Goal: Complete application form

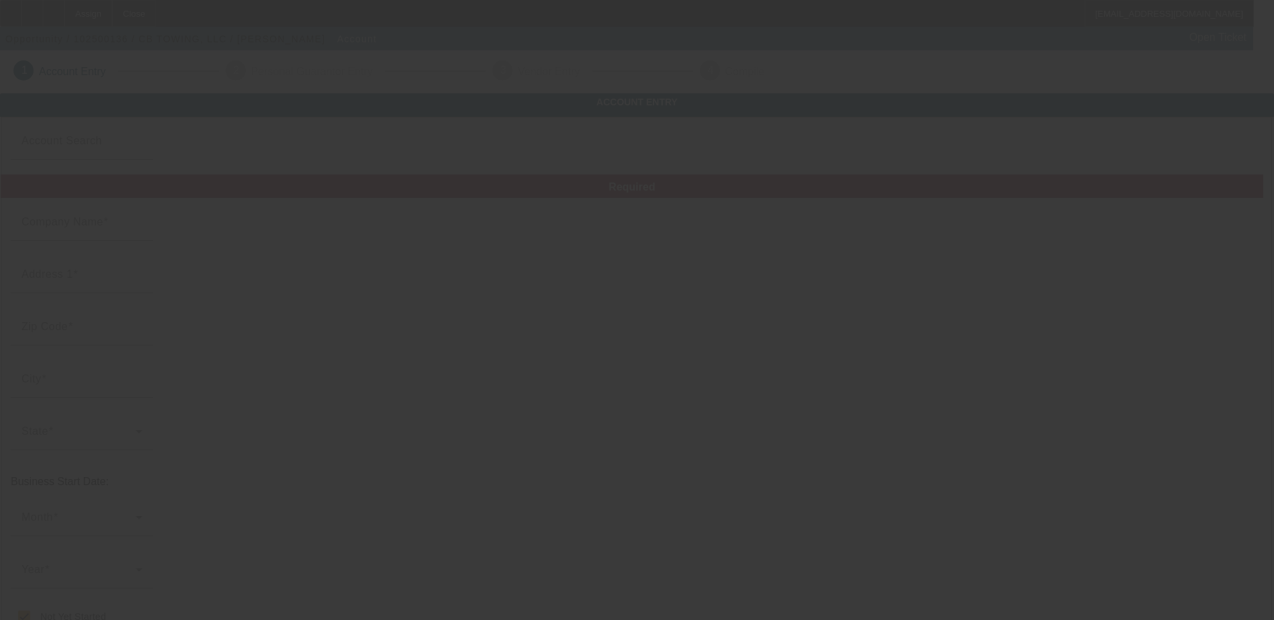
type input "CB TOWING, LLC"
type input "562 33 Rd"
type input "81520"
type input "Clifton"
checkbox input "true"
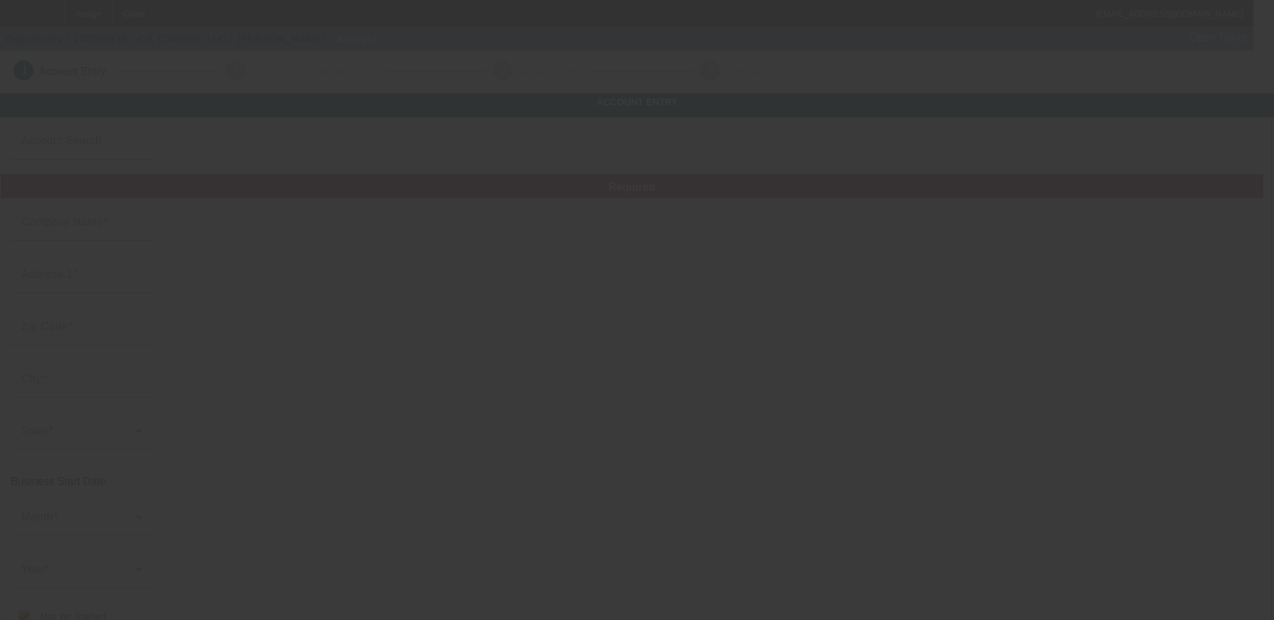
type input "[PHONE_NUMBER]"
type input "cbtow@yahoo.co"
type input "[US_EMPLOYER_IDENTIFICATION_NUMBER]"
type input "https://Towingserviceco.Info"
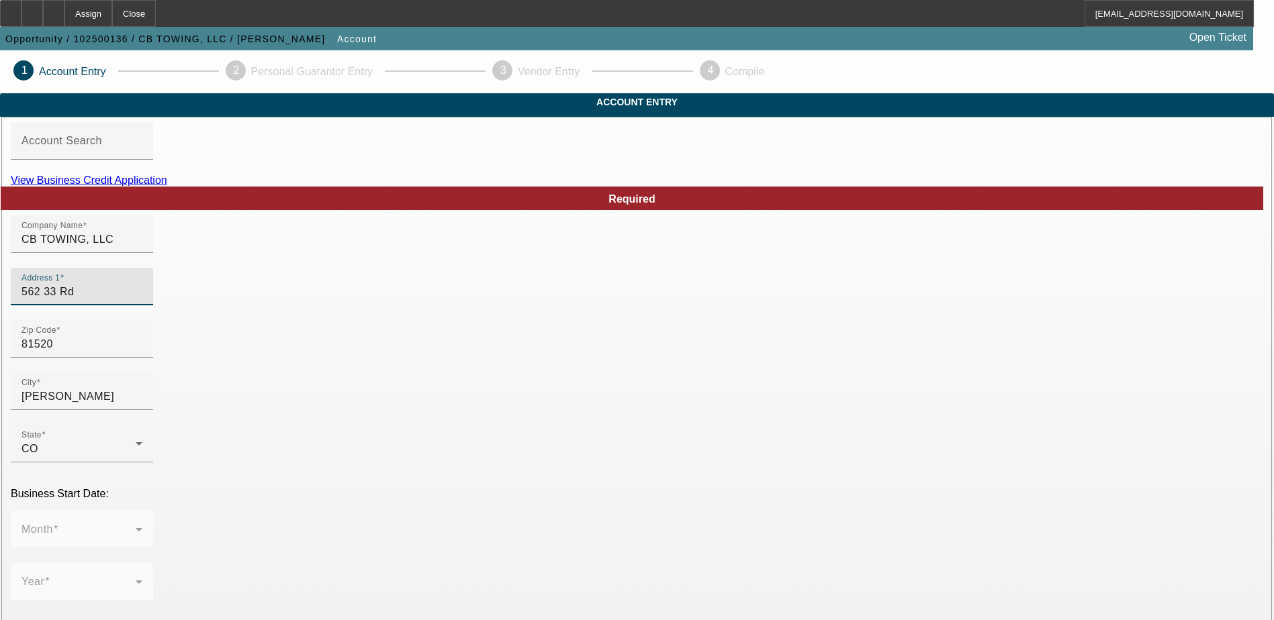
drag, startPoint x: 365, startPoint y: 314, endPoint x: 255, endPoint y: 309, distance: 110.3
click at [153, 306] on div "Address 1 562 33 Rd" at bounding box center [82, 287] width 142 height 38
type input "826 Antelope Rd"
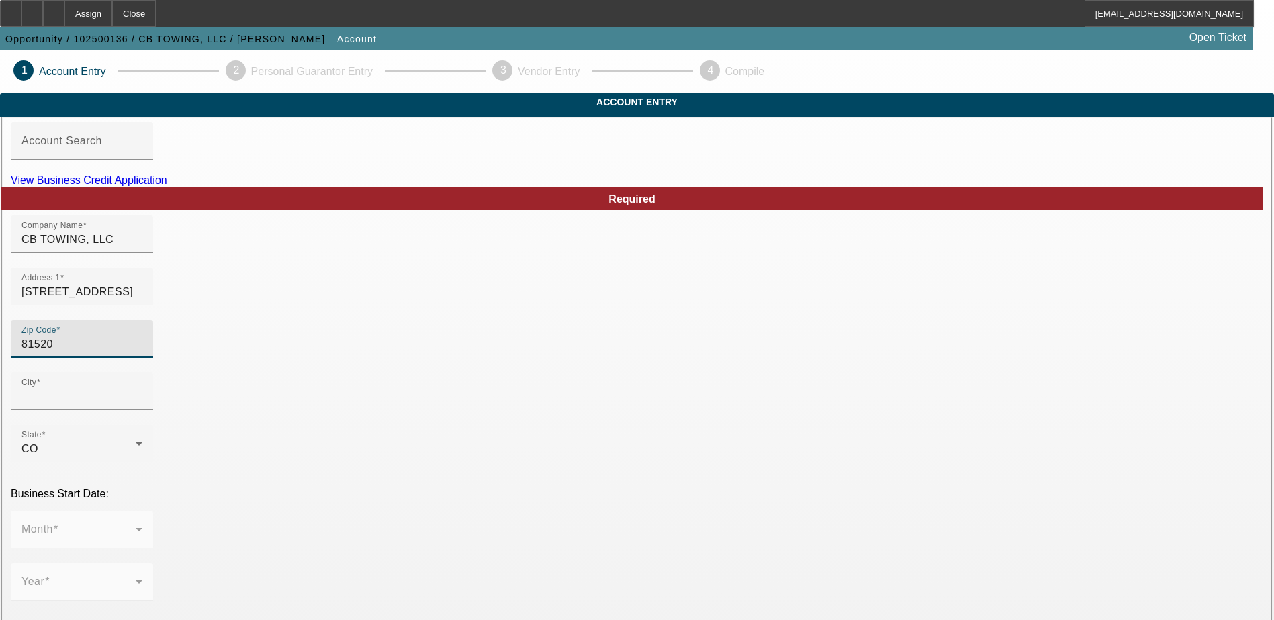
type input "Clifton"
click at [142, 353] on input "81520" at bounding box center [81, 344] width 121 height 16
type input "8"
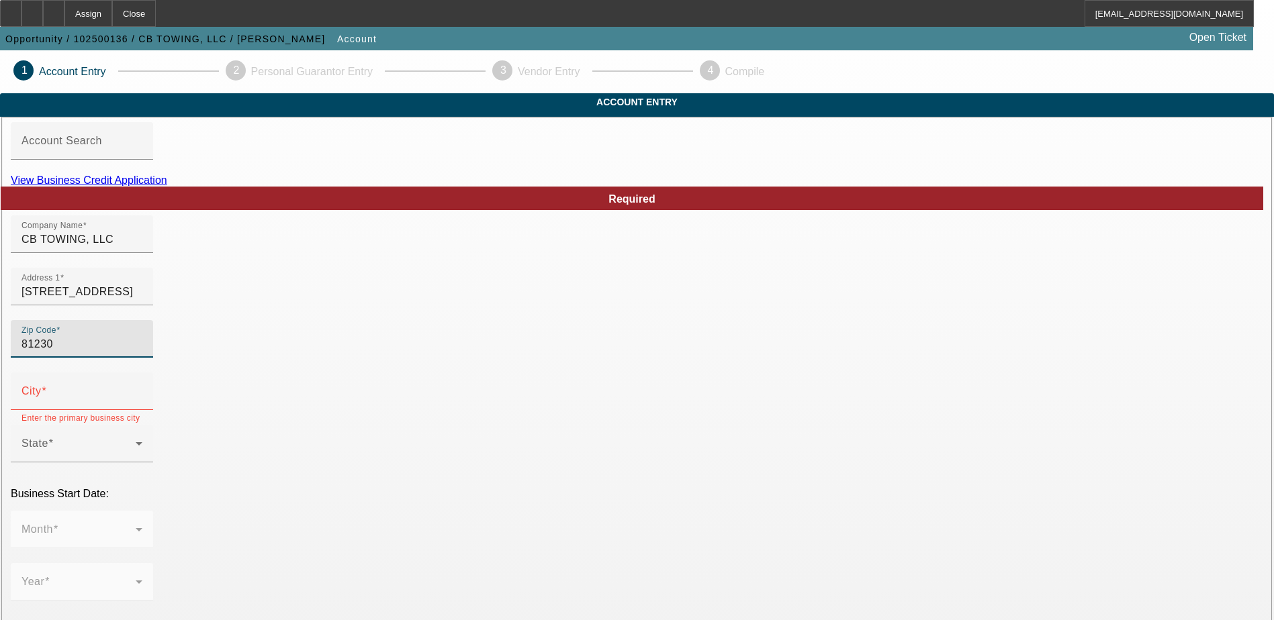
type input "81230"
type input "Gunnison"
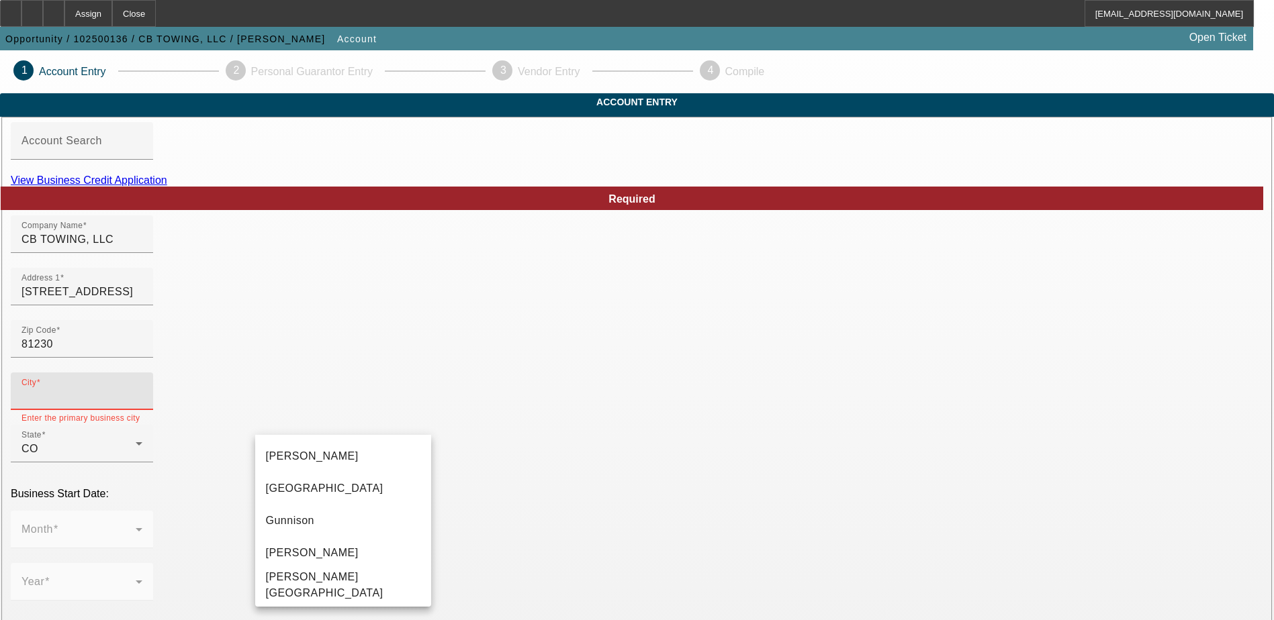
click at [489, 373] on div "Zip Code 81230" at bounding box center [637, 346] width 1252 height 52
click at [142, 405] on input "City" at bounding box center [81, 397] width 121 height 16
type input "Gunnison"
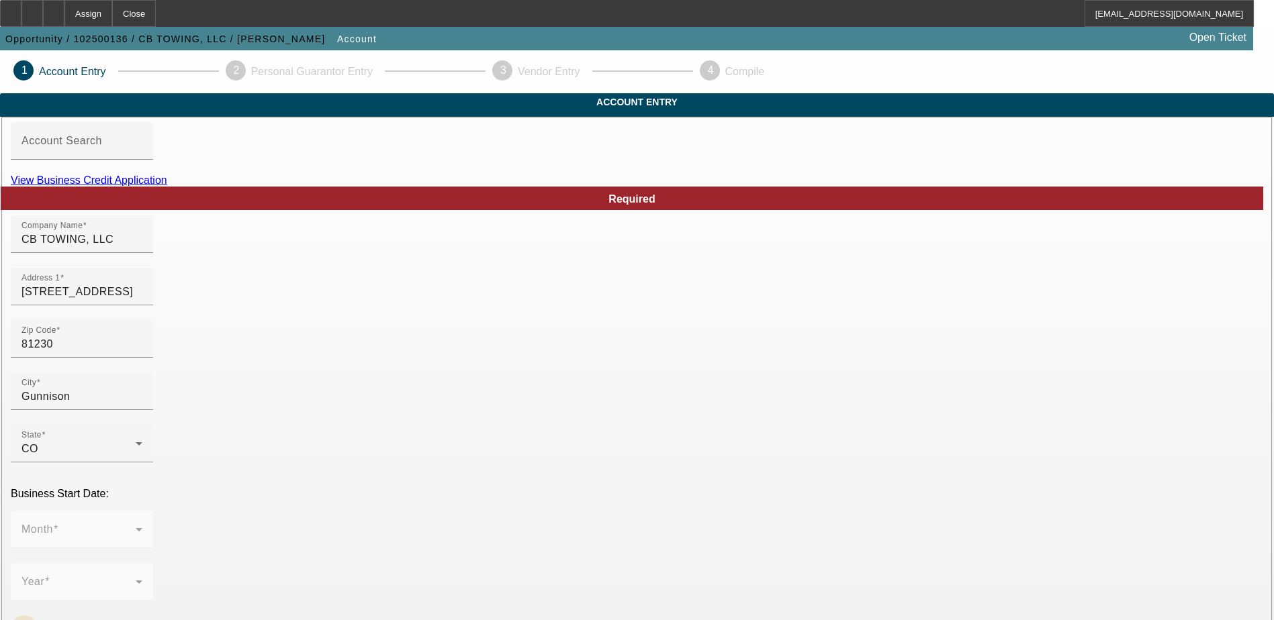
click at [38, 616] on input "Not Yet Started" at bounding box center [24, 629] width 27 height 27
checkbox input "false"
click at [153, 549] on div at bounding box center [82, 556] width 142 height 15
click at [136, 527] on span at bounding box center [78, 535] width 114 height 16
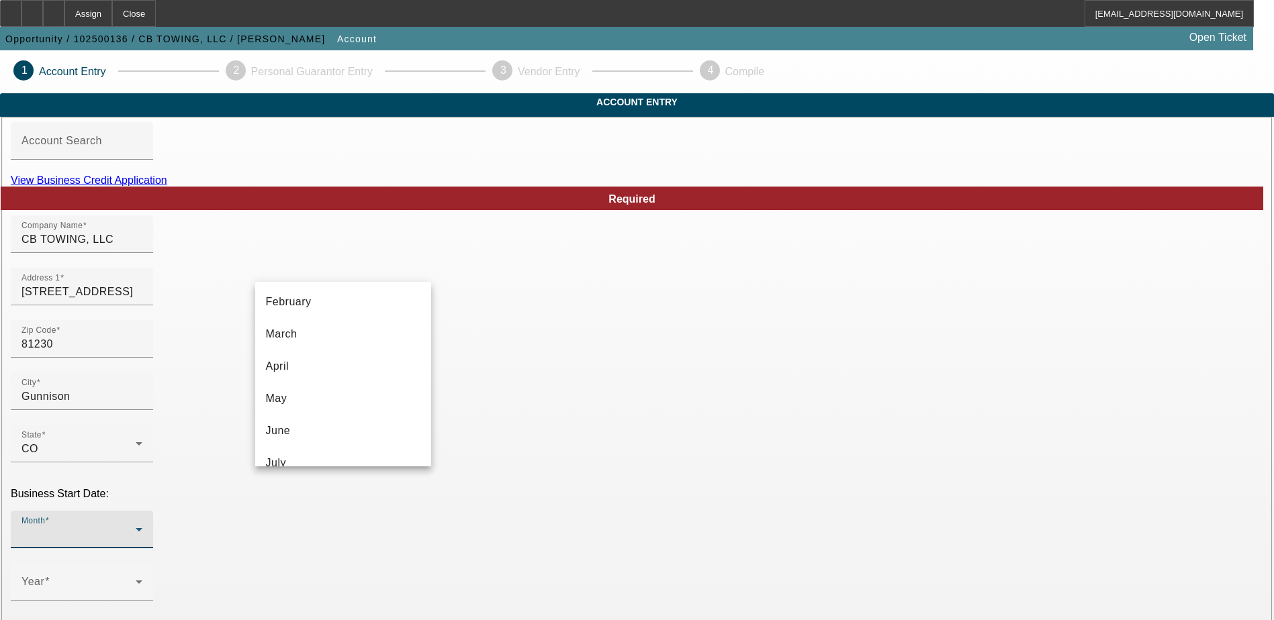
scroll to position [201, 0]
click at [362, 391] on mat-option "September" at bounding box center [343, 392] width 176 height 32
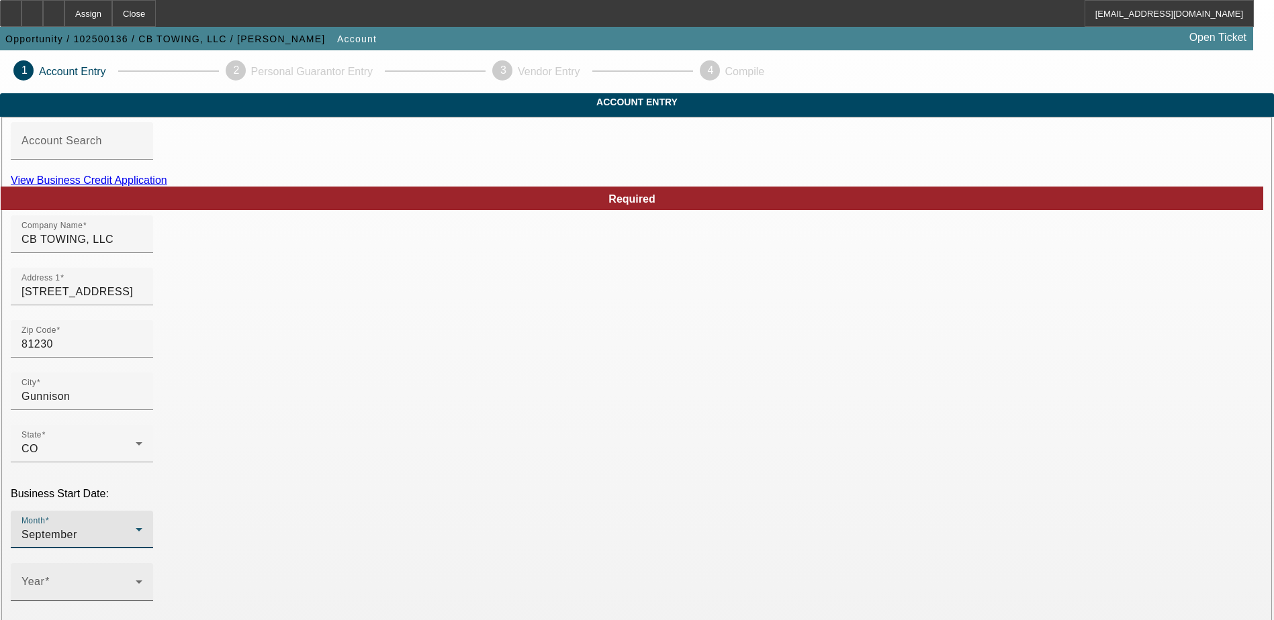
click at [142, 563] on div "Year" at bounding box center [81, 582] width 121 height 38
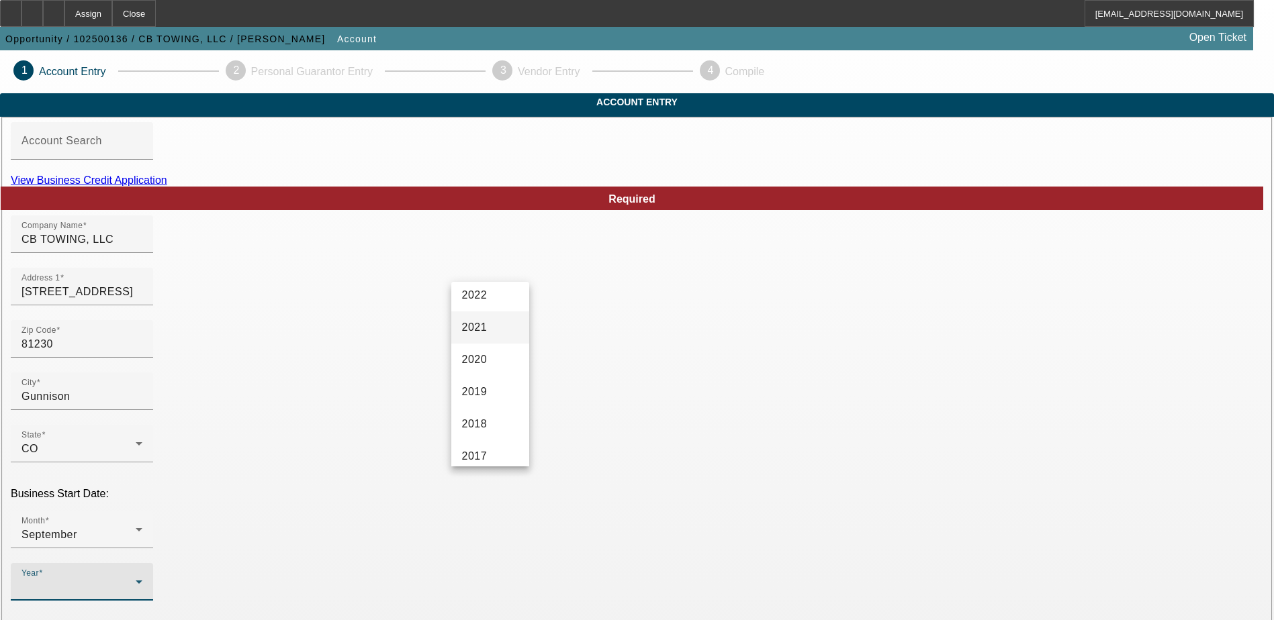
click at [483, 327] on span "2021" at bounding box center [475, 328] width 26 height 16
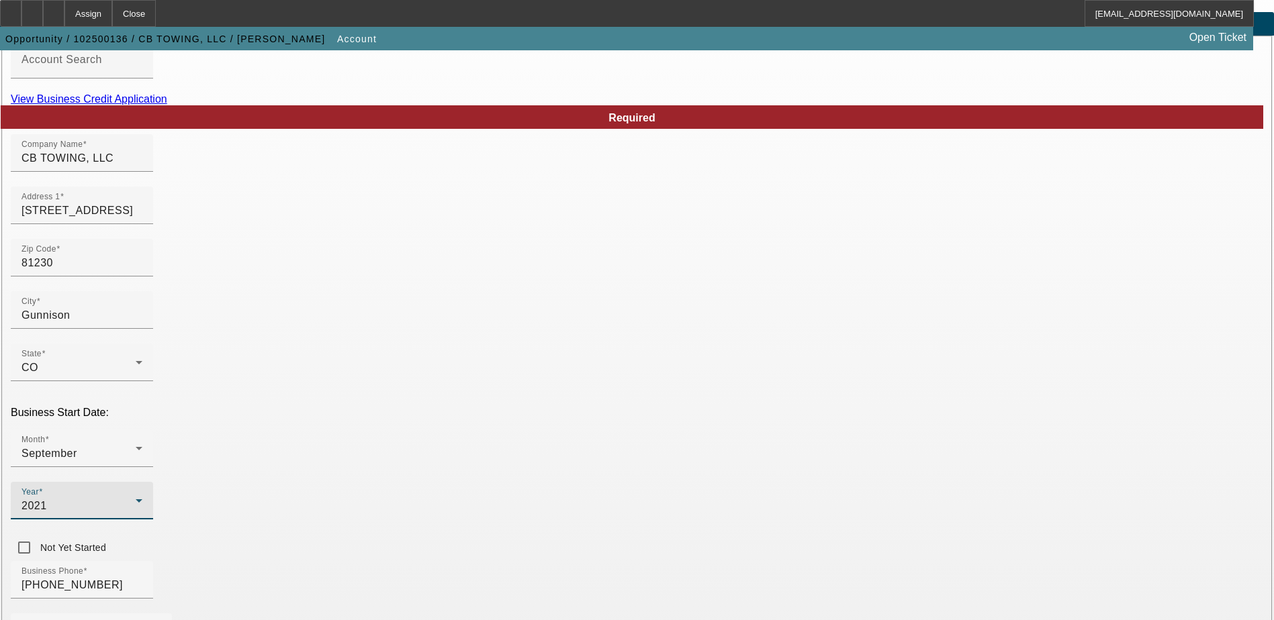
scroll to position [134, 0]
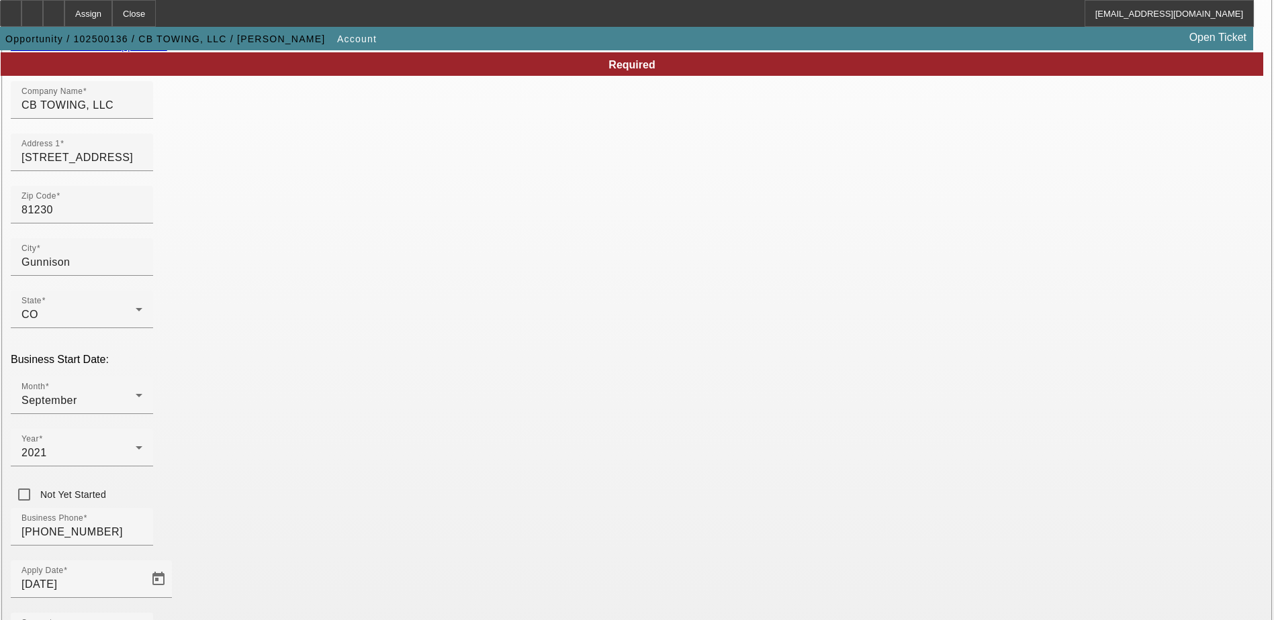
drag, startPoint x: 755, startPoint y: 240, endPoint x: 515, endPoint y: 203, distance: 243.2
type input "cbtowingllc@gmail.com"
click at [142, 613] on div "Source - Select -" at bounding box center [81, 632] width 121 height 38
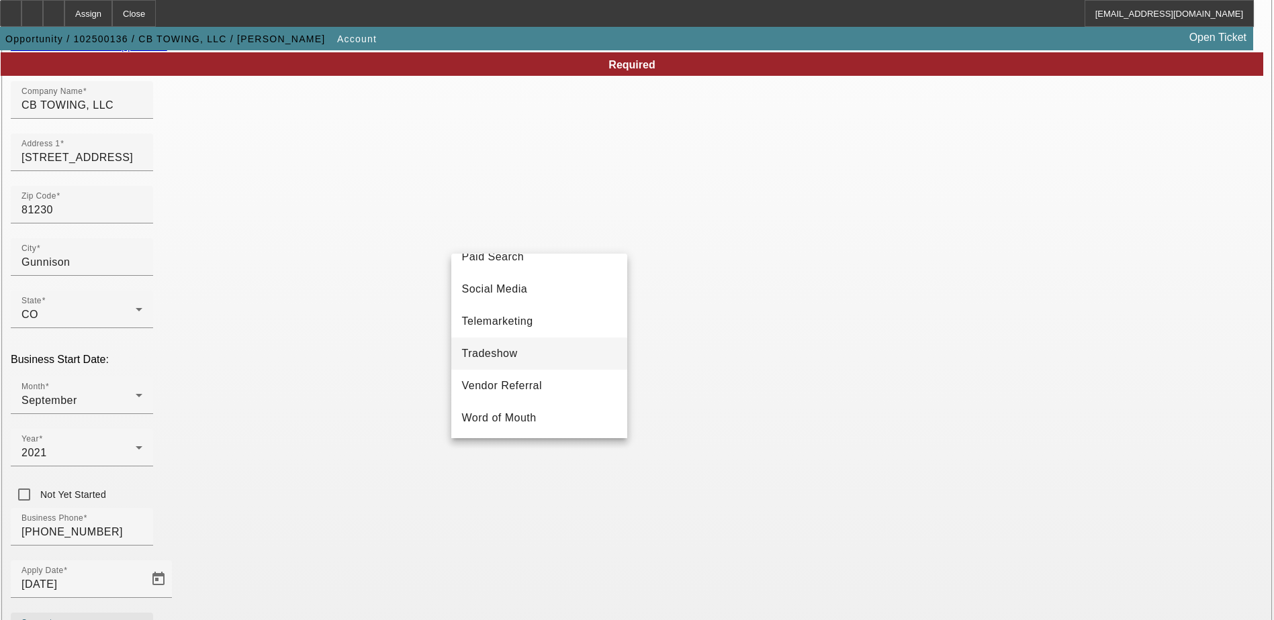
scroll to position [470, 0]
click at [530, 329] on span "Telemarketing" at bounding box center [497, 321] width 71 height 16
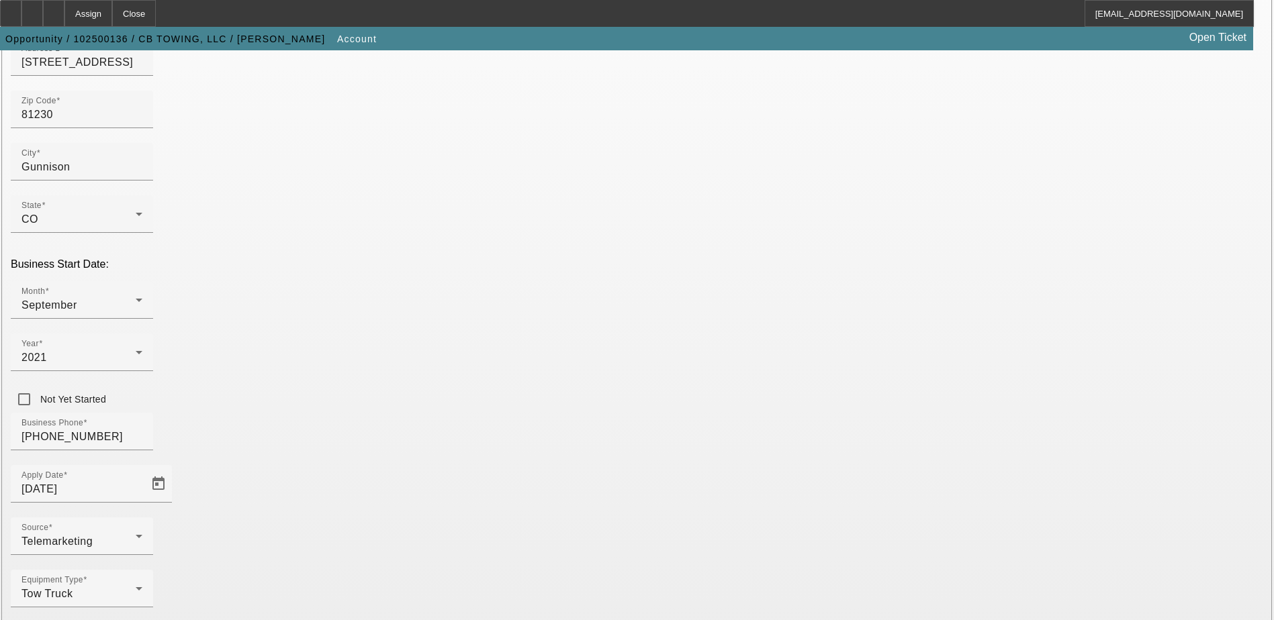
scroll to position [239, 0]
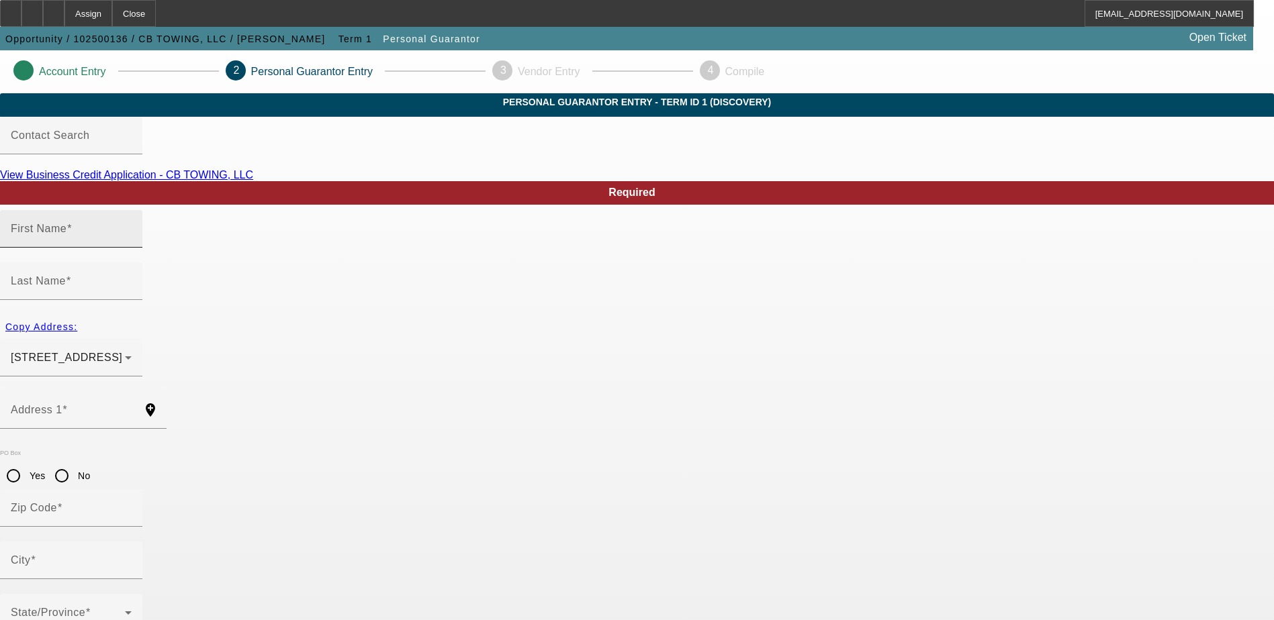
click at [72, 234] on span at bounding box center [68, 228] width 5 height 11
click at [132, 242] on input "First Name" at bounding box center [71, 234] width 121 height 16
type input "Joshua"
type input "Hoppstadter"
type input "562 33 Rd"
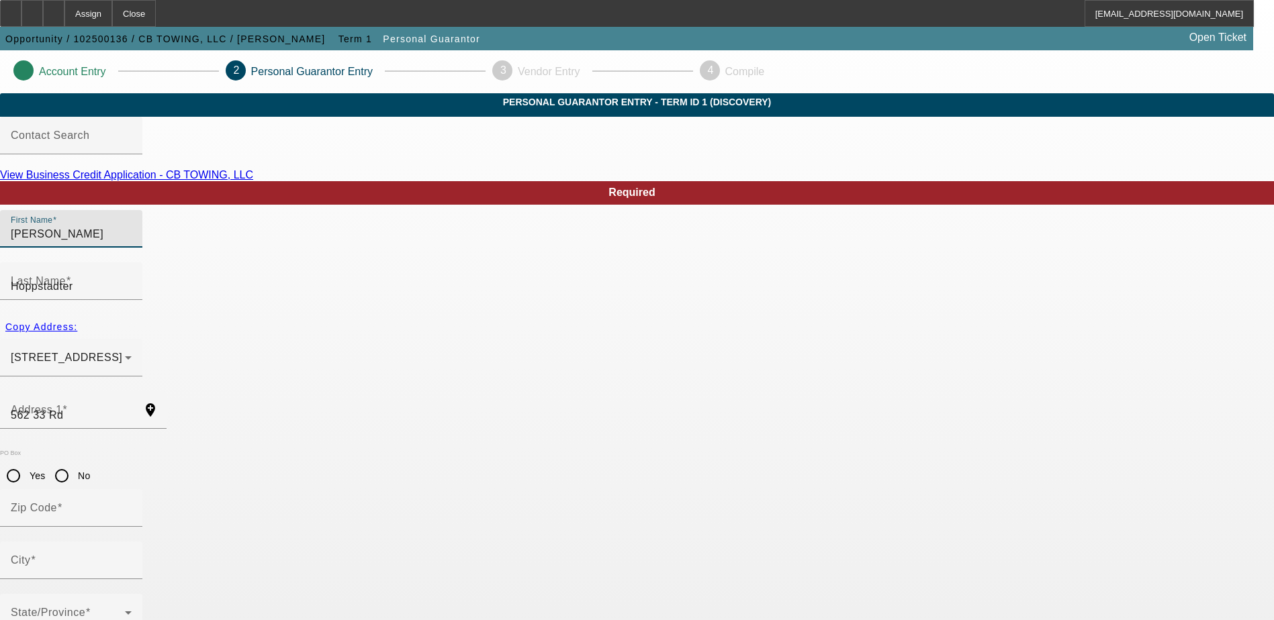
radio input "true"
type input "81520"
type input "Clifton"
type input "(970) 349-0292"
type input "75"
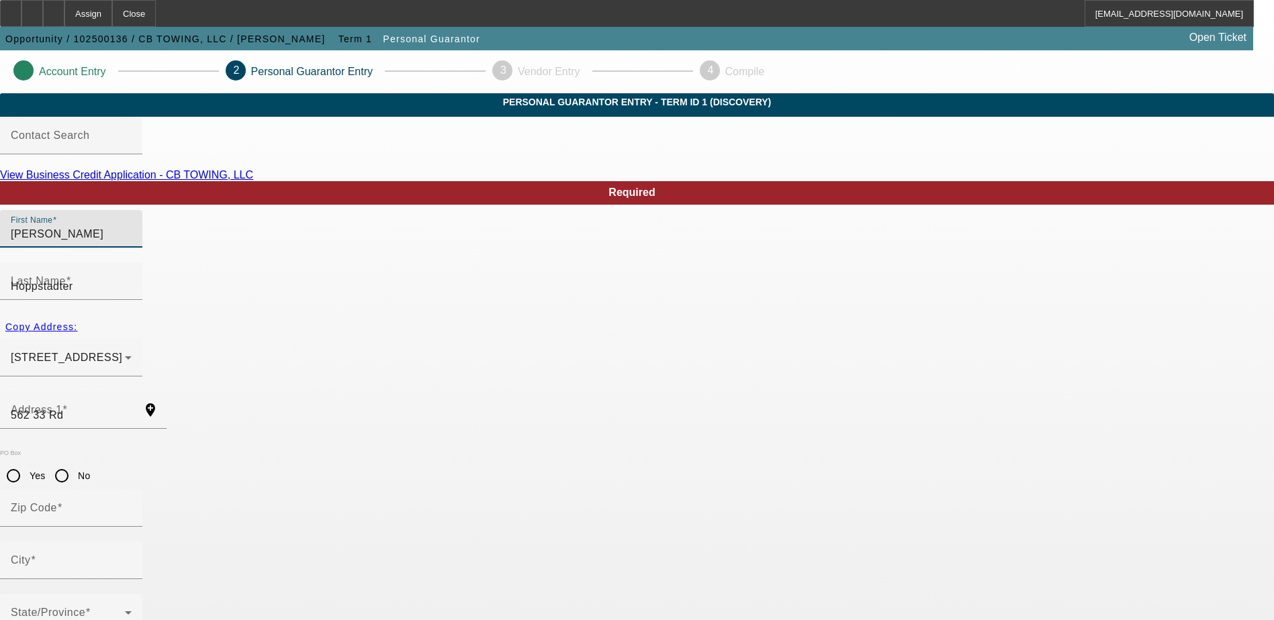
type input "591-70-3189"
type input "jdlhoppstadter@gmail.com"
type input "(970) 349-7083"
click at [125, 350] on div "562 33 Rd Clifton, CO 81520" at bounding box center [68, 358] width 114 height 16
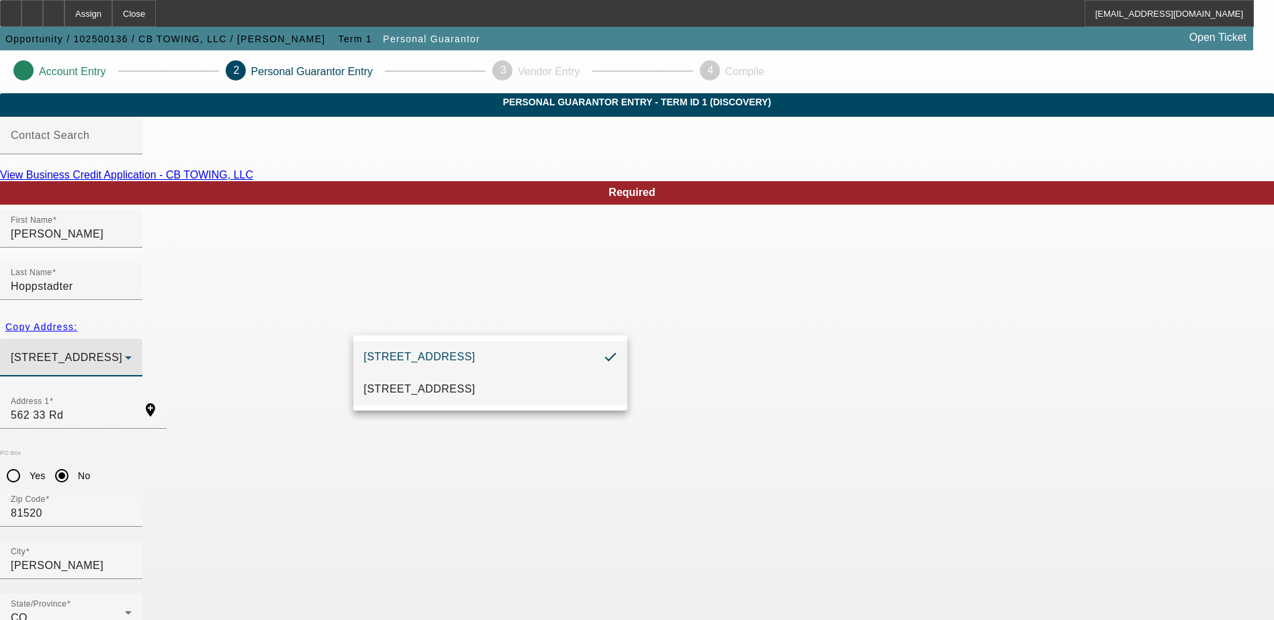
click at [482, 380] on mat-option "826 Antelope Rd Gunnison, CO 81230" at bounding box center [490, 389] width 274 height 32
click at [304, 332] on div "Copy Address: 826 Antelope Rd Gunnison, CO 81230" at bounding box center [637, 353] width 1274 height 77
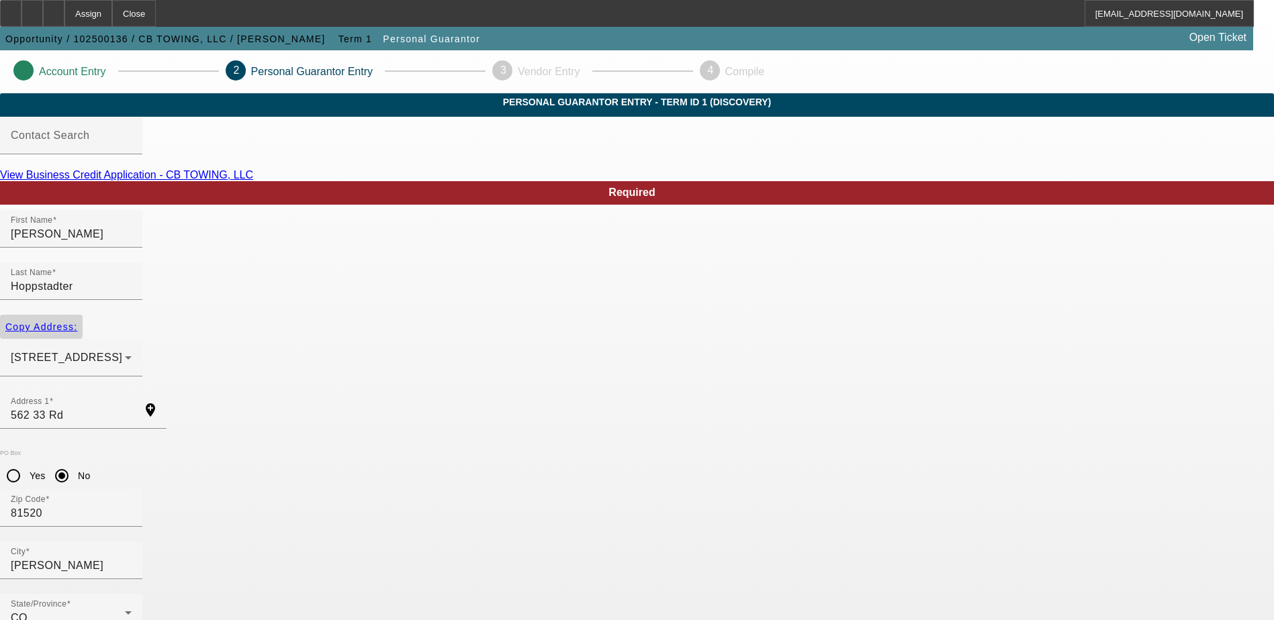
click at [83, 316] on span "button" at bounding box center [41, 327] width 83 height 32
type input "826 Antelope Rd"
radio input "false"
type input "81230"
type input "Gunnison"
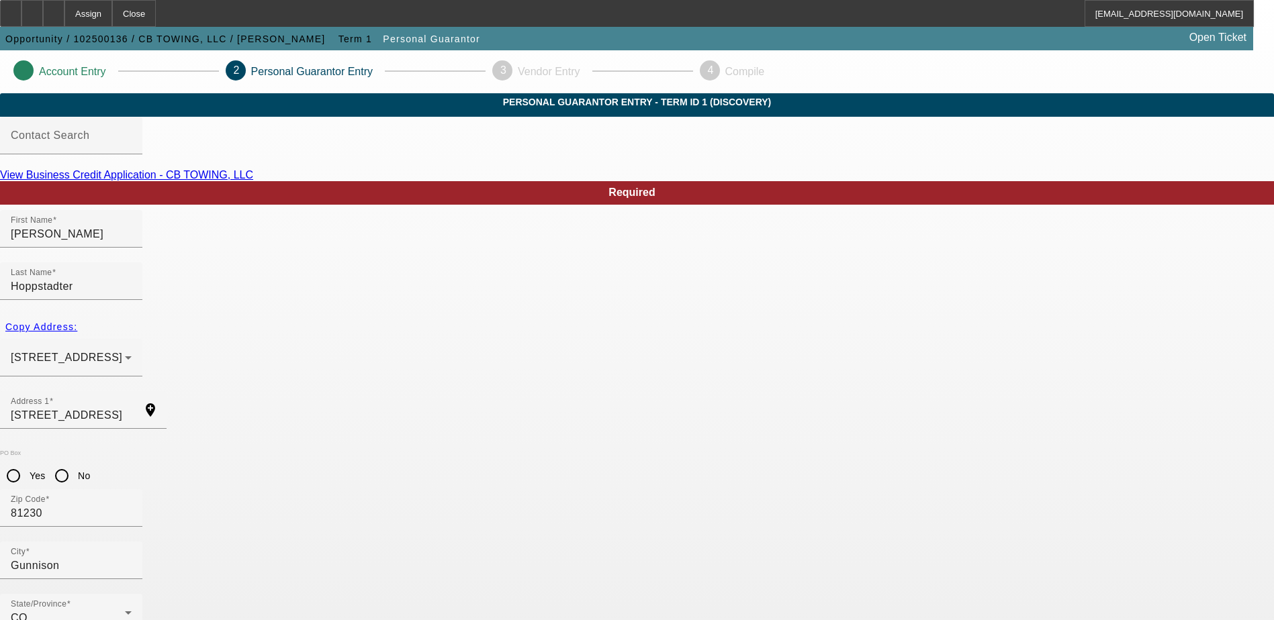
type input "80"
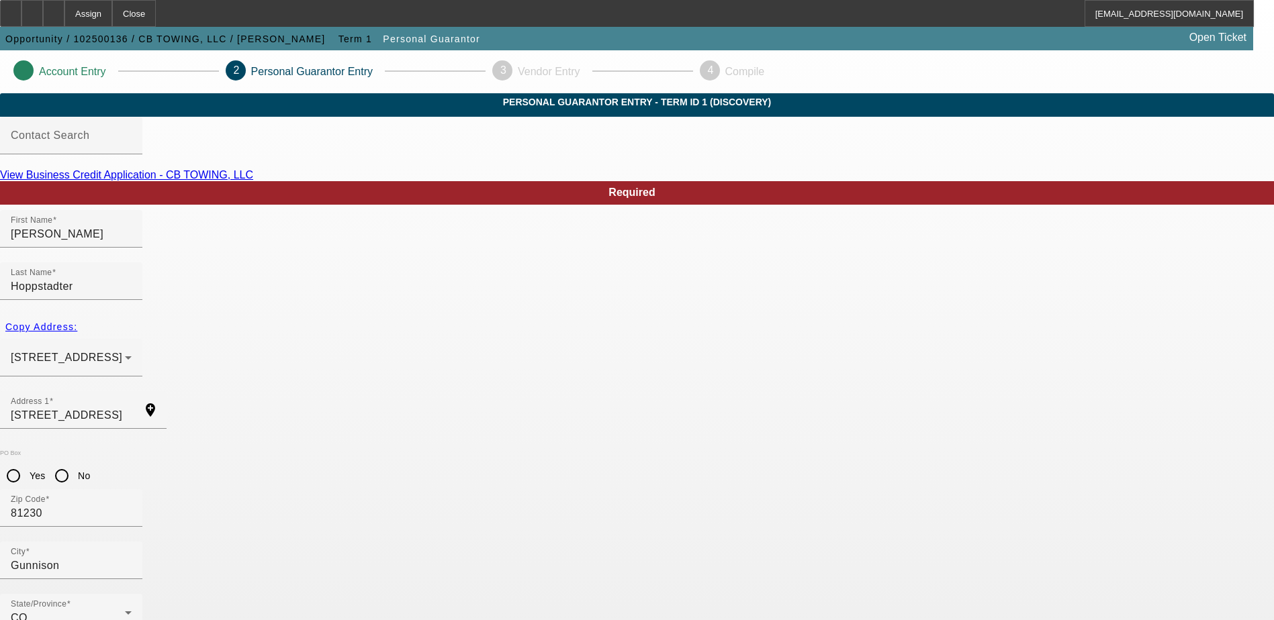
type input "cbtowingllc@gmail.com"
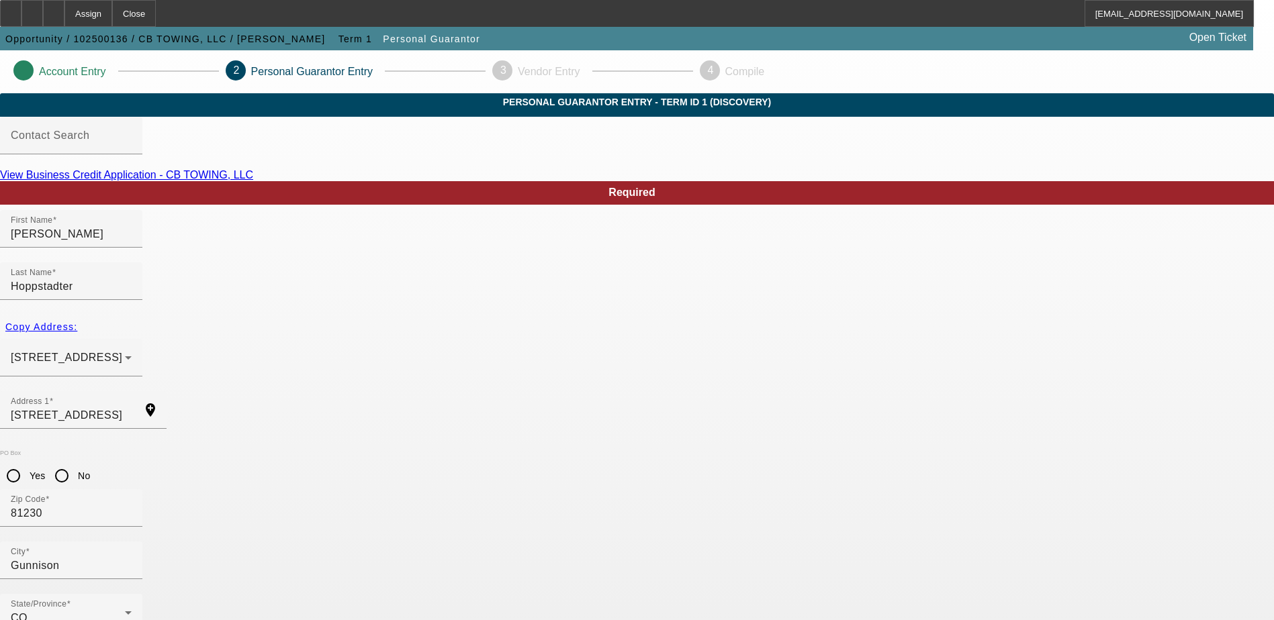
drag, startPoint x: 842, startPoint y: 375, endPoint x: 753, endPoint y: 369, distance: 89.5
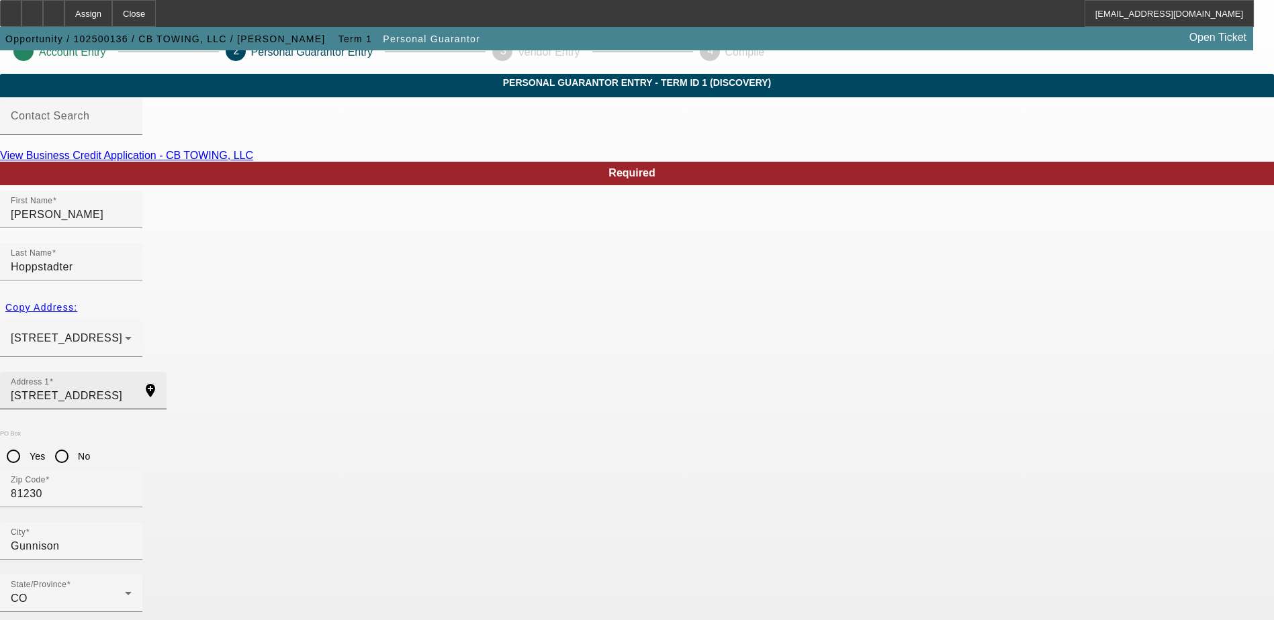
scroll to position [36, 0]
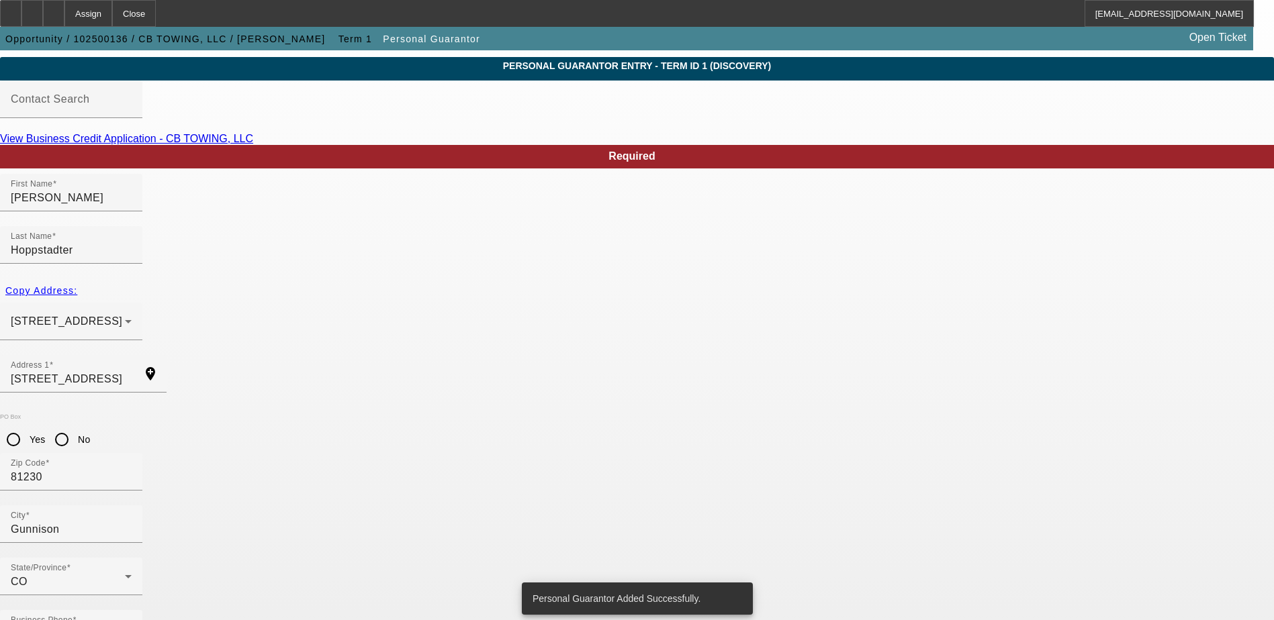
scroll to position [0, 0]
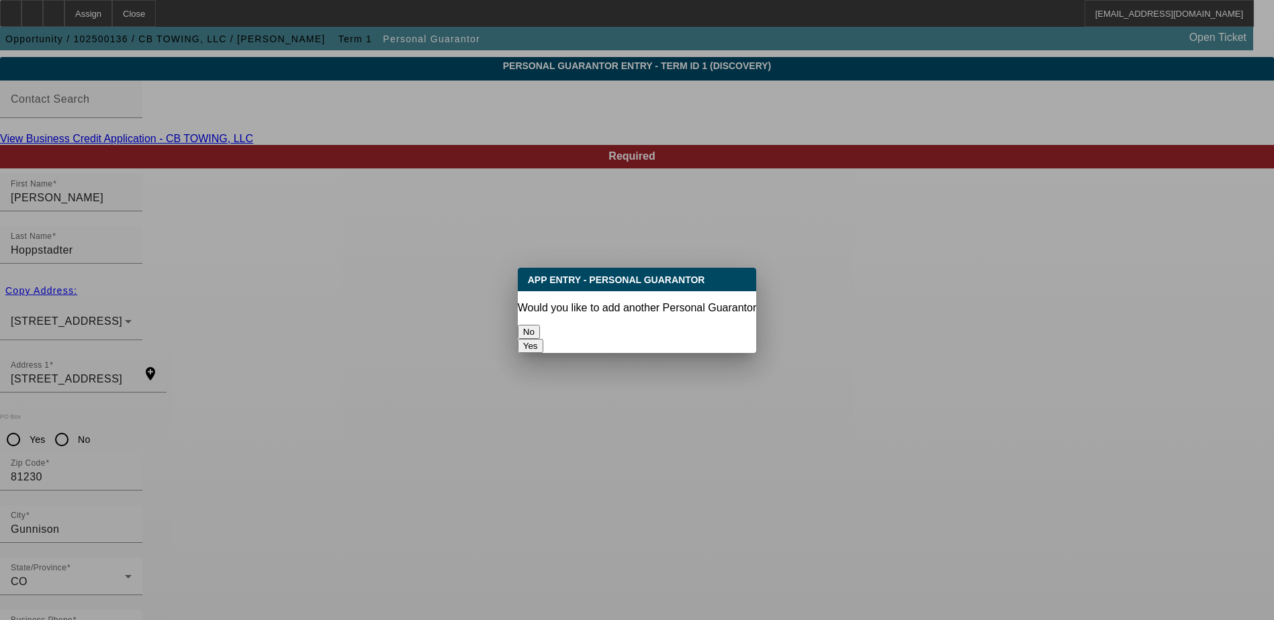
click at [540, 329] on button "No" at bounding box center [529, 332] width 22 height 14
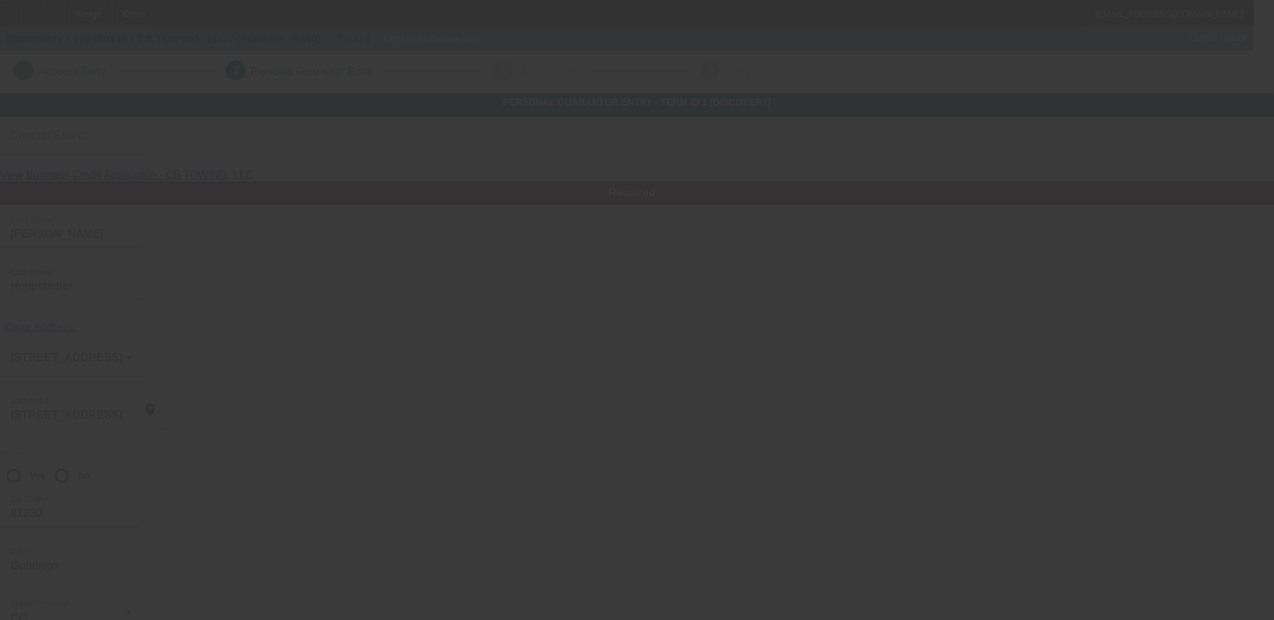
scroll to position [36, 0]
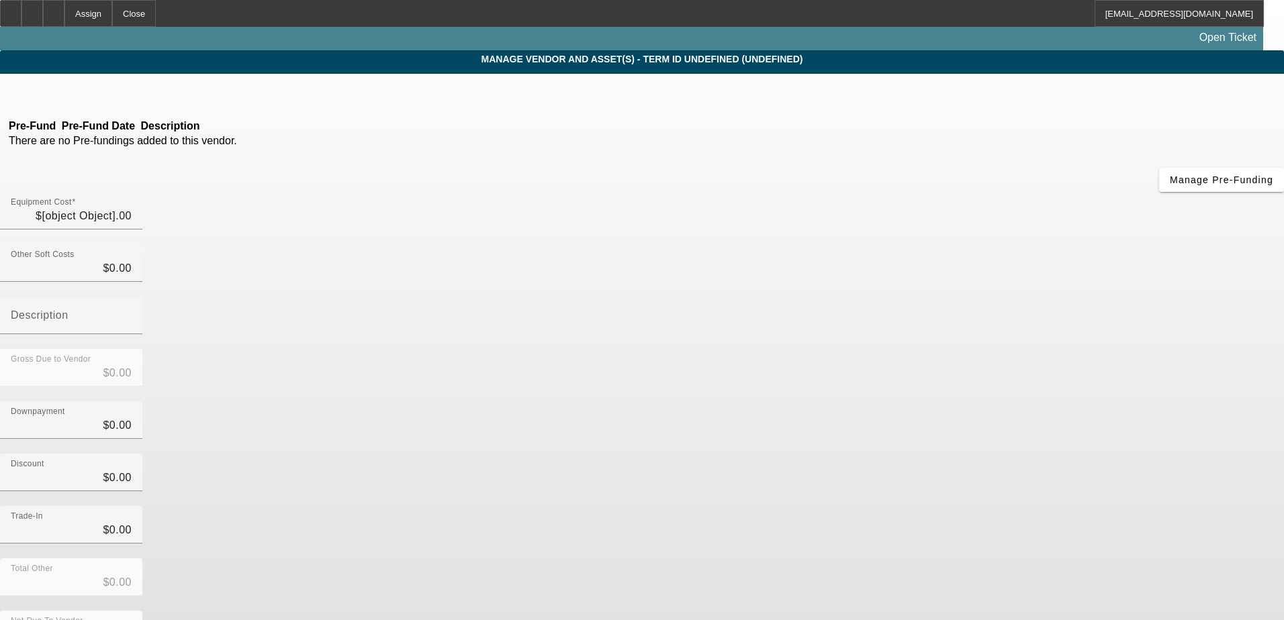
type input "$80,000.00"
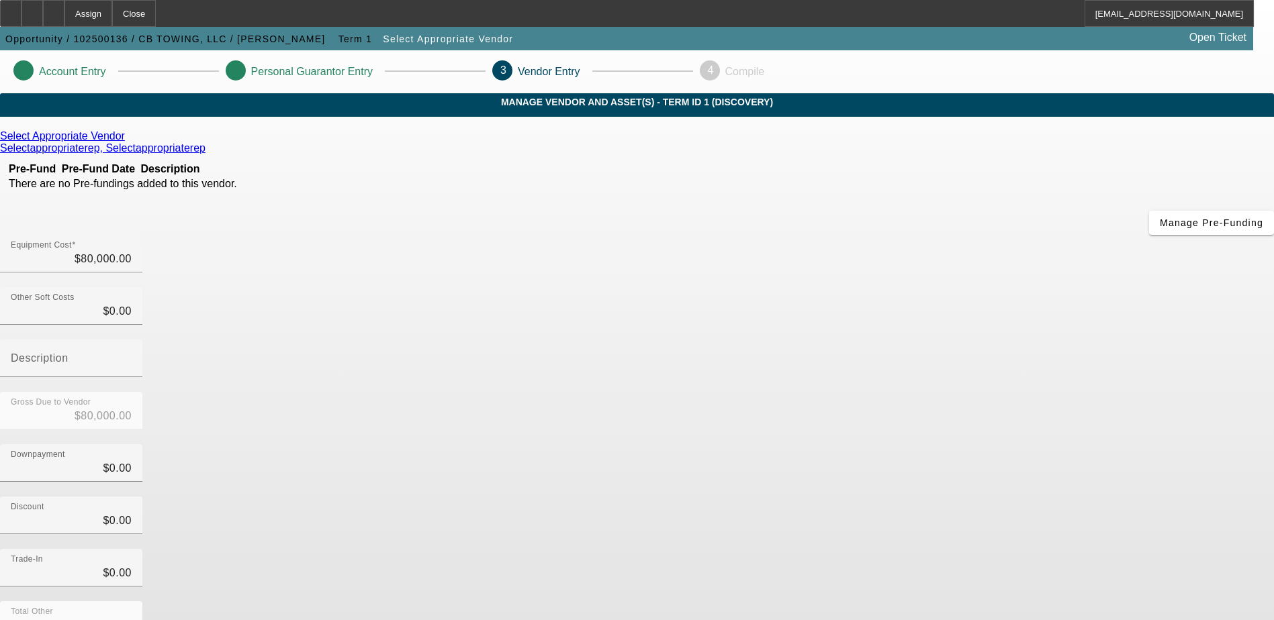
click at [368, 142] on div "Select Appropriate Vendor" at bounding box center [637, 136] width 1274 height 12
click at [128, 142] on icon at bounding box center [128, 135] width 0 height 11
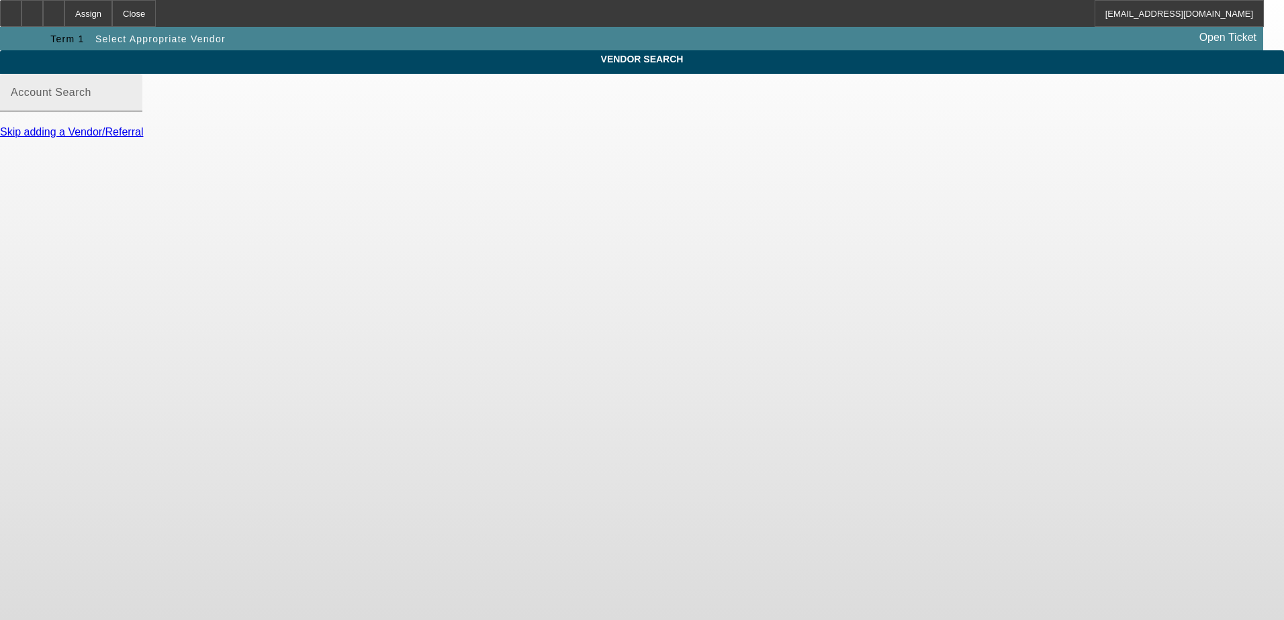
click at [132, 106] on input "Account Search" at bounding box center [71, 98] width 121 height 16
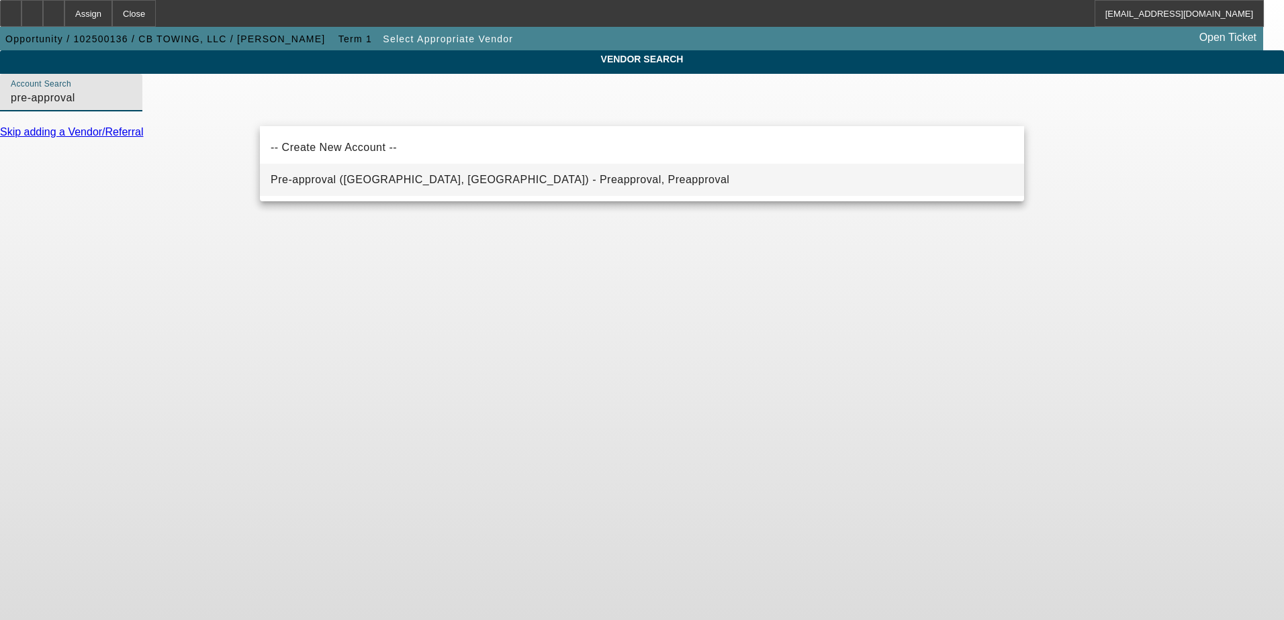
click at [347, 185] on span "Pre-approval (Northbrook, IL) - Preapproval, Preapproval" at bounding box center [500, 180] width 459 height 16
type input "Pre-approval (Northbrook, IL) - Preapproval, Preapproval"
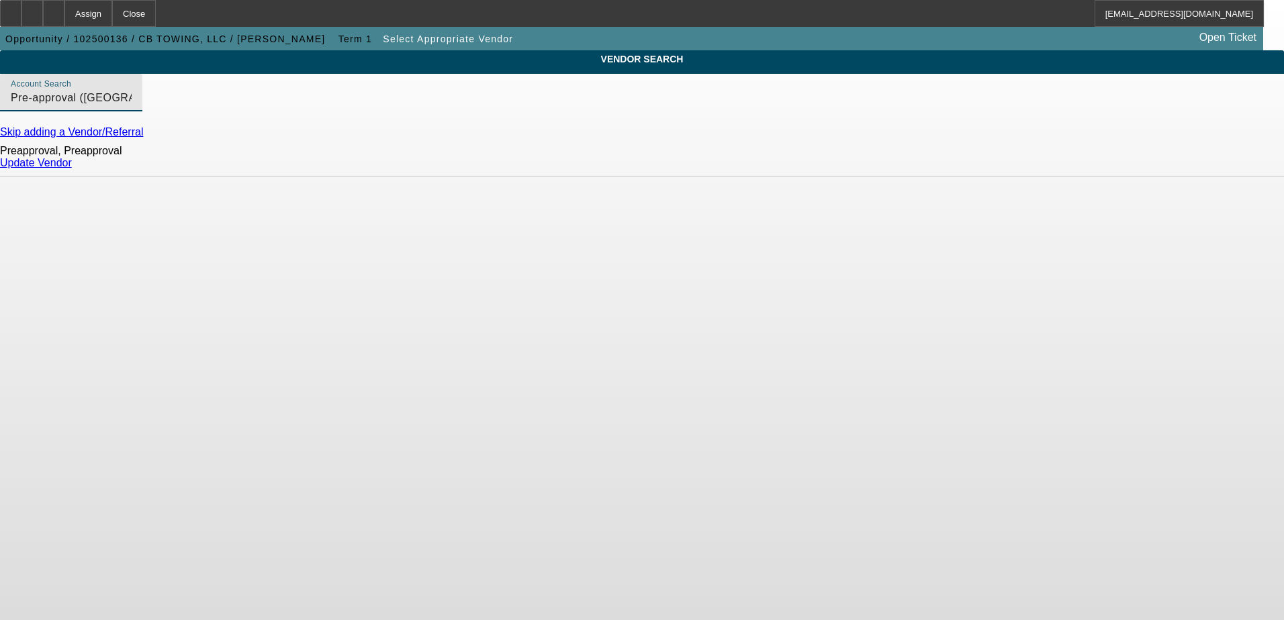
click at [72, 169] on link "Update Vendor" at bounding box center [36, 162] width 72 height 11
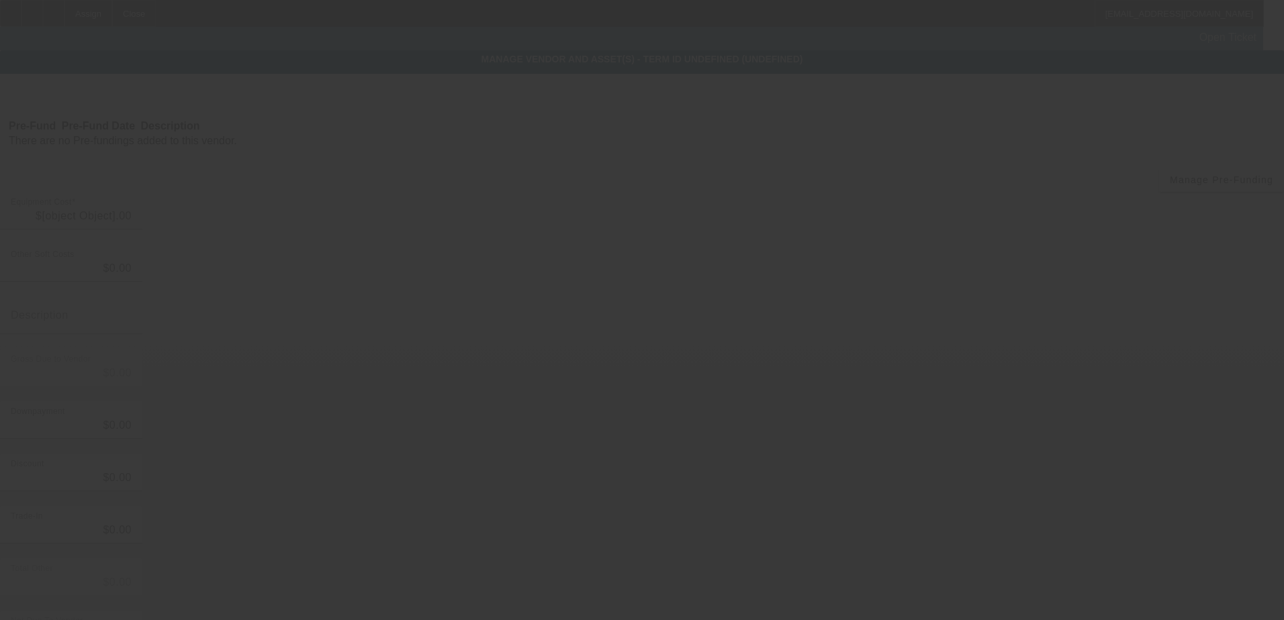
type input "$80,000.00"
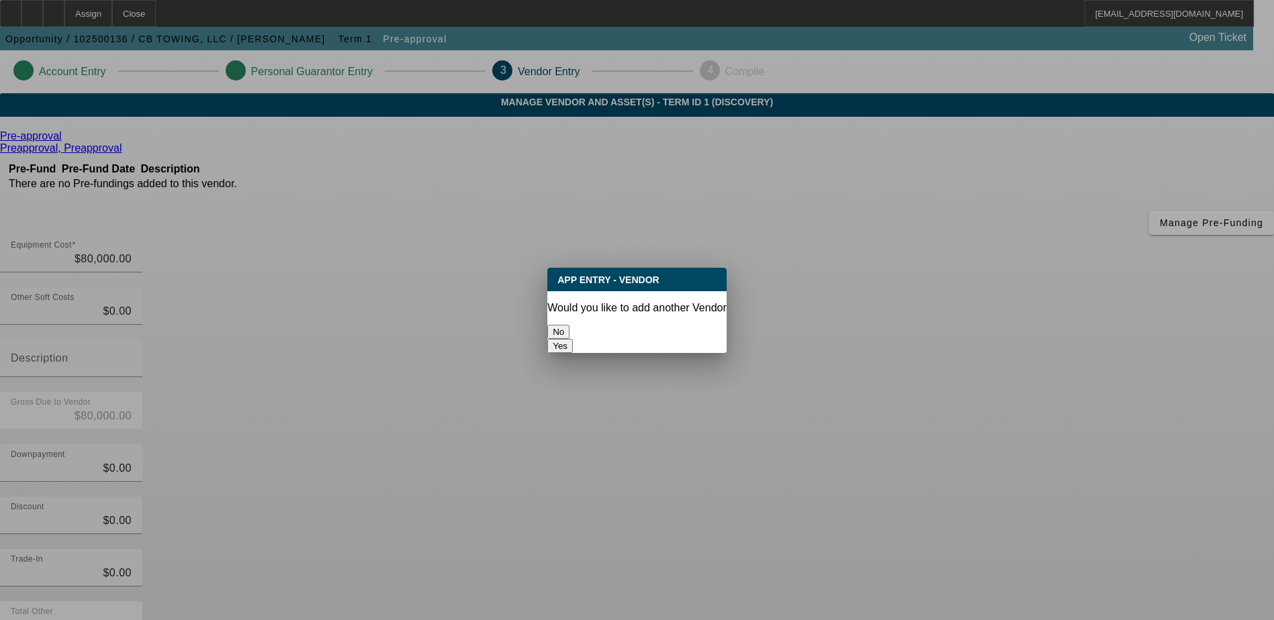
click at [569, 325] on button "No" at bounding box center [558, 332] width 22 height 14
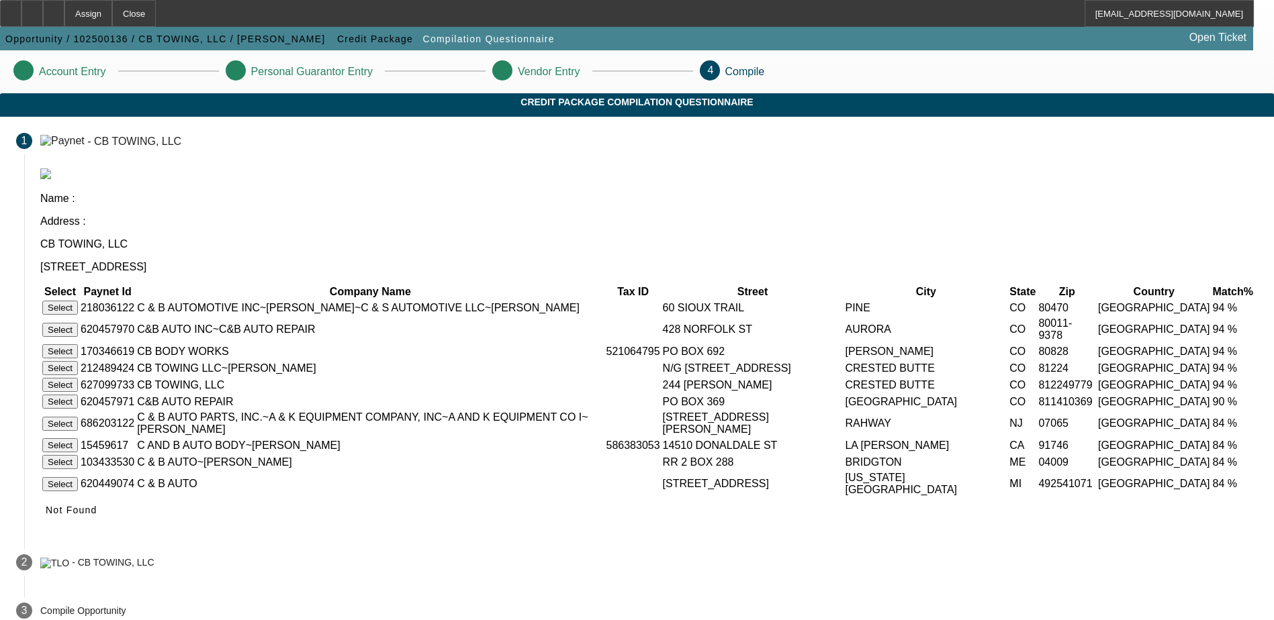
click at [78, 378] on button "Select" at bounding box center [60, 385] width 36 height 14
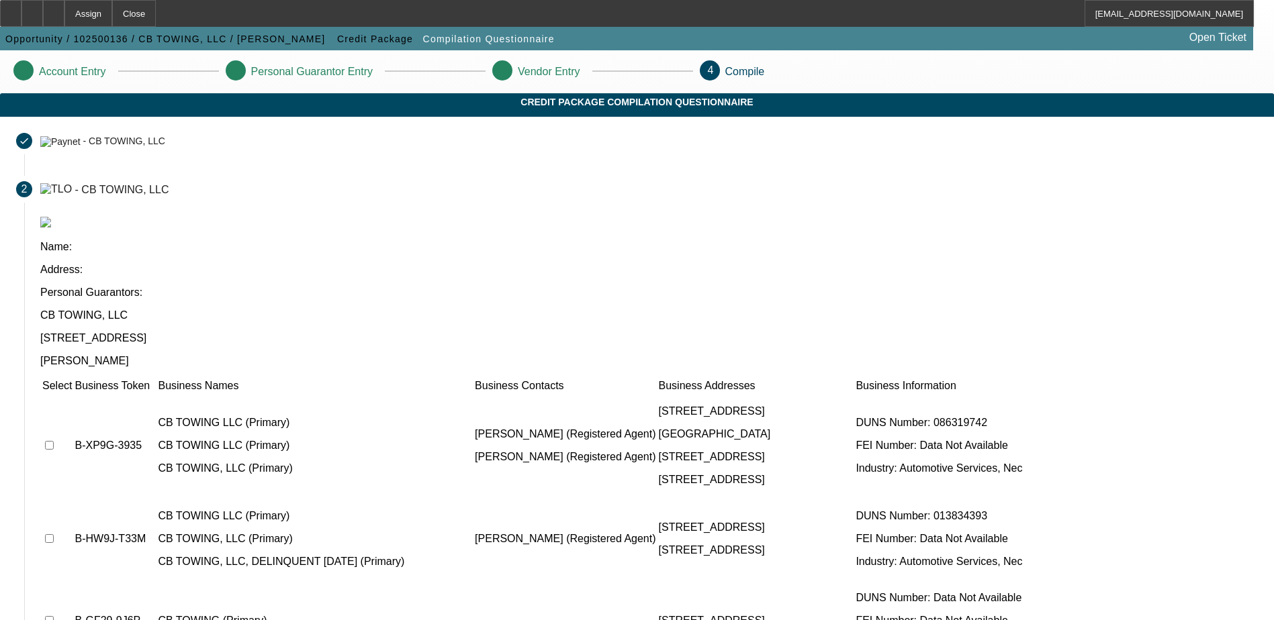
click at [73, 394] on td at bounding box center [57, 445] width 31 height 103
click at [54, 441] on input "checkbox" at bounding box center [49, 445] width 9 height 9
checkbox input "true"
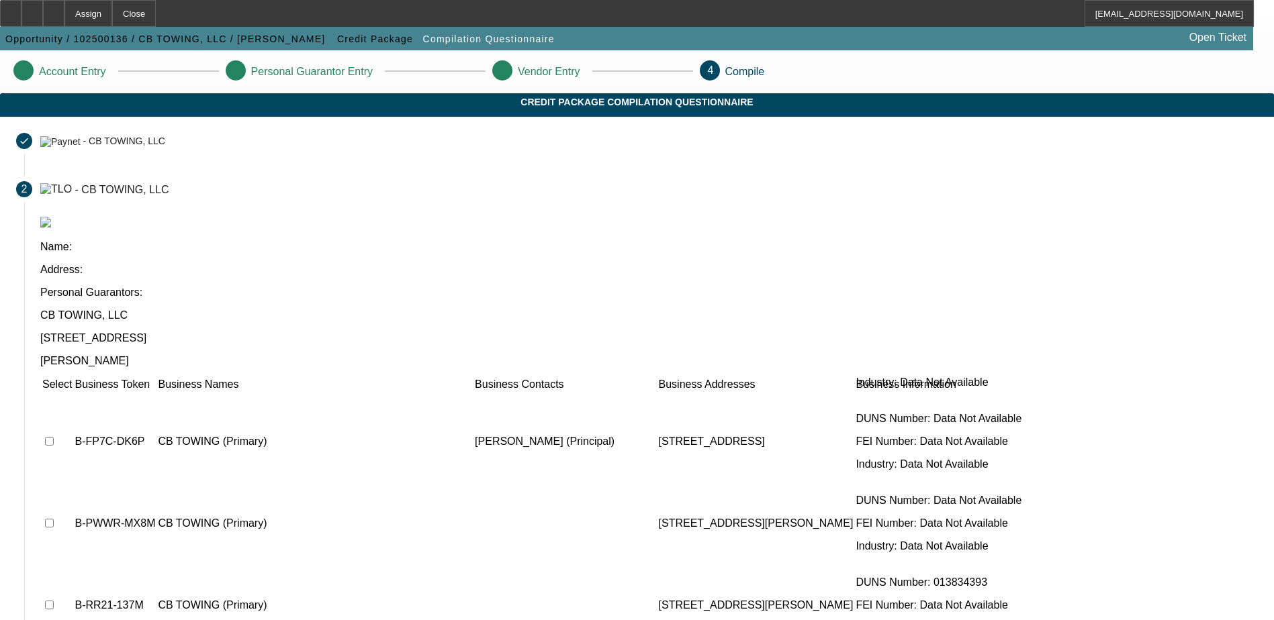
scroll to position [122, 0]
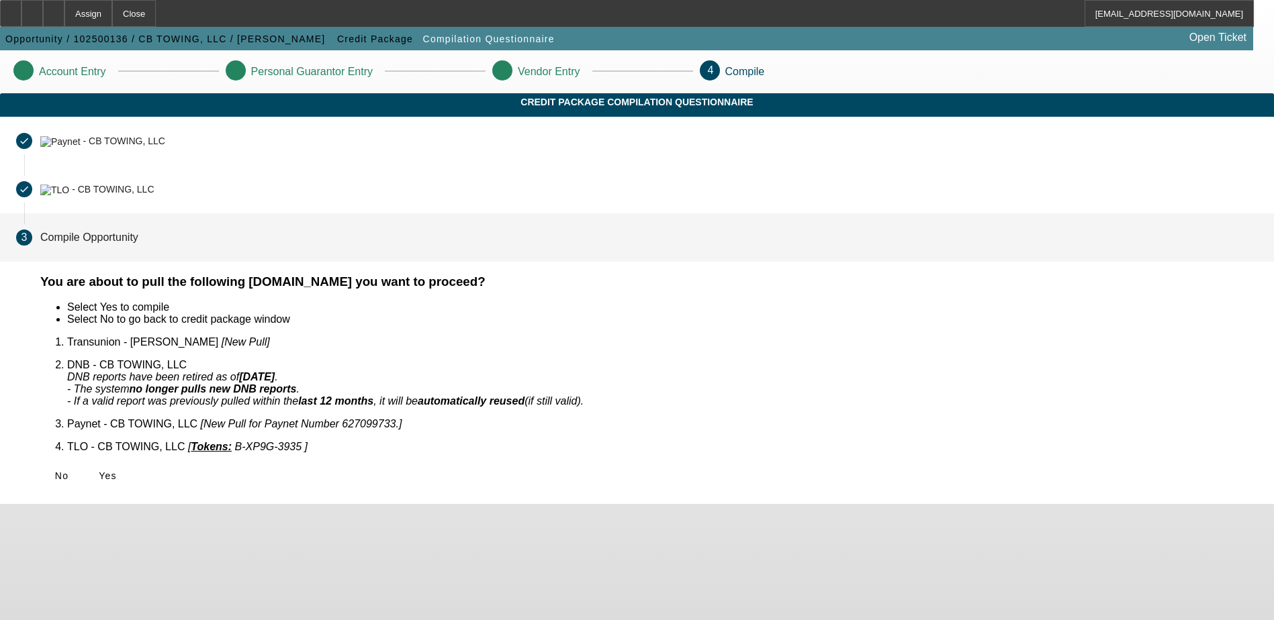
scroll to position [0, 0]
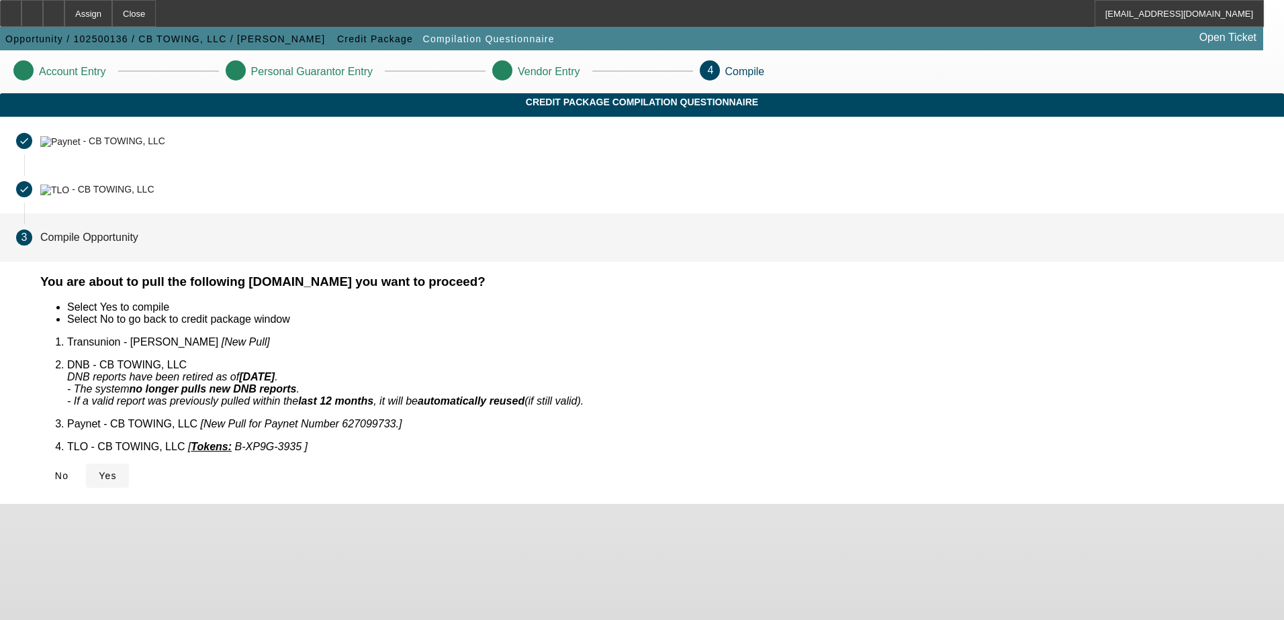
click at [99, 471] on icon at bounding box center [99, 476] width 0 height 11
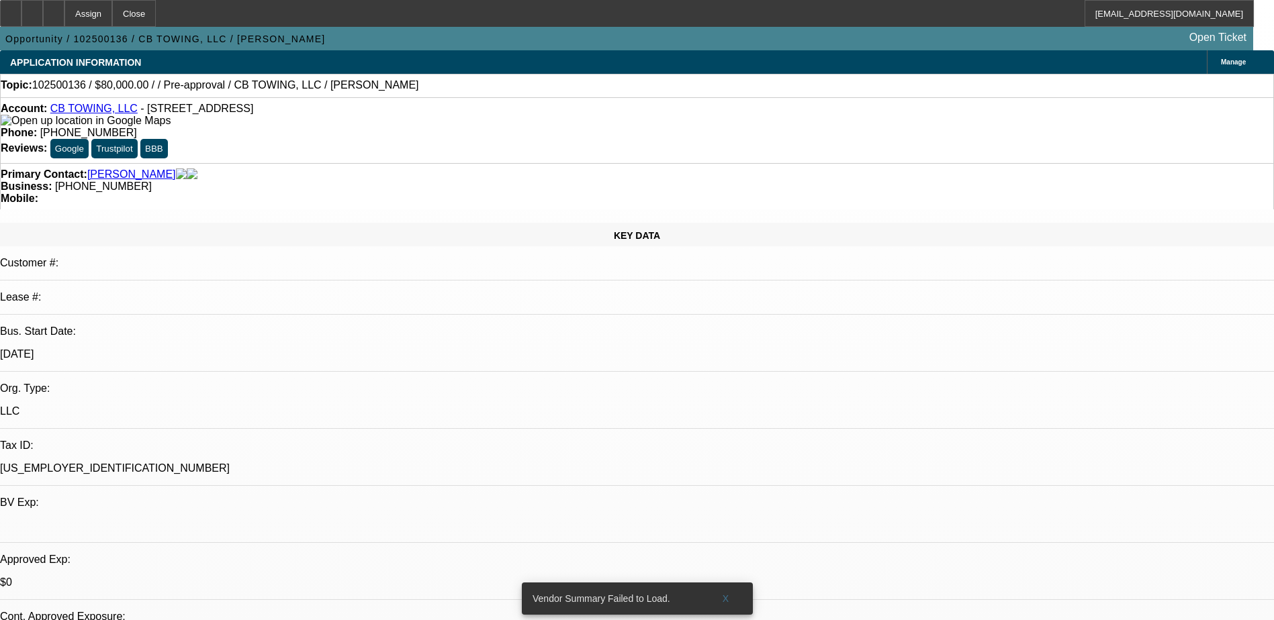
select select "0"
select select "2"
select select "0.1"
select select "4"
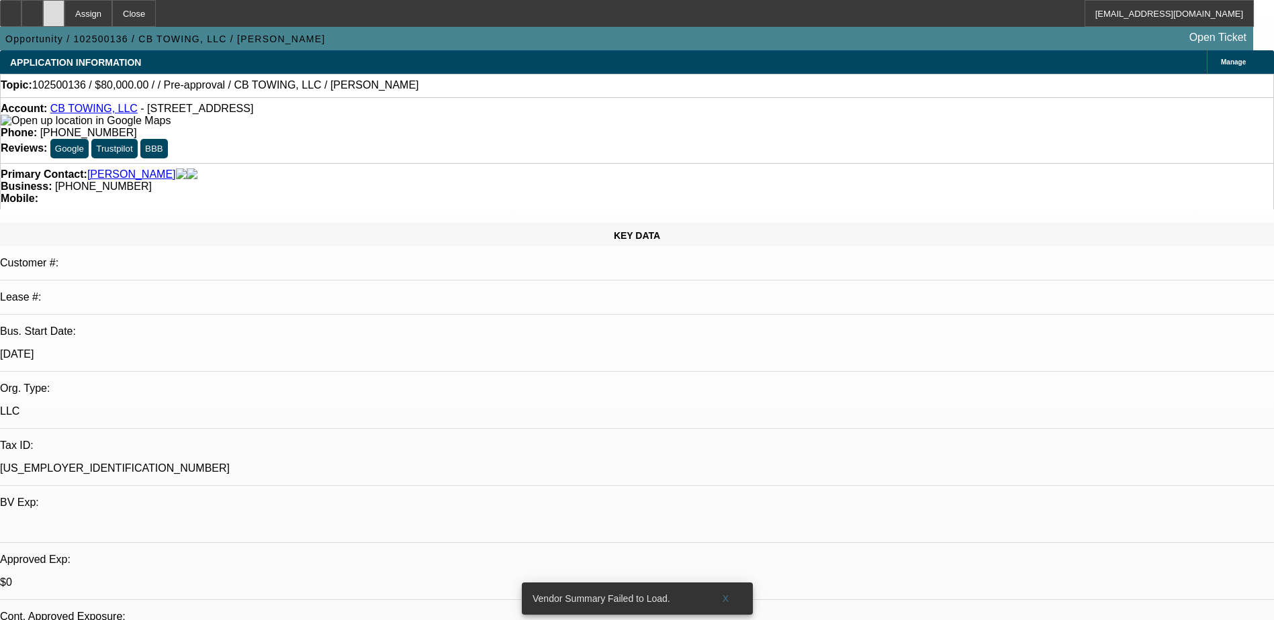
click at [64, 7] on div at bounding box center [53, 13] width 21 height 27
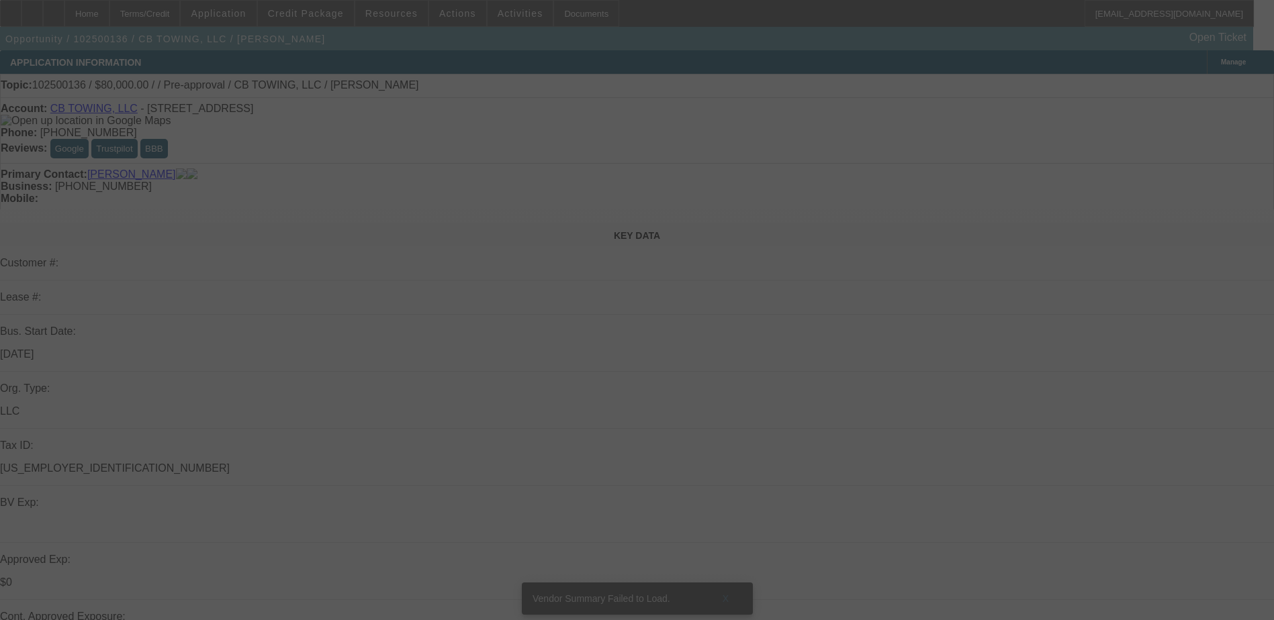
select select "0"
select select "2"
select select "0.1"
select select "4"
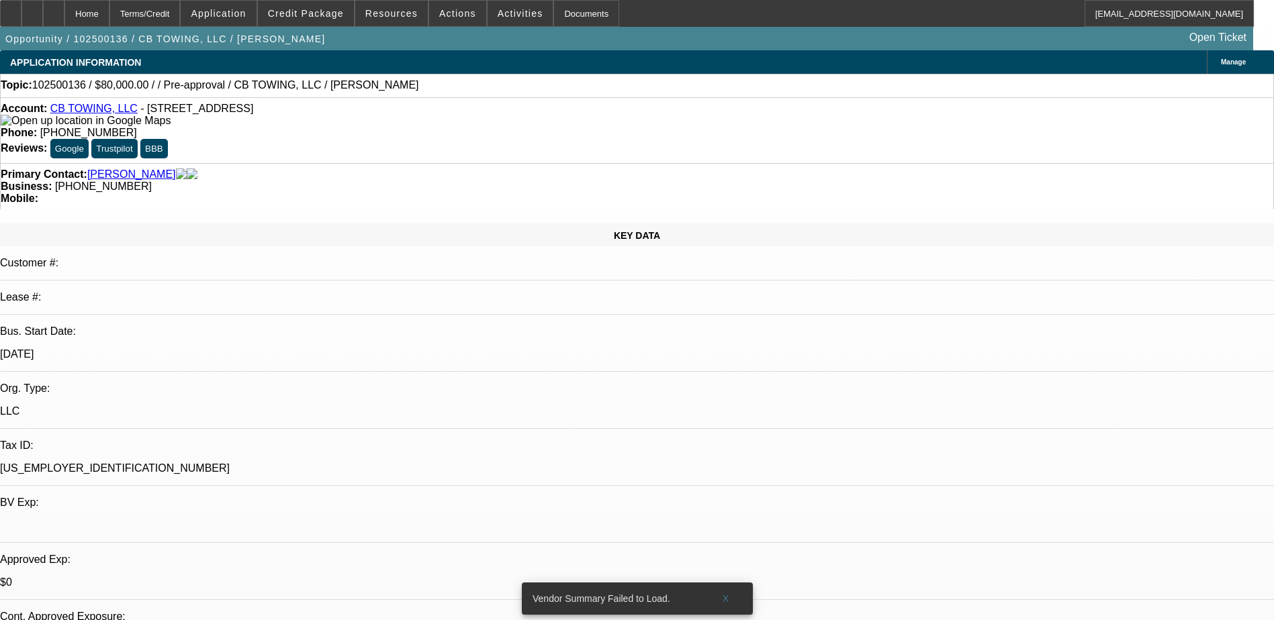
radio input "true"
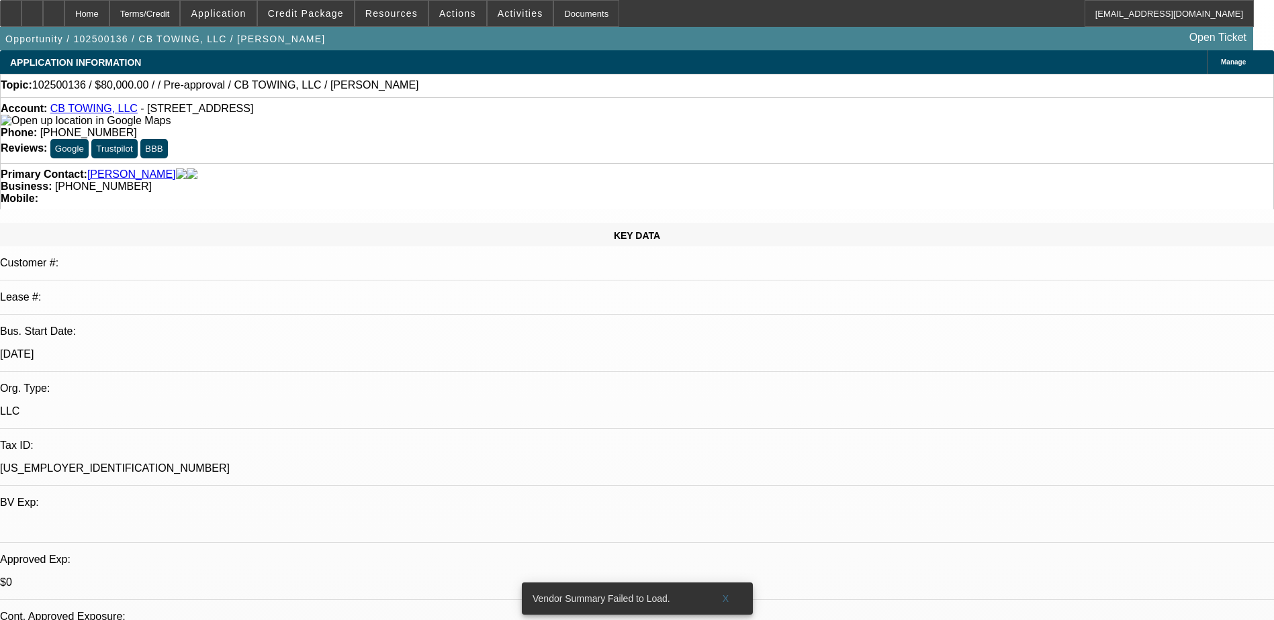
paste textarea "wants a landoll trailer and a semi for around 60k total. Going to be using the …"
type textarea "wants a landoll trailer and a semi for around 60k total. Going to be using the …"
radio input "true"
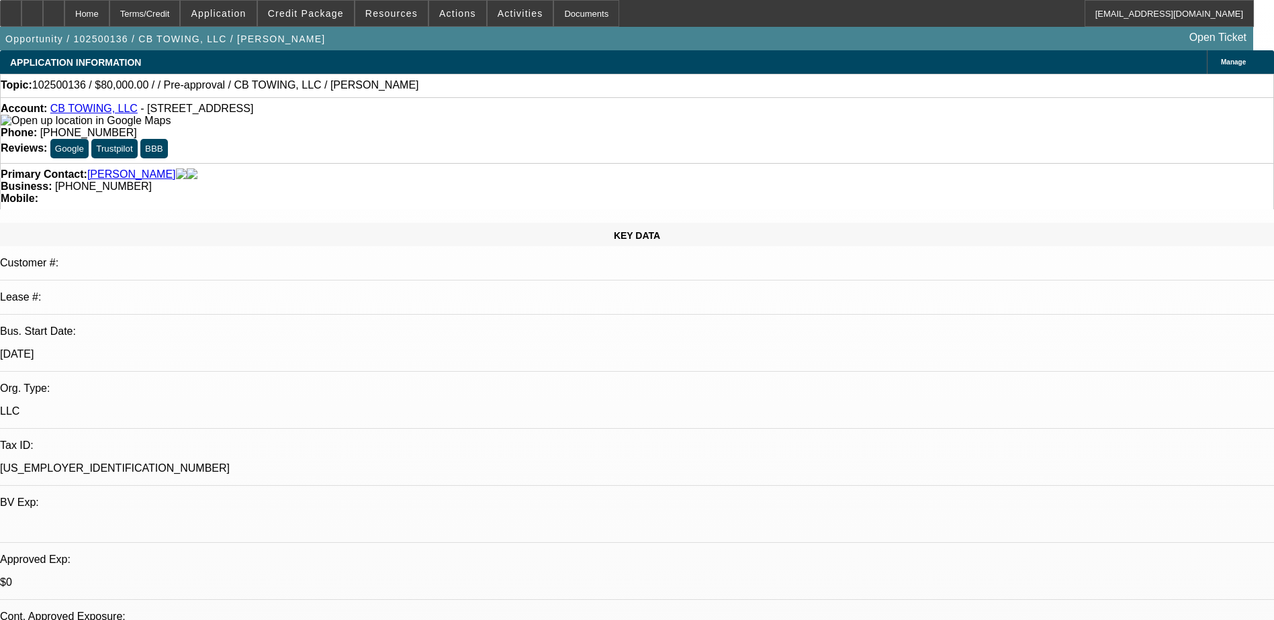
click at [137, 127] on span "(970) 349-0292" at bounding box center [88, 132] width 97 height 11
drag, startPoint x: 513, startPoint y: 111, endPoint x: 475, endPoint y: 111, distance: 37.6
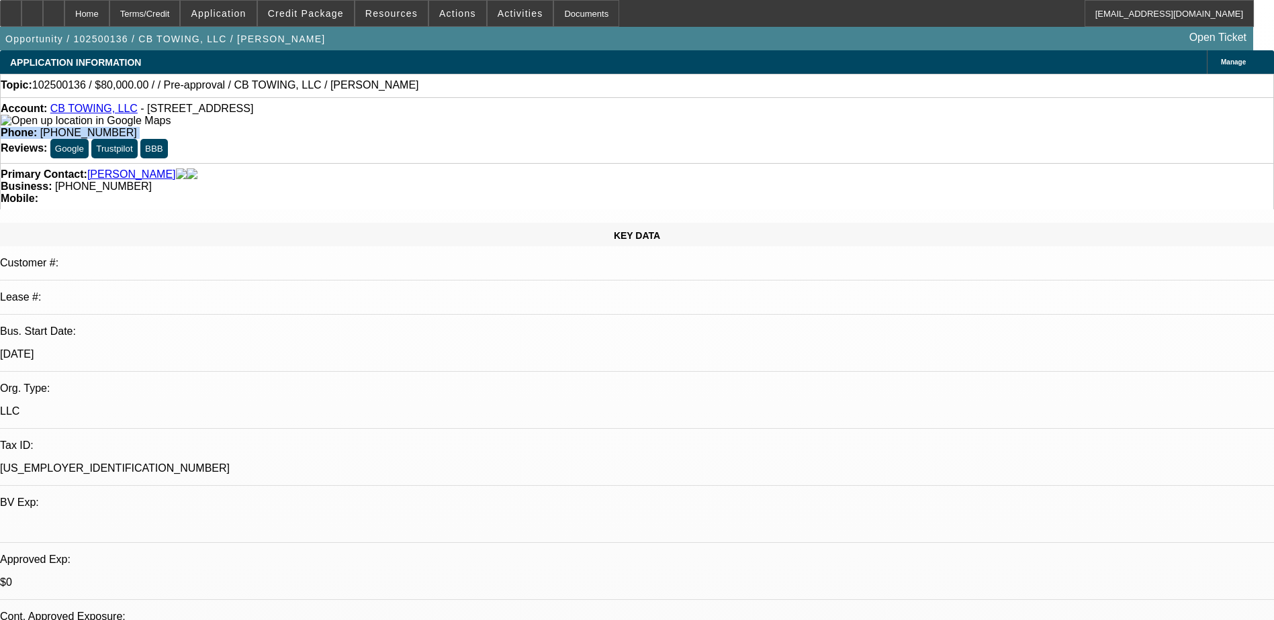
click at [137, 127] on span "(970) 349-0292" at bounding box center [88, 132] width 97 height 11
drag, startPoint x: 466, startPoint y: 111, endPoint x: 534, endPoint y: 120, distance: 68.4
click at [534, 120] on div "Account: CB TOWING, LLC - 826 Antelope Rd, Gunnison, CO 81230 Phone: (970) 349-…" at bounding box center [637, 130] width 1274 height 66
copy span "(970) 349-0292"
click at [43, 19] on div at bounding box center [31, 13] width 21 height 27
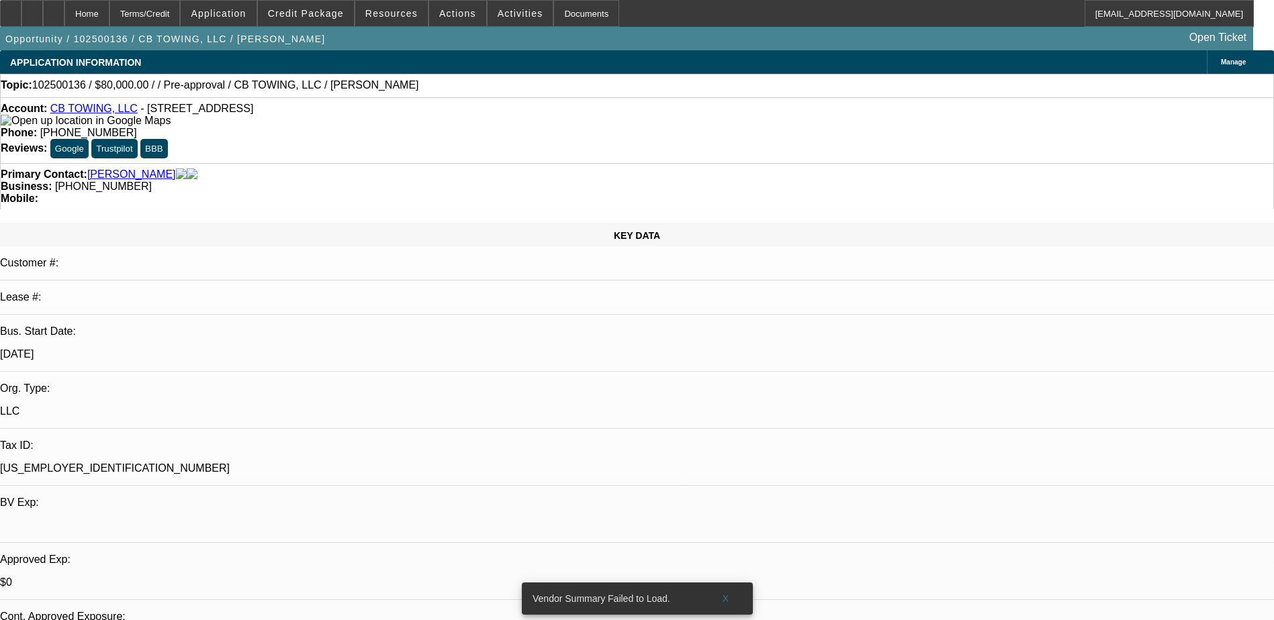
select select "0"
select select "2"
select select "0.1"
select select "4"
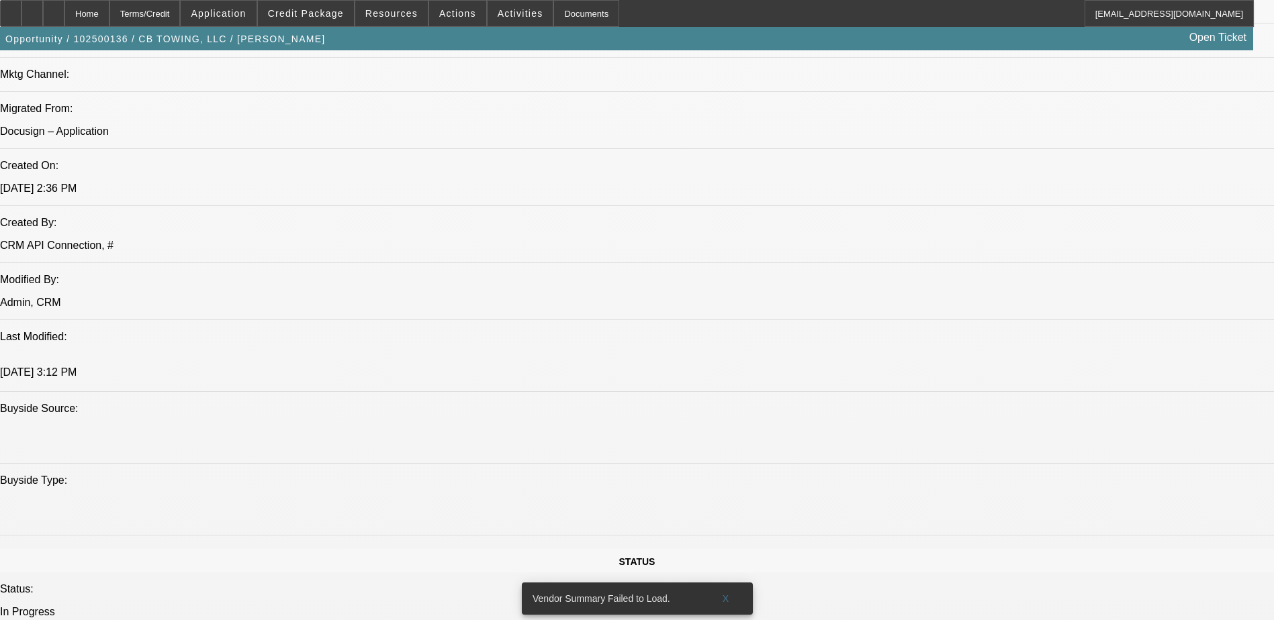
scroll to position [1074, 0]
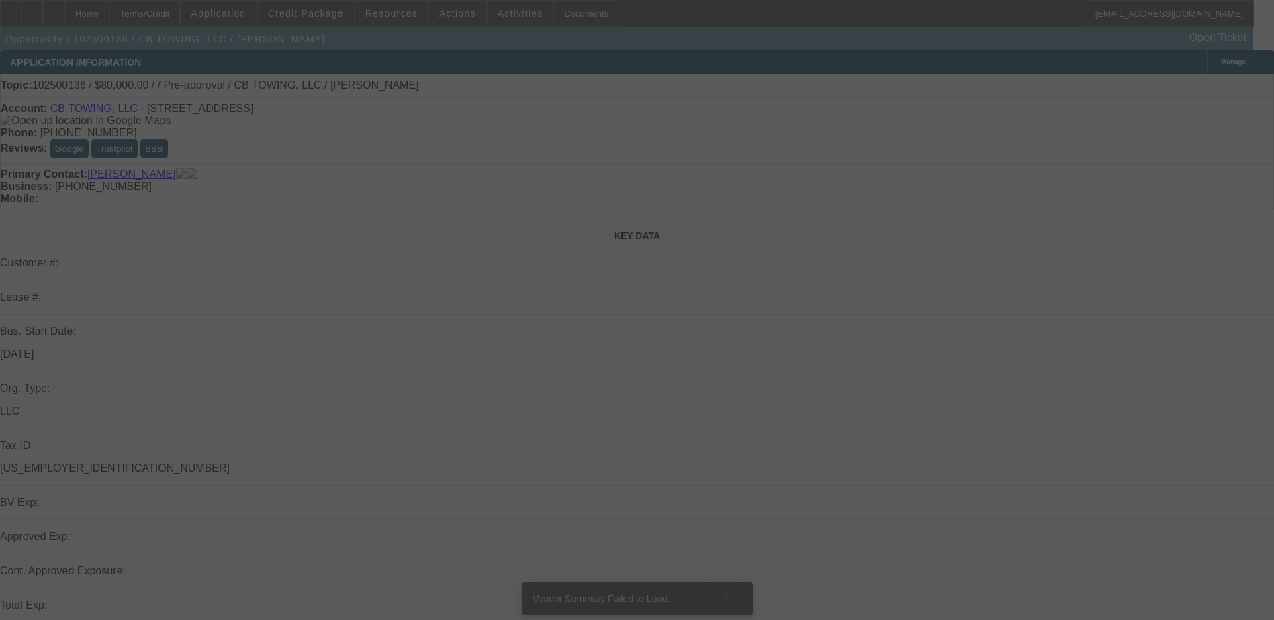
select select "0"
select select "2"
select select "0.1"
select select "4"
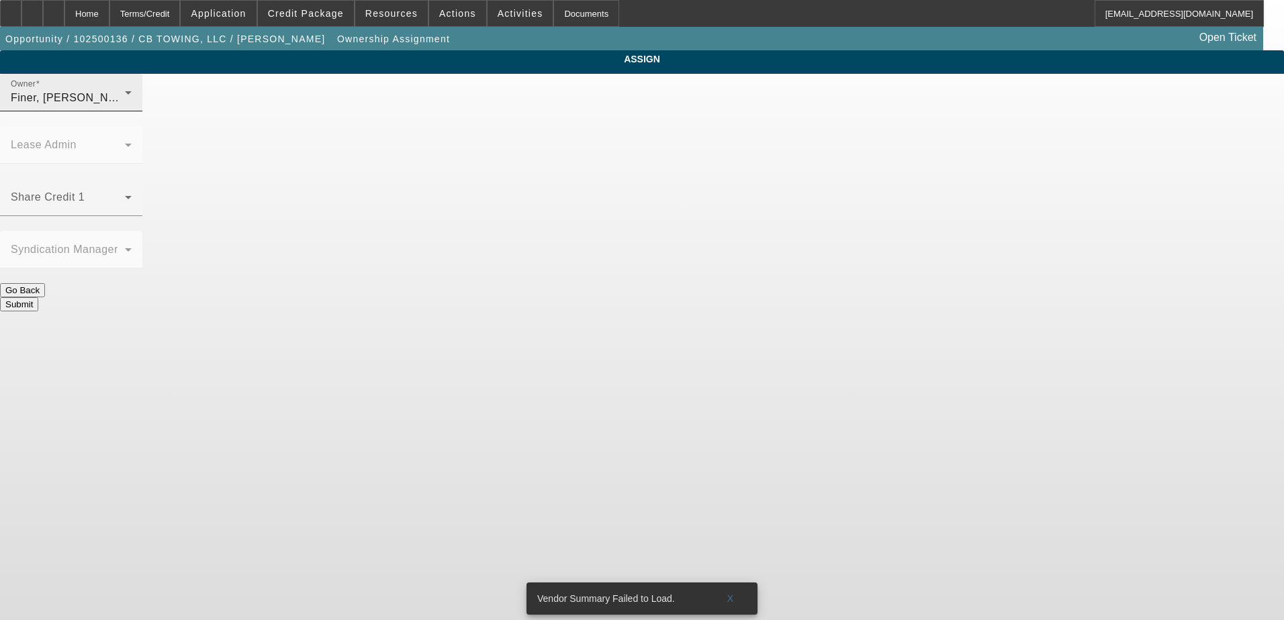
click at [171, 103] on span "Finer, [PERSON_NAME] (Lvl 1)" at bounding box center [91, 97] width 160 height 11
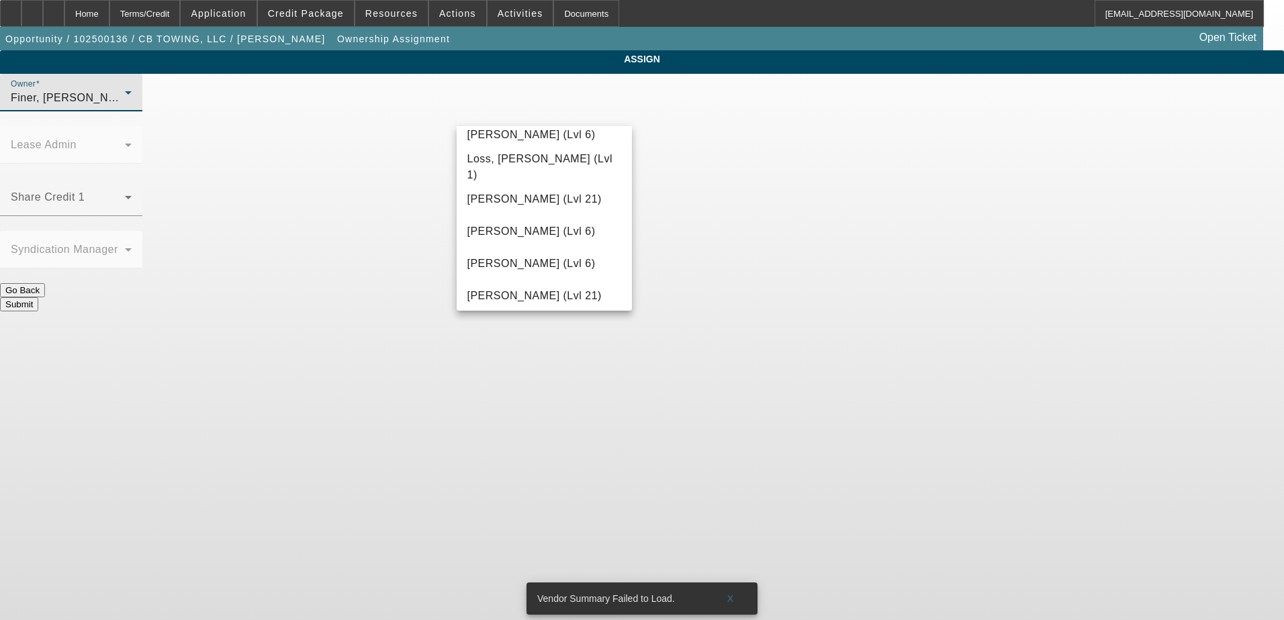
scroll to position [1074, 0]
click at [547, 201] on span "Mansfield, Jeff (Lvl 6)" at bounding box center [531, 201] width 128 height 16
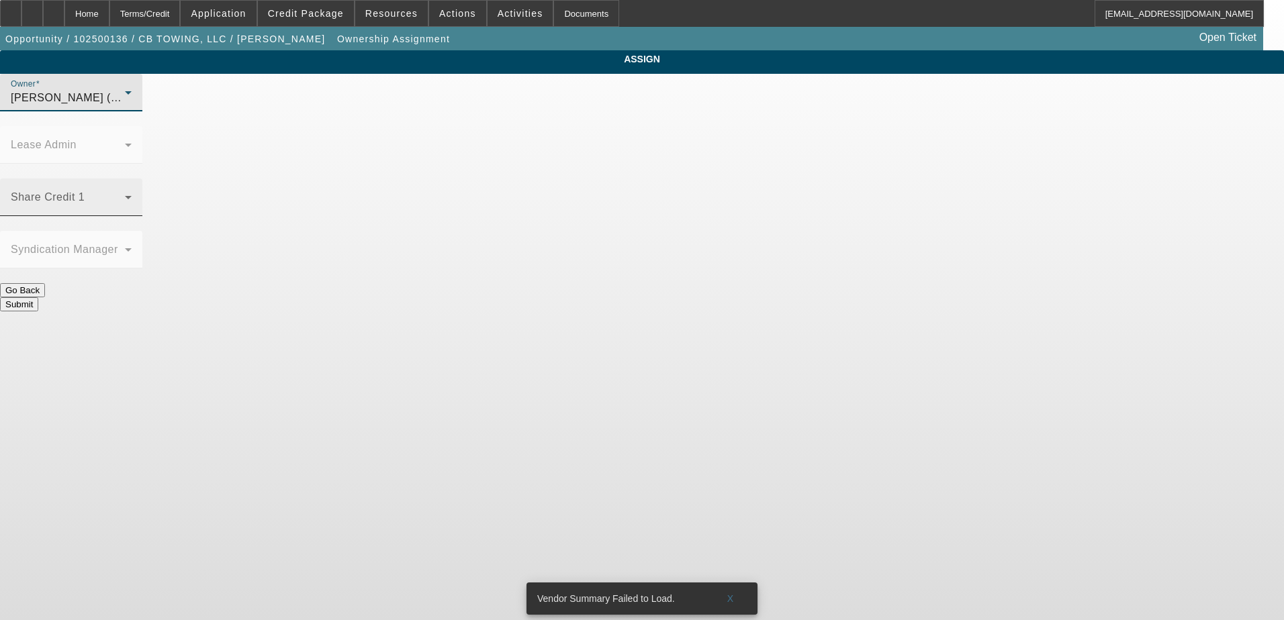
click at [125, 195] on span at bounding box center [68, 203] width 114 height 16
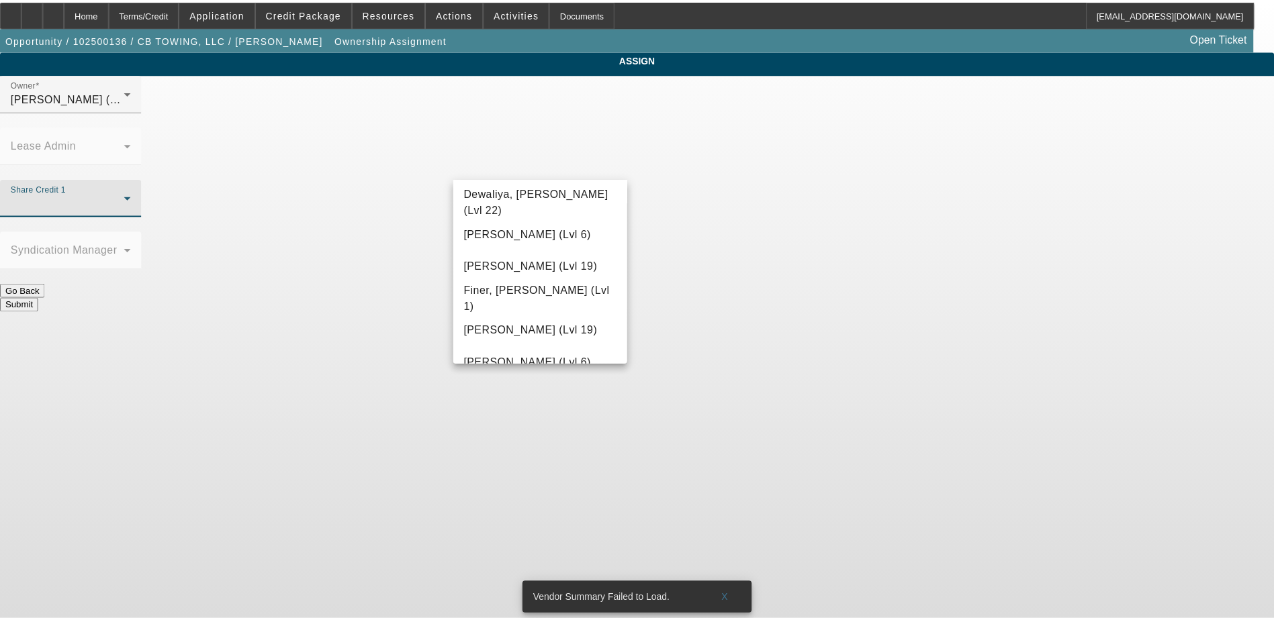
scroll to position [320, 0]
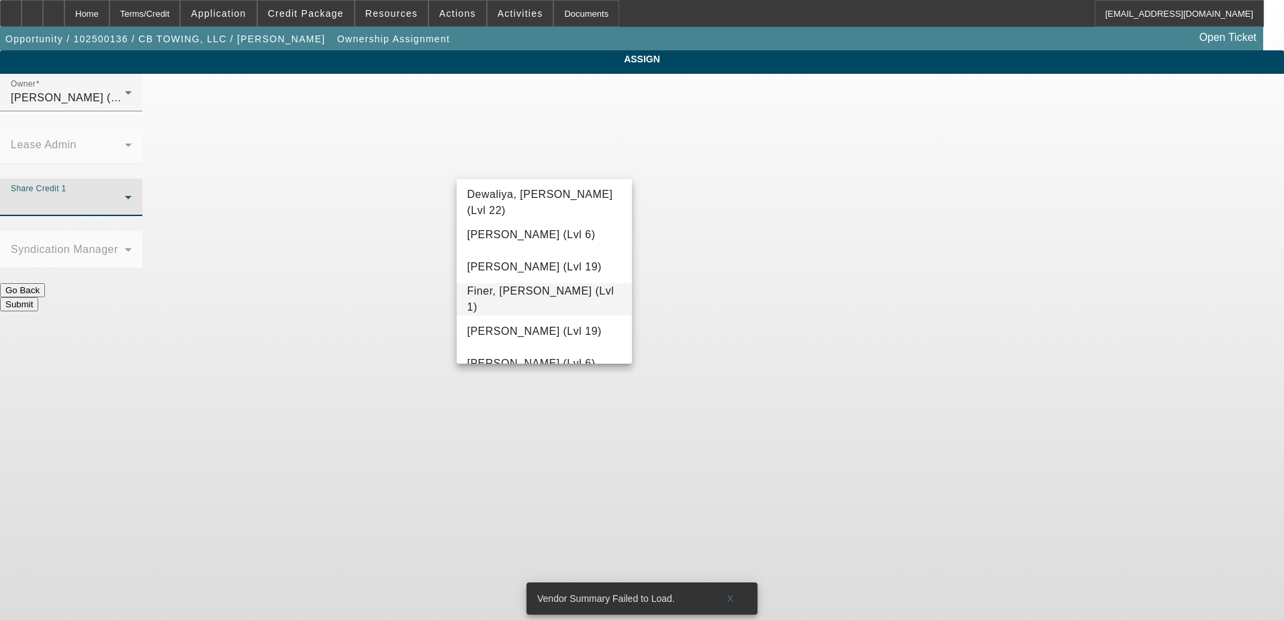
click at [540, 299] on span "Finer, Yinnon (Lvl 1)" at bounding box center [544, 299] width 154 height 32
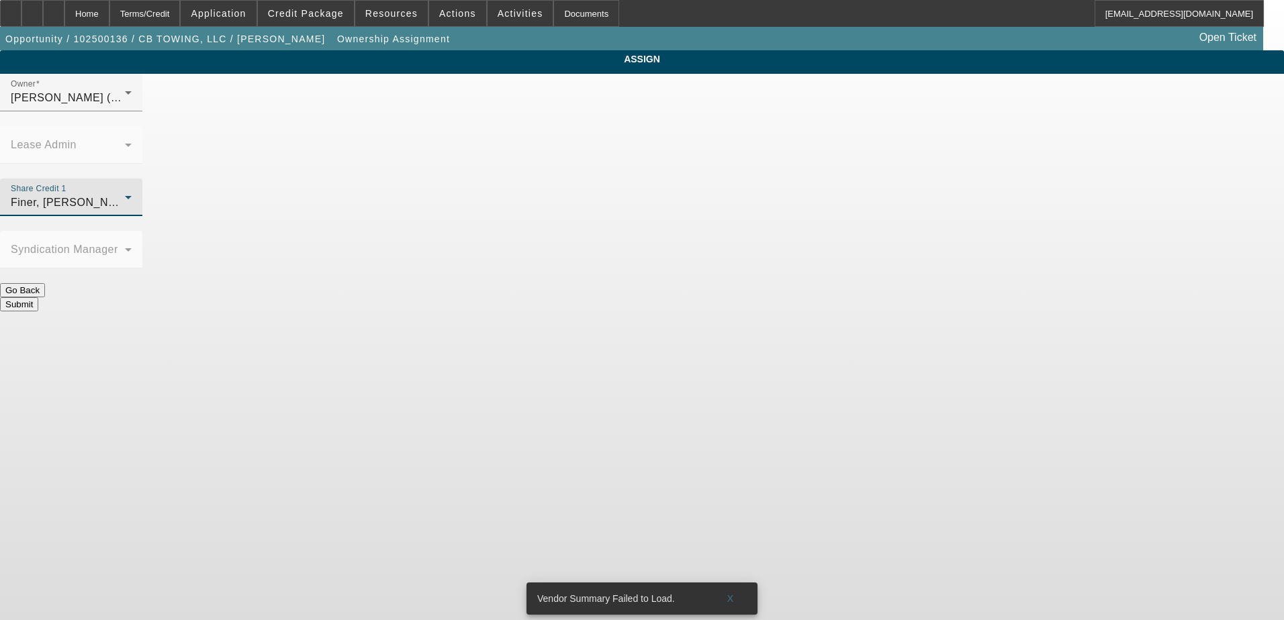
click at [694, 294] on body "Home Terms/Credit Application Credit Package Resources Actions Activities Docum…" at bounding box center [642, 310] width 1284 height 620
click at [38, 297] on button "Submit" at bounding box center [19, 304] width 38 height 14
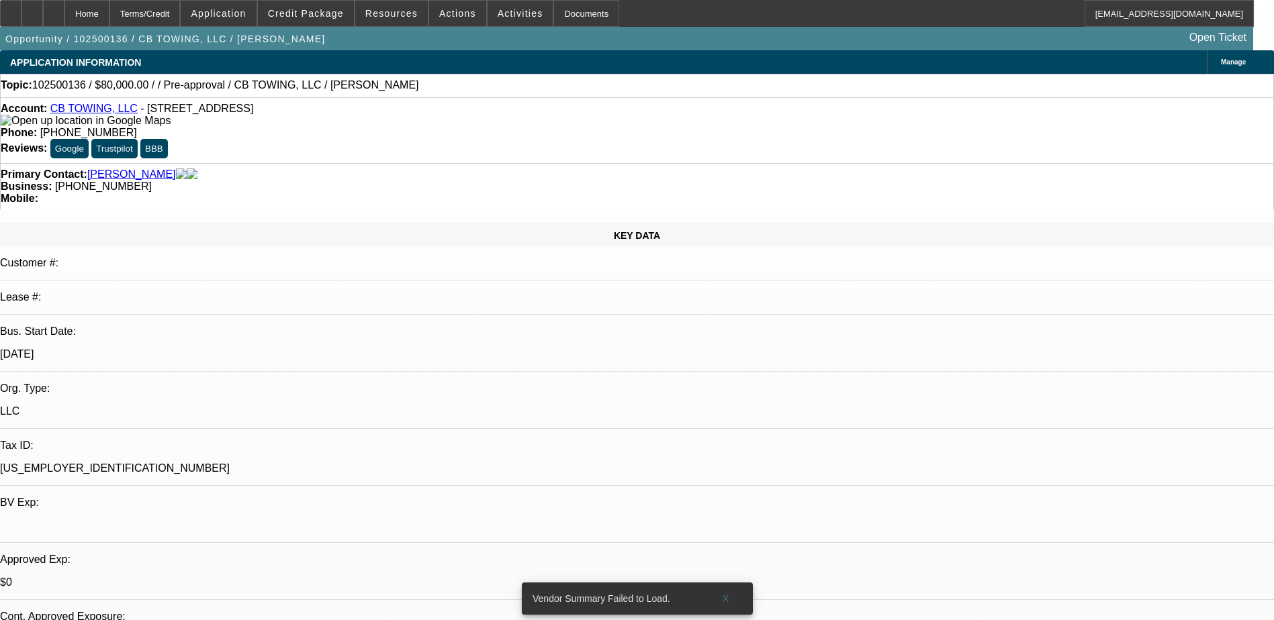
select select "0"
select select "2"
select select "0.1"
select select "4"
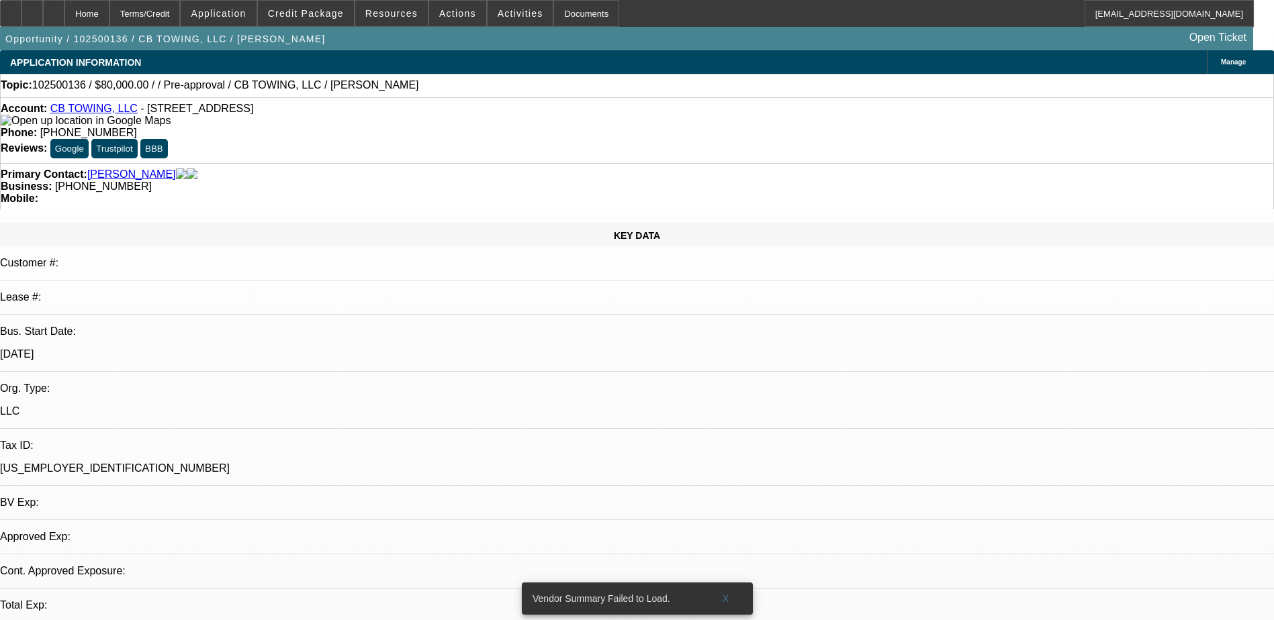
select select "0"
select select "2"
select select "0.1"
select select "1"
select select "2"
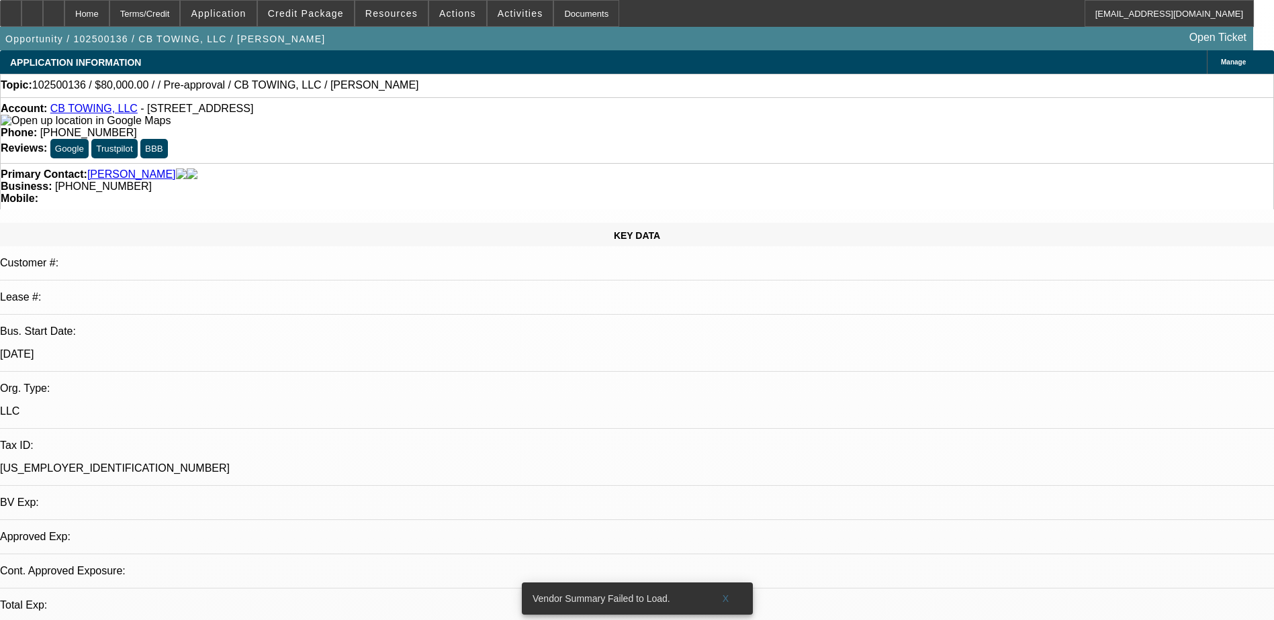
select select "4"
click at [328, 19] on span at bounding box center [306, 13] width 96 height 32
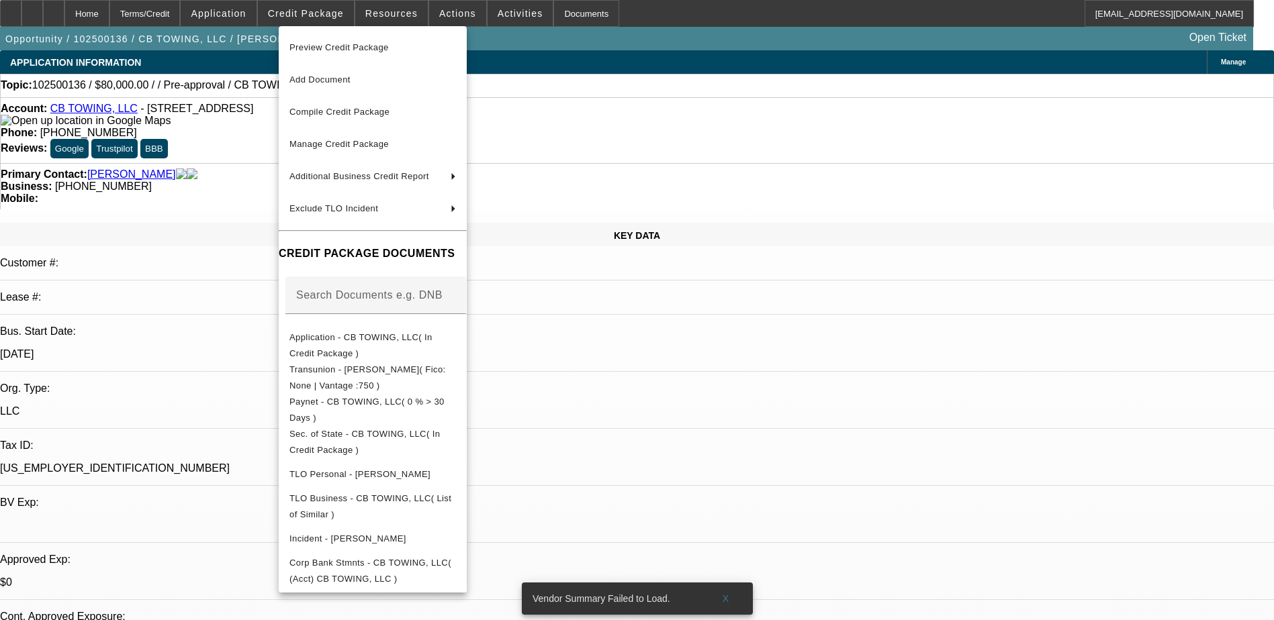
click at [51, 13] on div at bounding box center [637, 310] width 1274 height 620
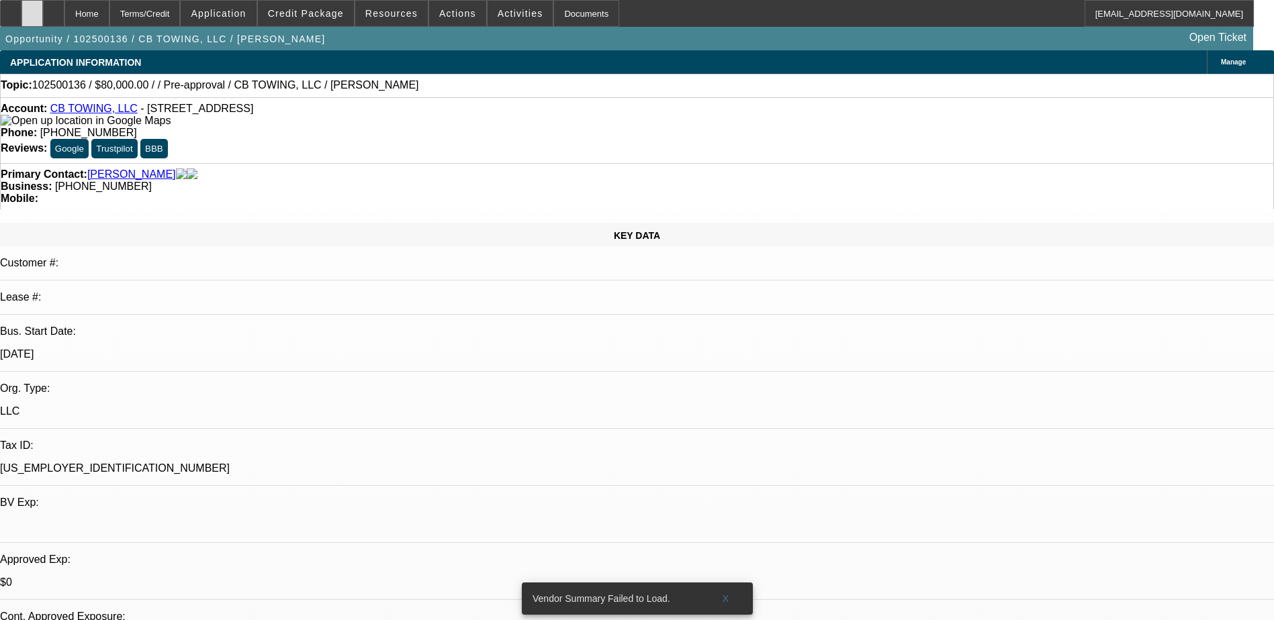
click at [32, 9] on icon at bounding box center [32, 9] width 0 height 0
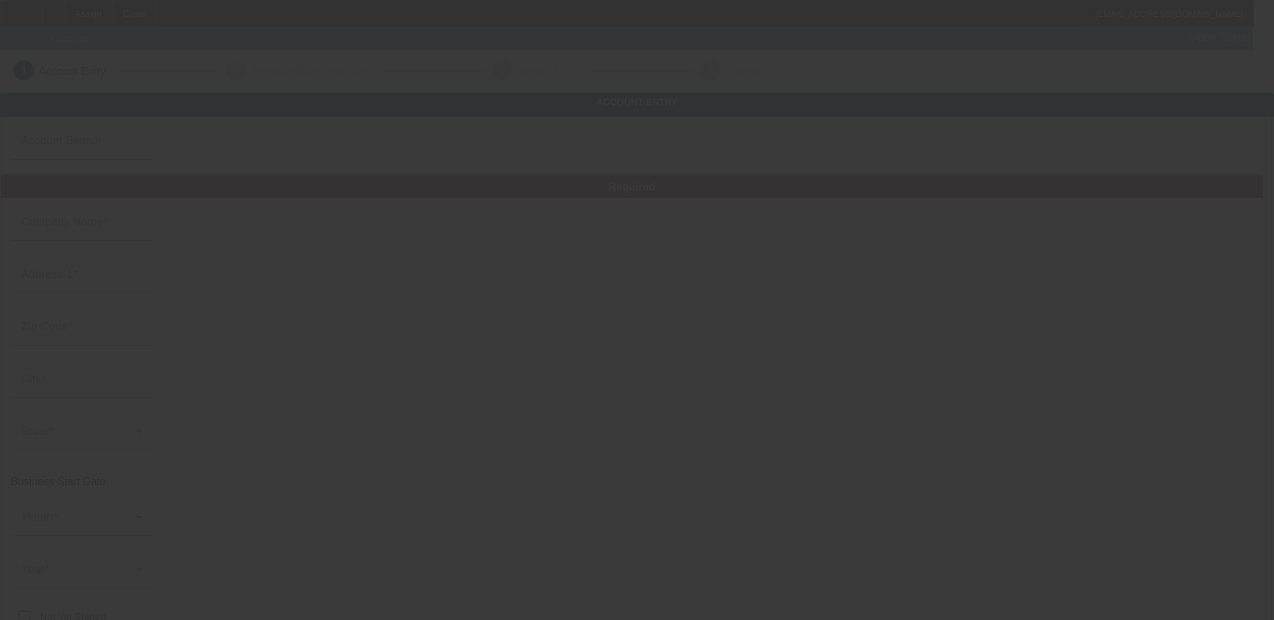
type input "NYF Towing"
type input "."
type input "[PHONE_NUMBER]"
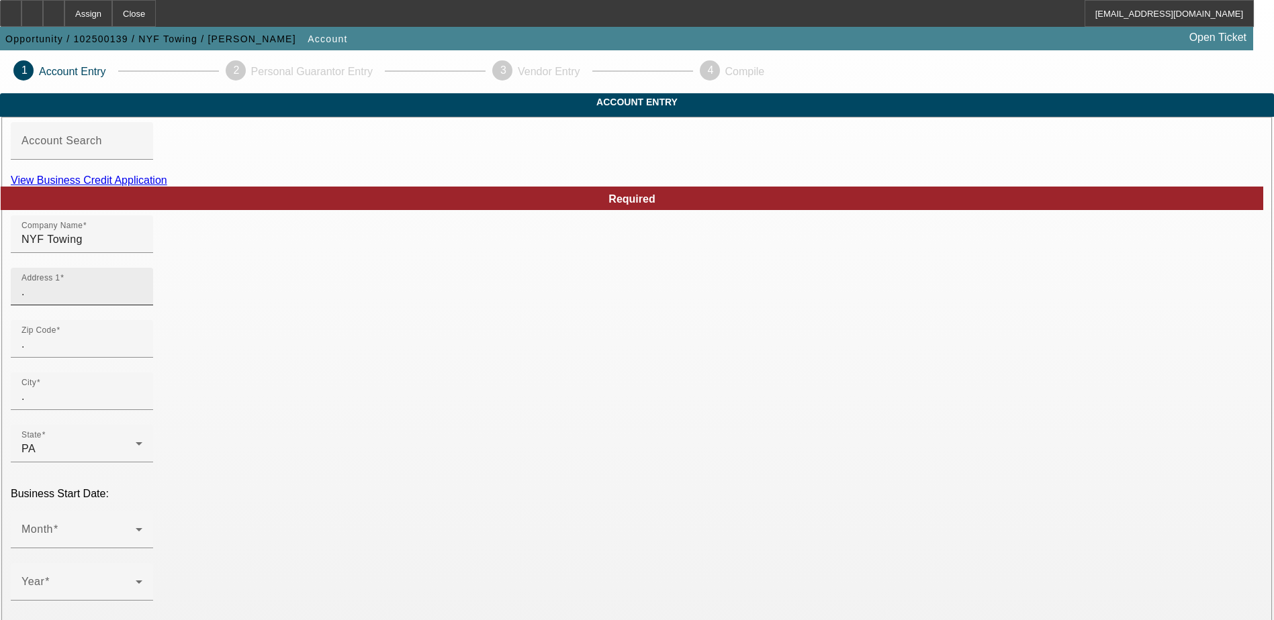
click at [142, 300] on input "." at bounding box center [81, 292] width 121 height 16
type input "[STREET_ADDRESS]"
type input "[GEOGRAPHIC_DATA]"
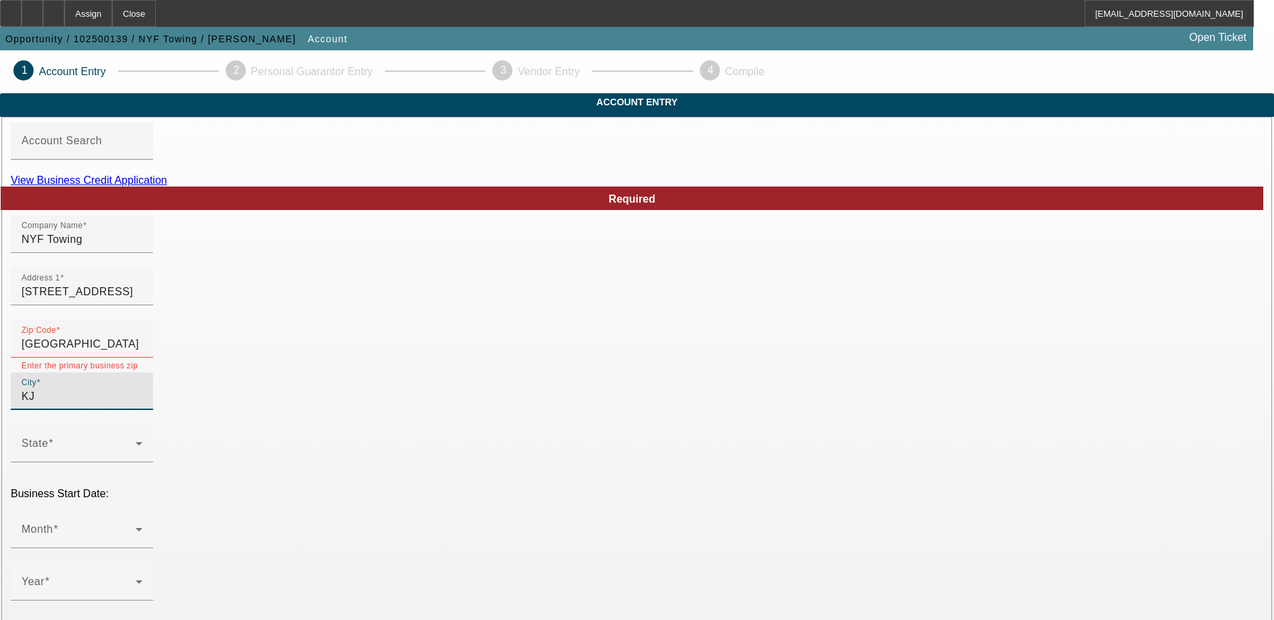
type input "K"
type input "[GEOGRAPHIC_DATA]"
drag, startPoint x: 326, startPoint y: 362, endPoint x: 154, endPoint y: 362, distance: 171.2
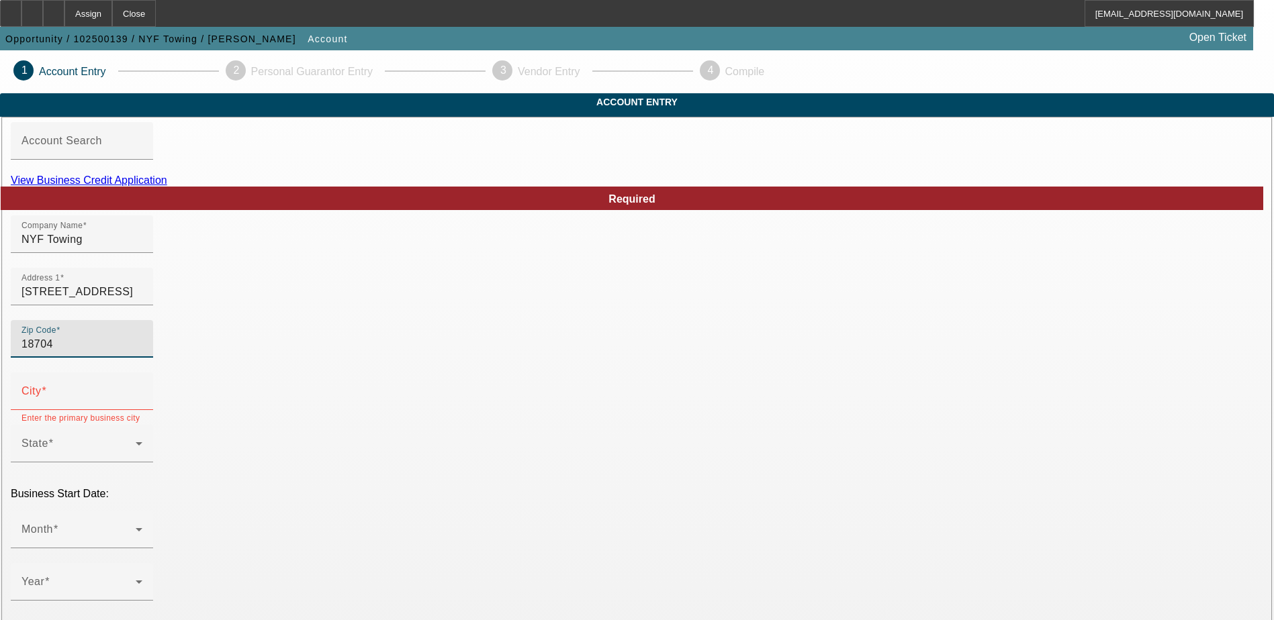
type input "18704"
drag, startPoint x: 140, startPoint y: 317, endPoint x: 150, endPoint y: 307, distance: 14.2
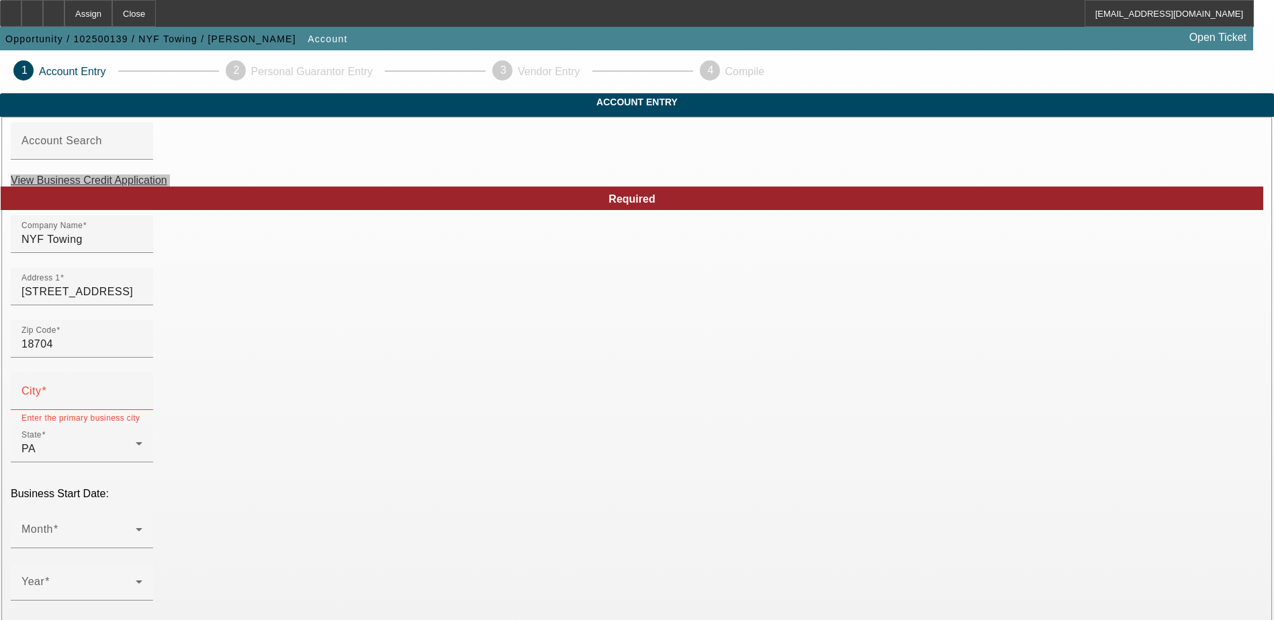
type input "Luzerne"
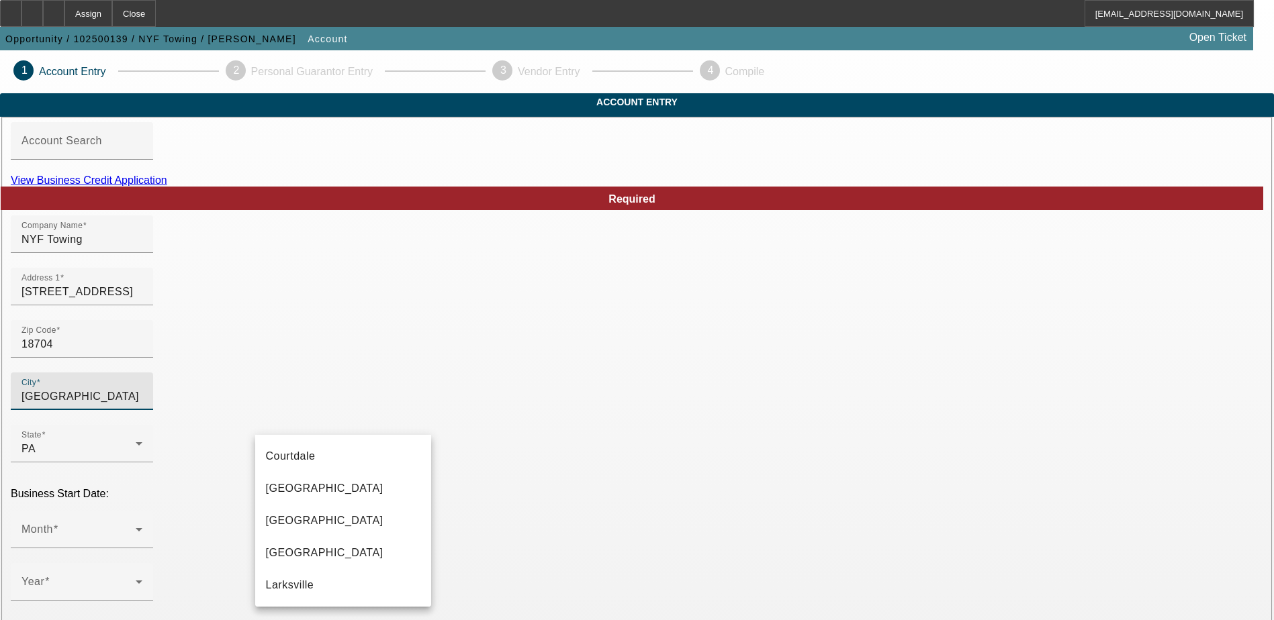
type input "[GEOGRAPHIC_DATA]"
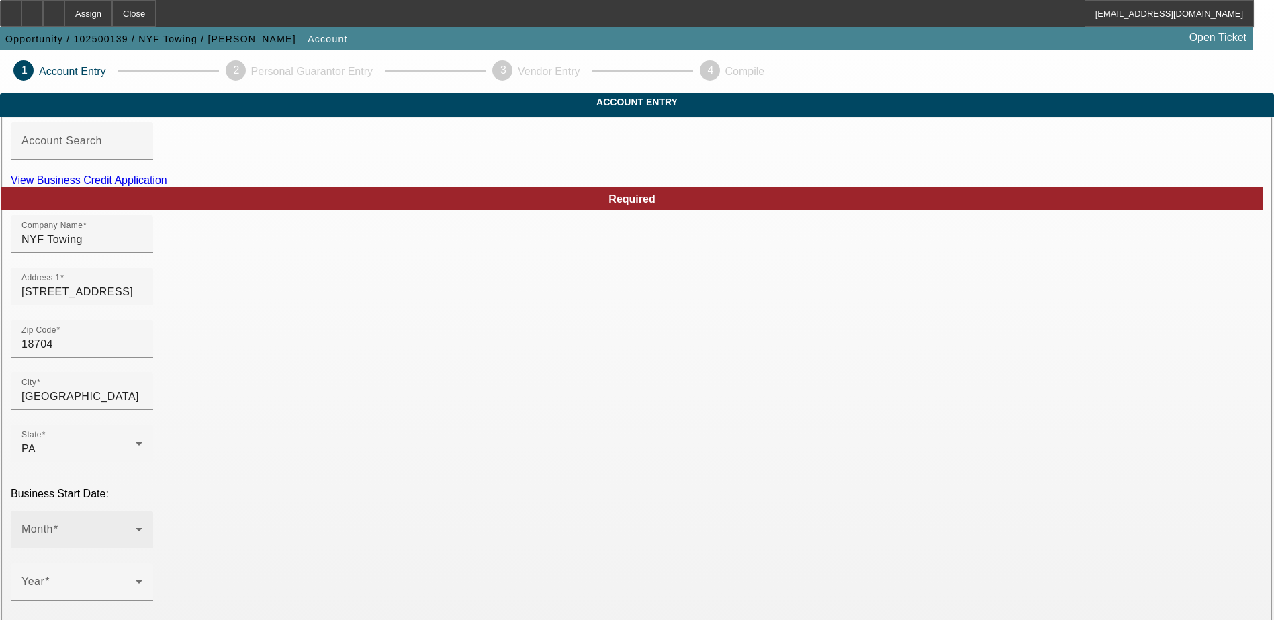
click at [136, 527] on span at bounding box center [78, 535] width 114 height 16
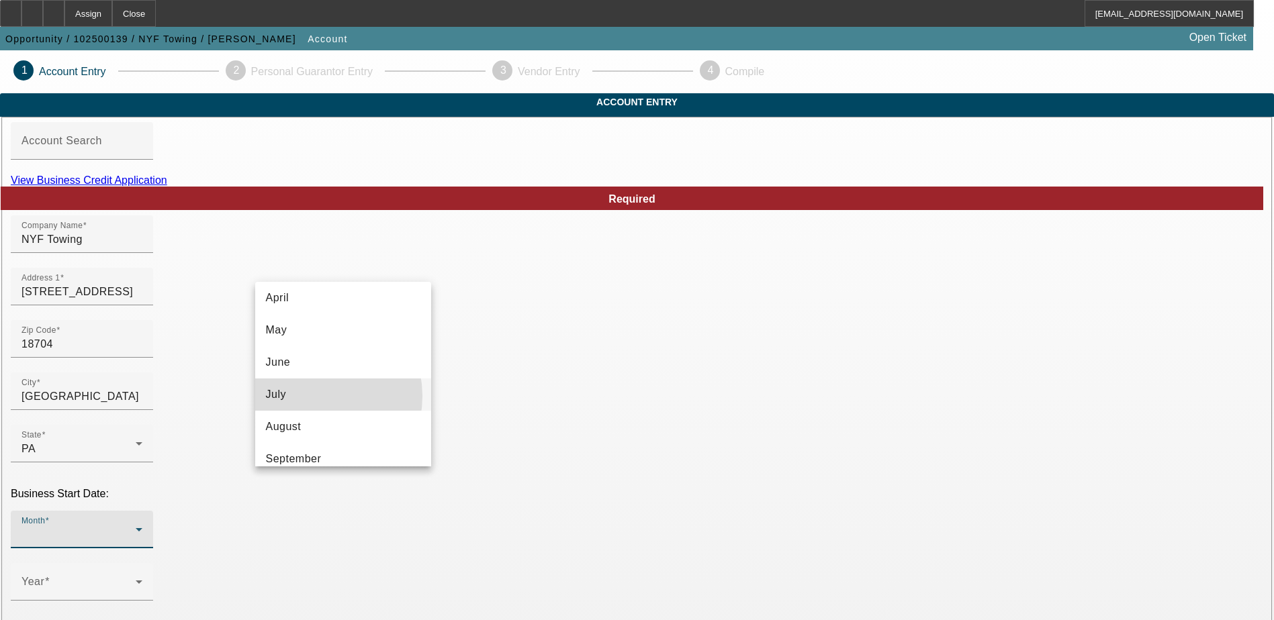
click at [312, 396] on mat-option "July" at bounding box center [343, 395] width 176 height 32
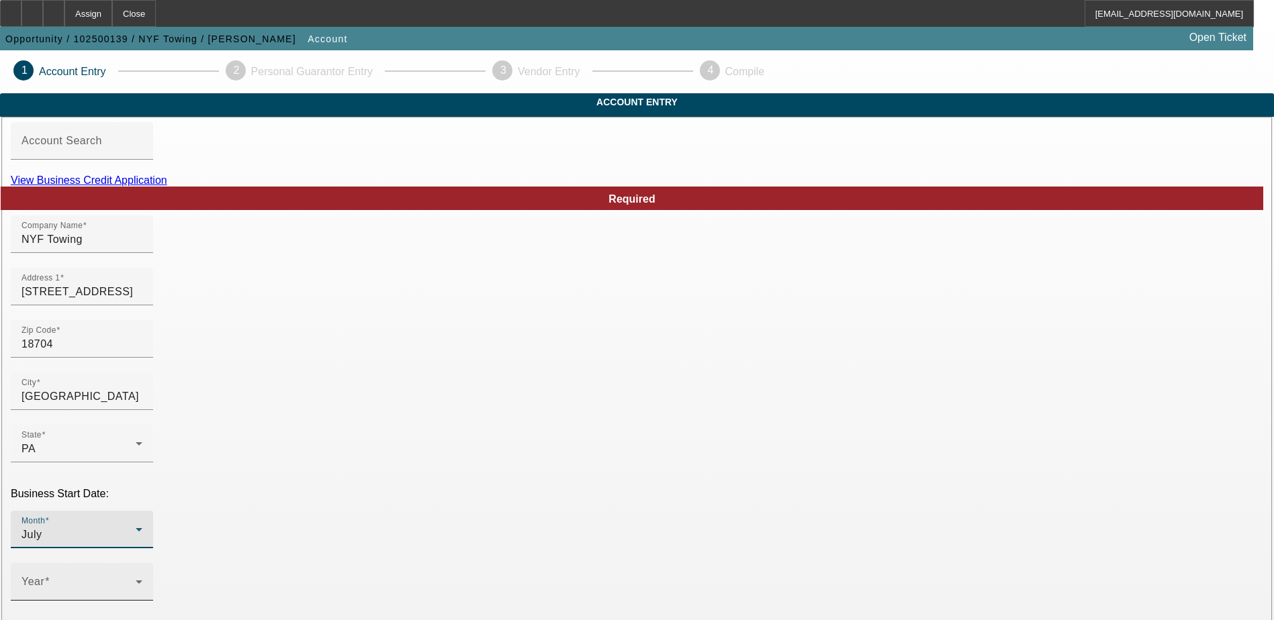
click at [136, 579] on span at bounding box center [78, 587] width 114 height 16
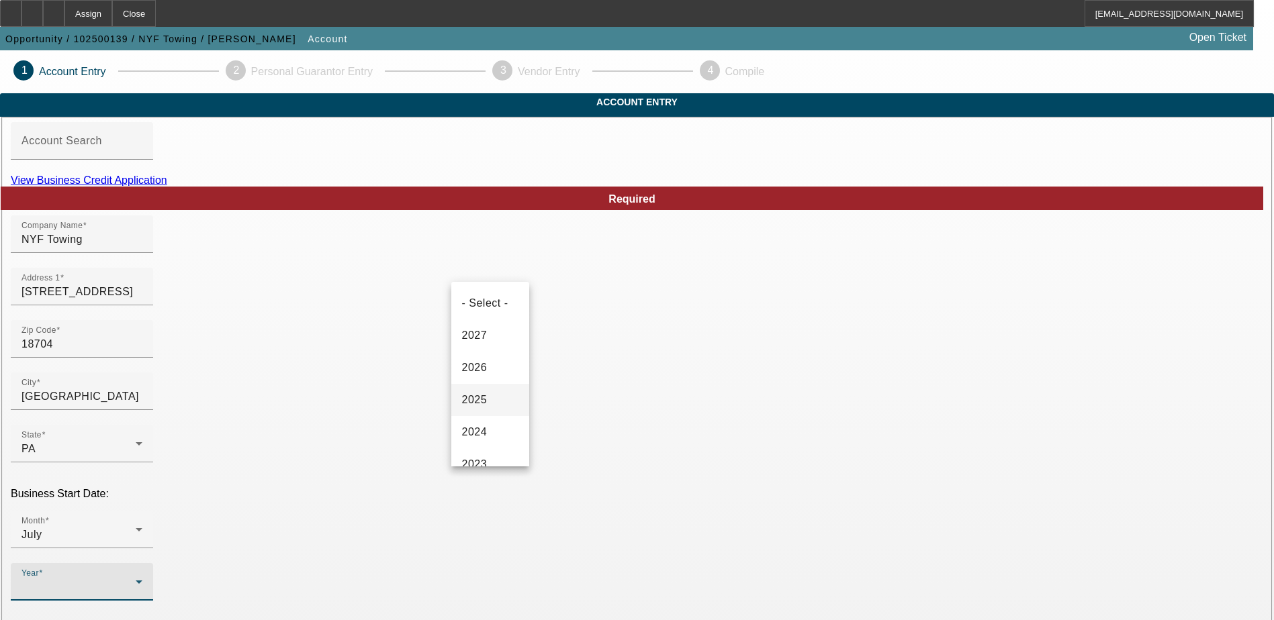
click at [477, 394] on span "2025" at bounding box center [475, 400] width 26 height 16
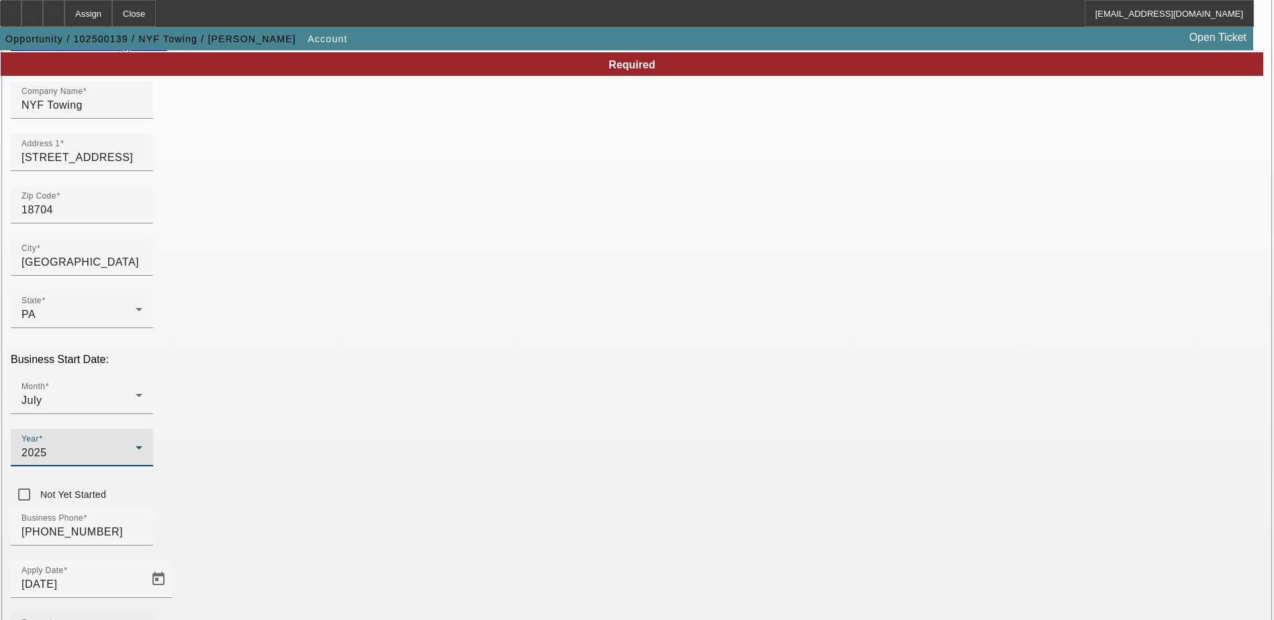
click at [142, 613] on div "Source - Select -" at bounding box center [81, 632] width 121 height 38
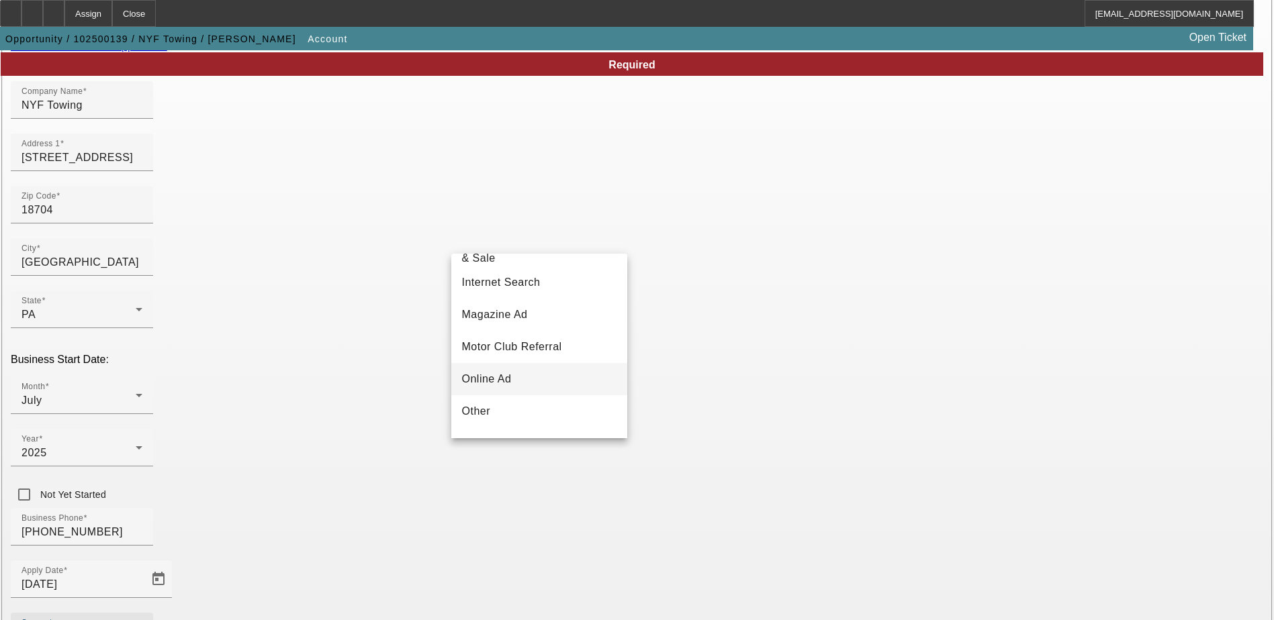
scroll to position [403, 0]
click at [516, 391] on span "Telemarketing" at bounding box center [497, 388] width 71 height 16
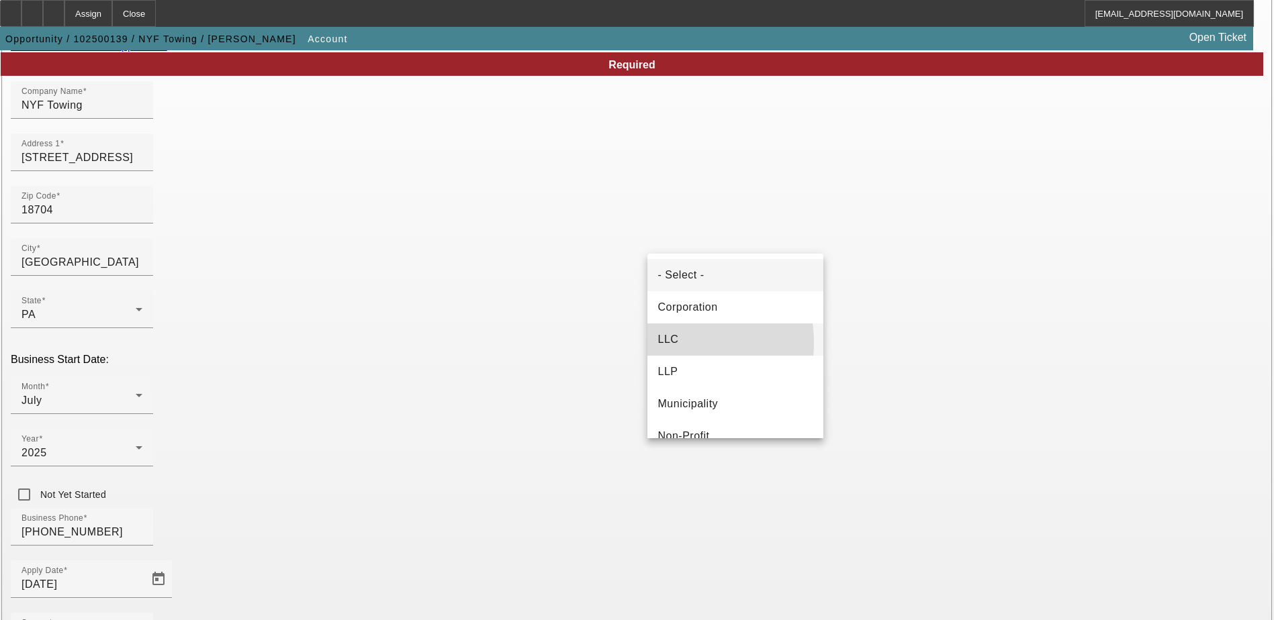
click at [666, 343] on span "LLC" at bounding box center [668, 340] width 21 height 16
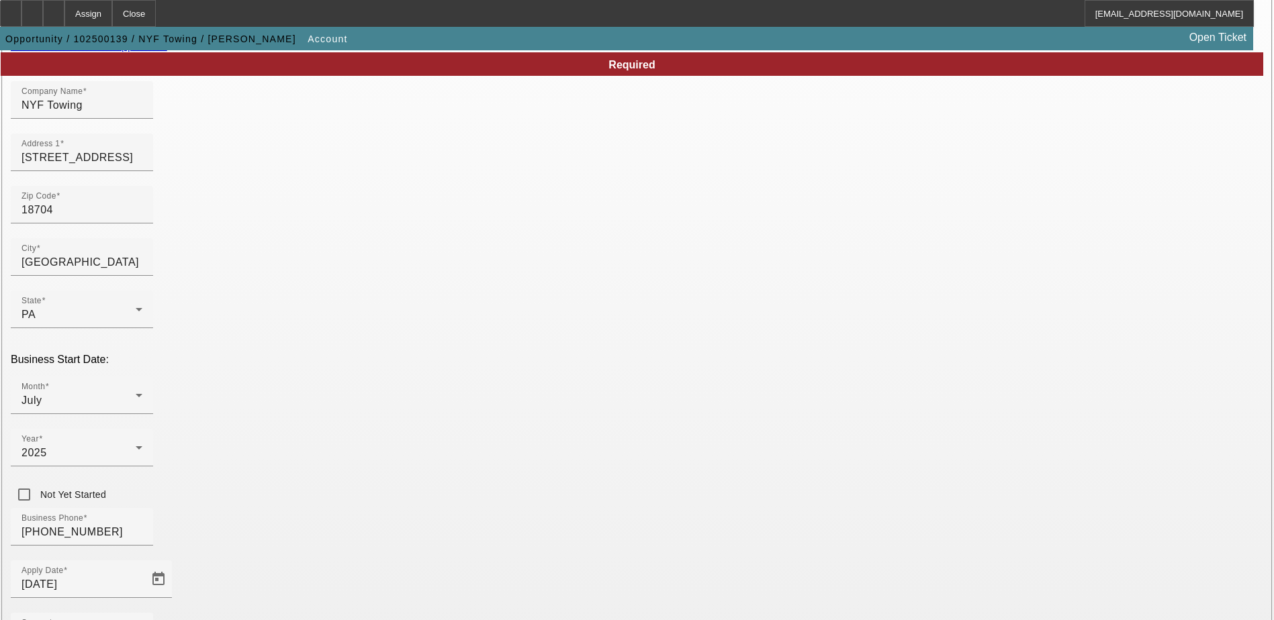
paste input "393182647"
type input "393182647"
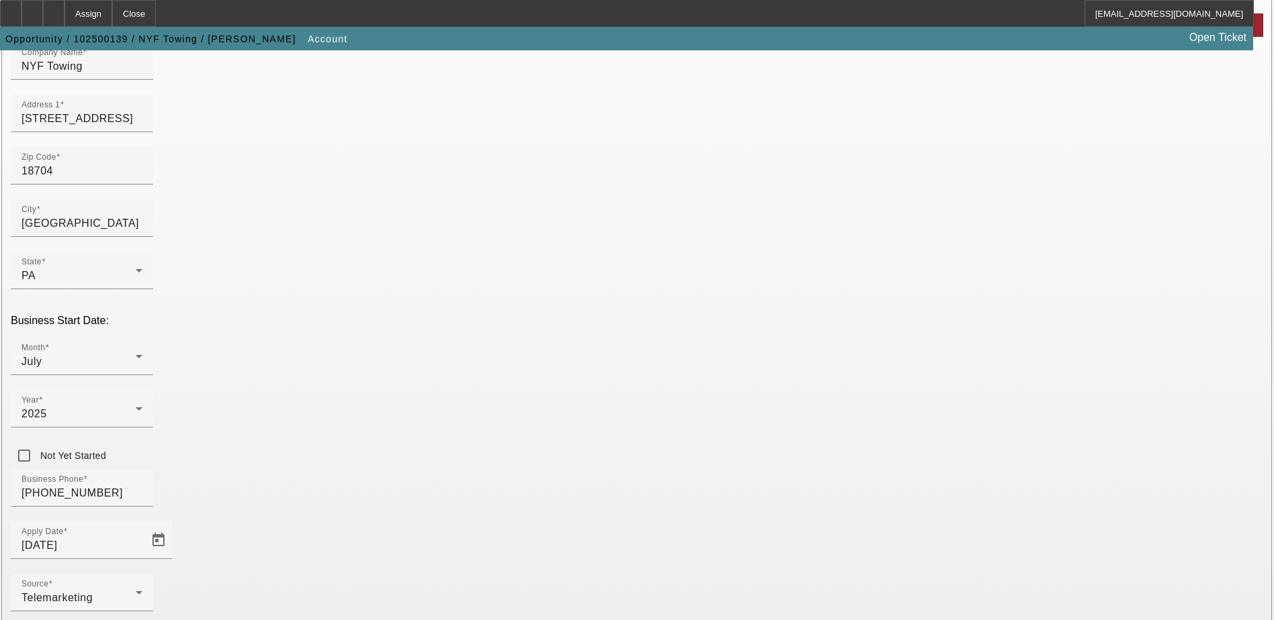
scroll to position [239, 0]
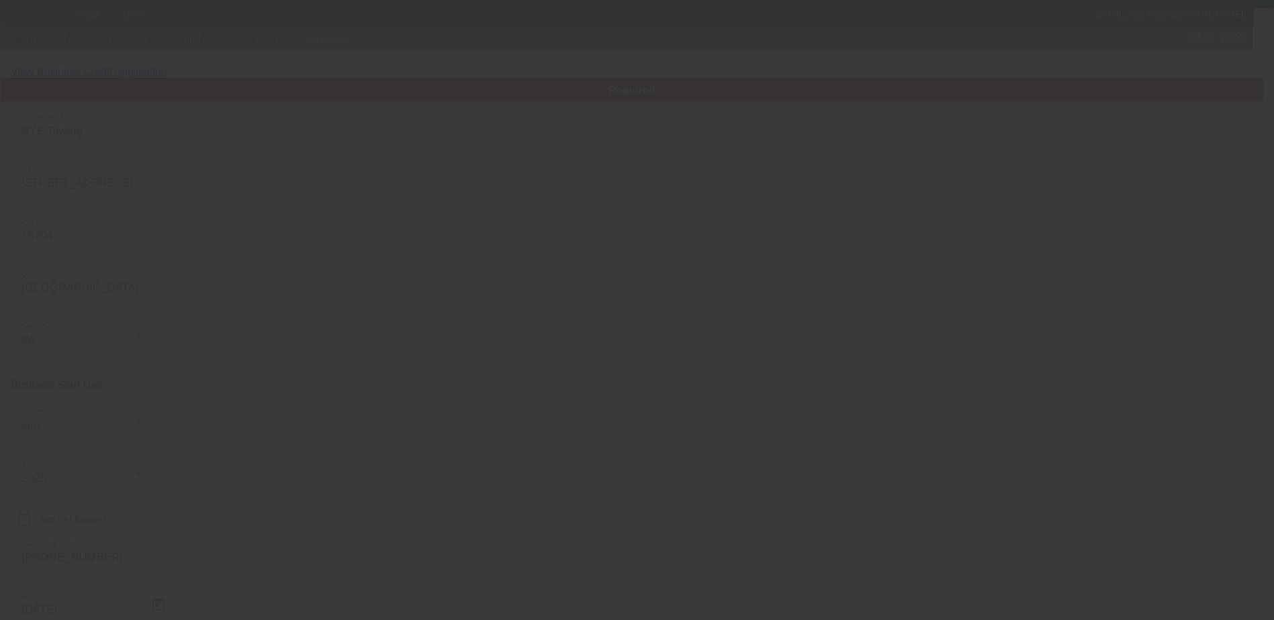
scroll to position [105, 0]
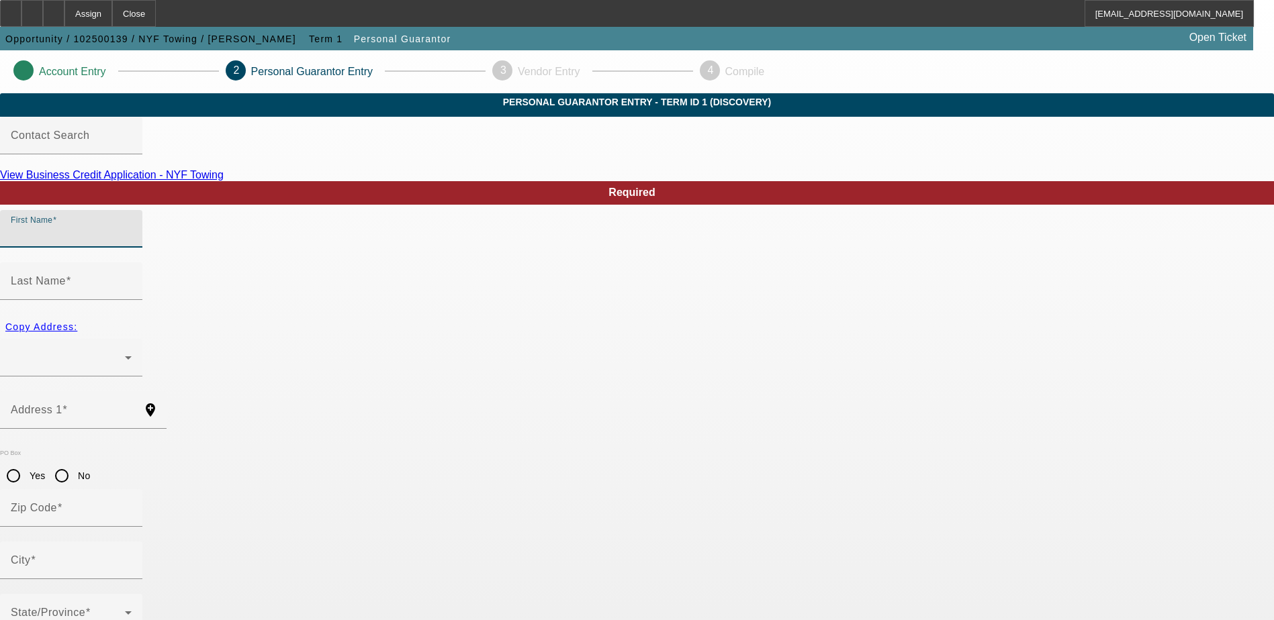
click at [132, 242] on input "First Name" at bounding box center [71, 234] width 121 height 16
type input "Fernando"
type input "Torres"
radio input "true"
type input "[PHONE_NUMBER]"
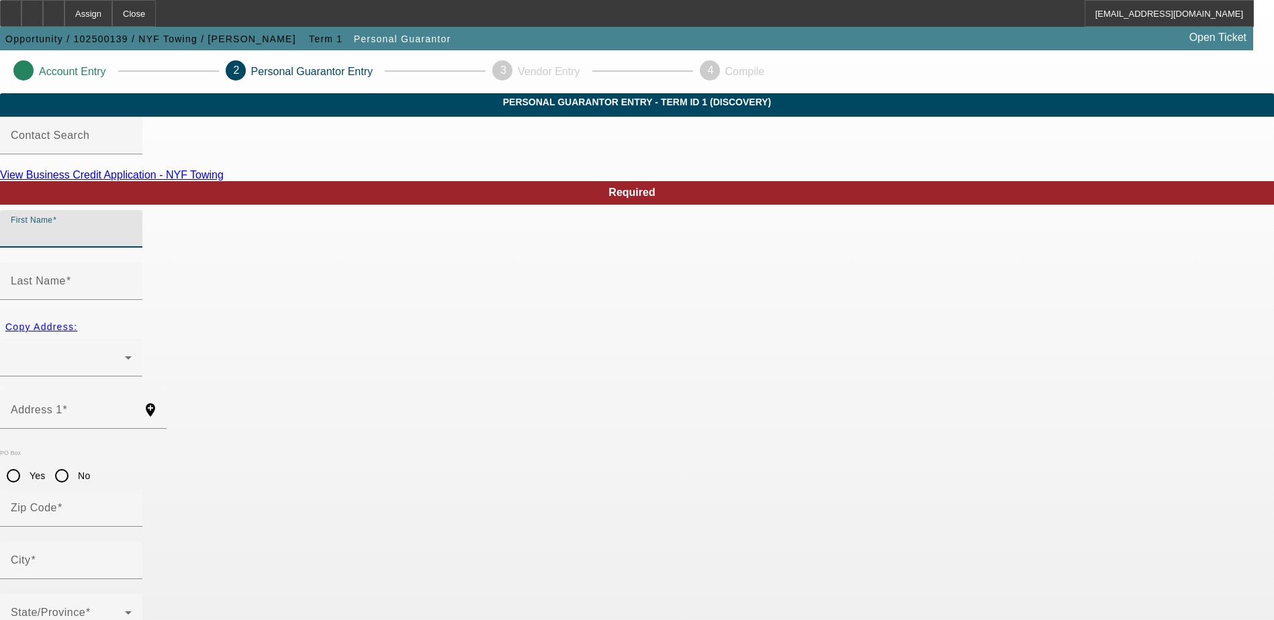
type input "094-82-6263"
click at [125, 350] on div at bounding box center [68, 358] width 114 height 16
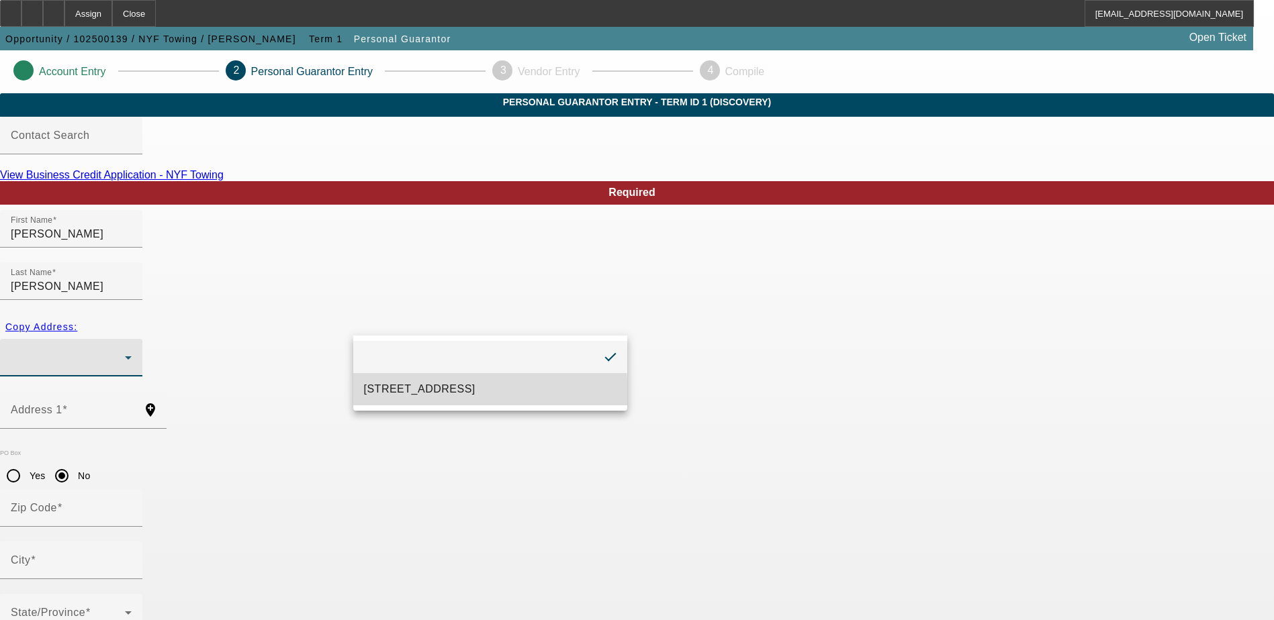
drag, startPoint x: 430, startPoint y: 395, endPoint x: 435, endPoint y: 388, distance: 8.2
click at [431, 395] on span "51 Bedford St Kingston, PA 18704" at bounding box center [419, 389] width 111 height 16
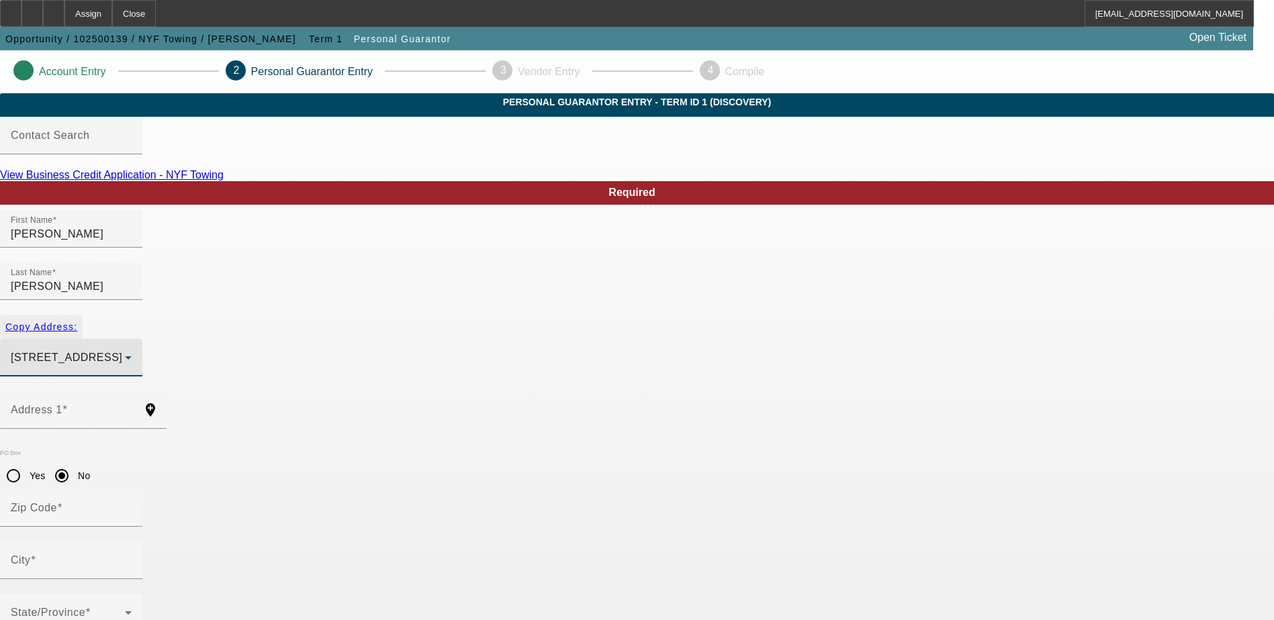
click at [77, 322] on span "Copy Address:" at bounding box center [41, 327] width 72 height 11
type input "51 Bedford St"
radio input "false"
type input "18704"
type input "Kingston"
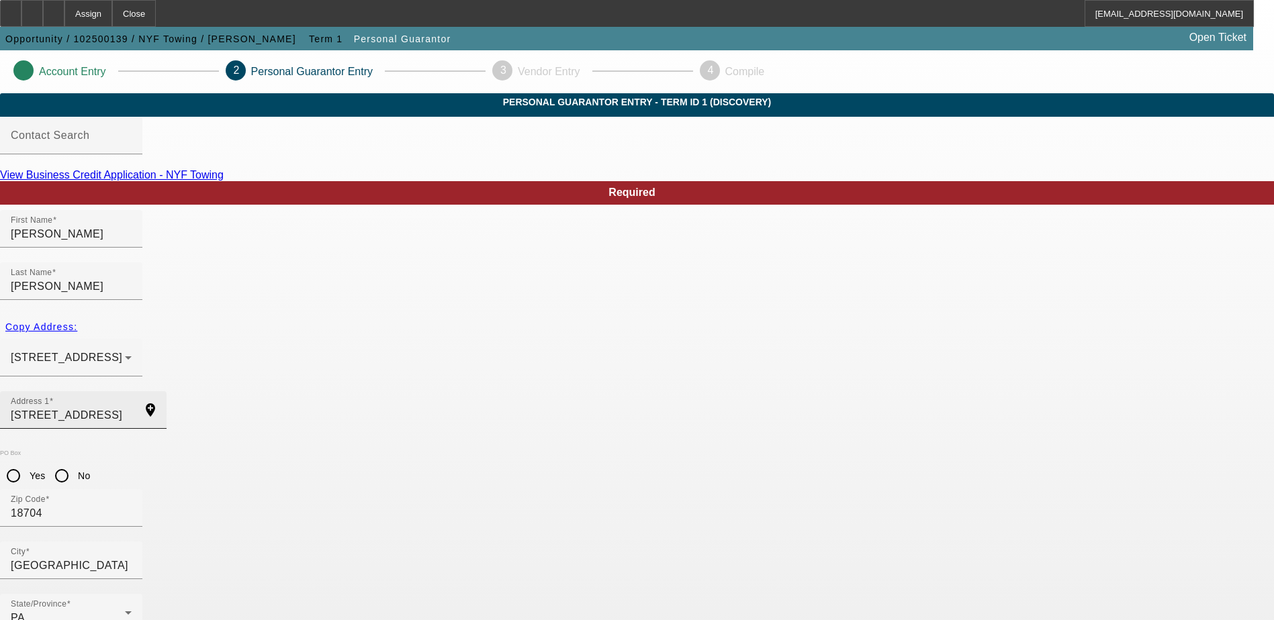
scroll to position [36, 0]
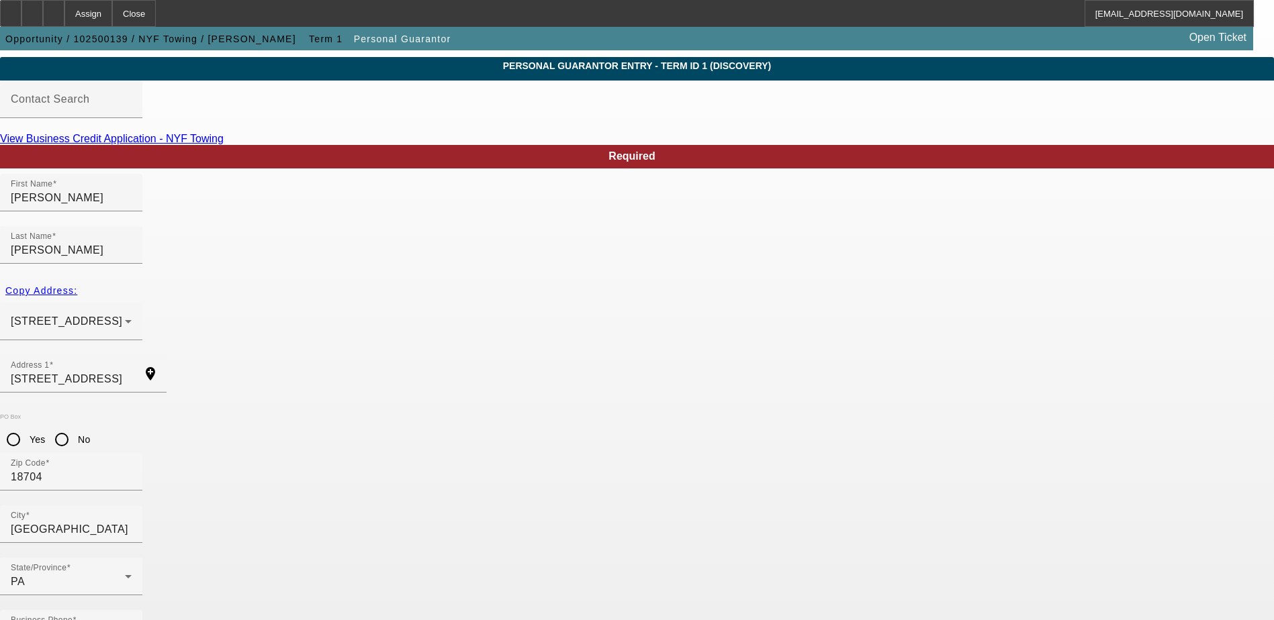
drag, startPoint x: 554, startPoint y: 504, endPoint x: 559, endPoint y: 497, distance: 9.1
type input "100"
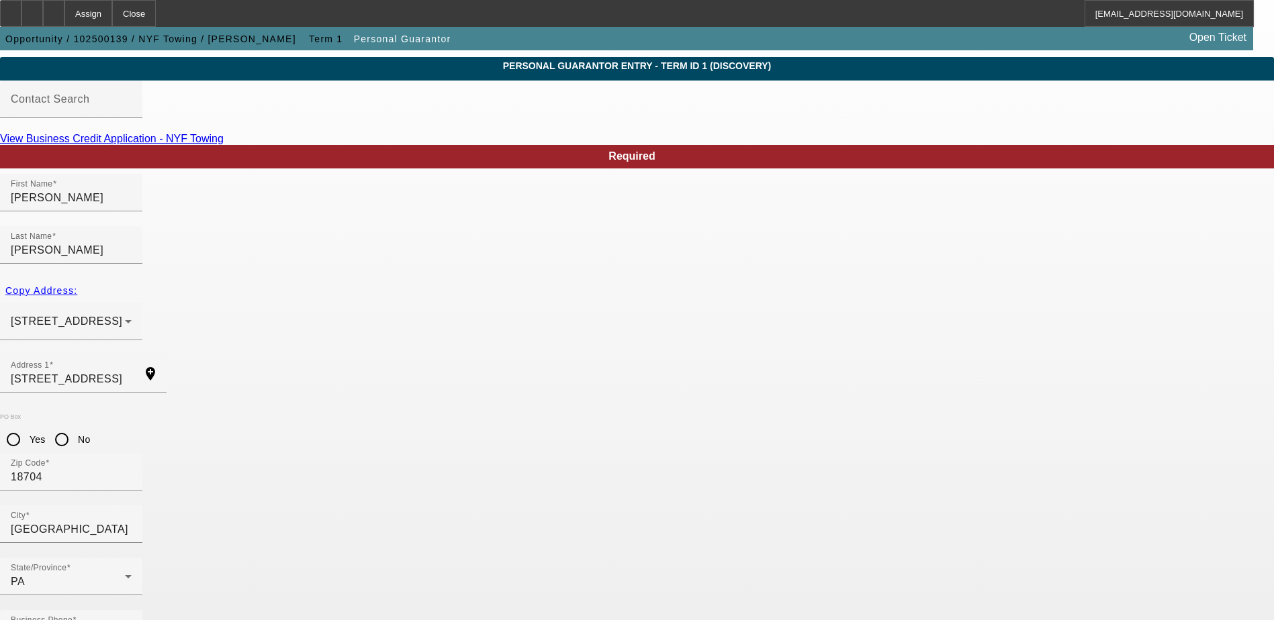
type input "ftorres2518@gmail.com"
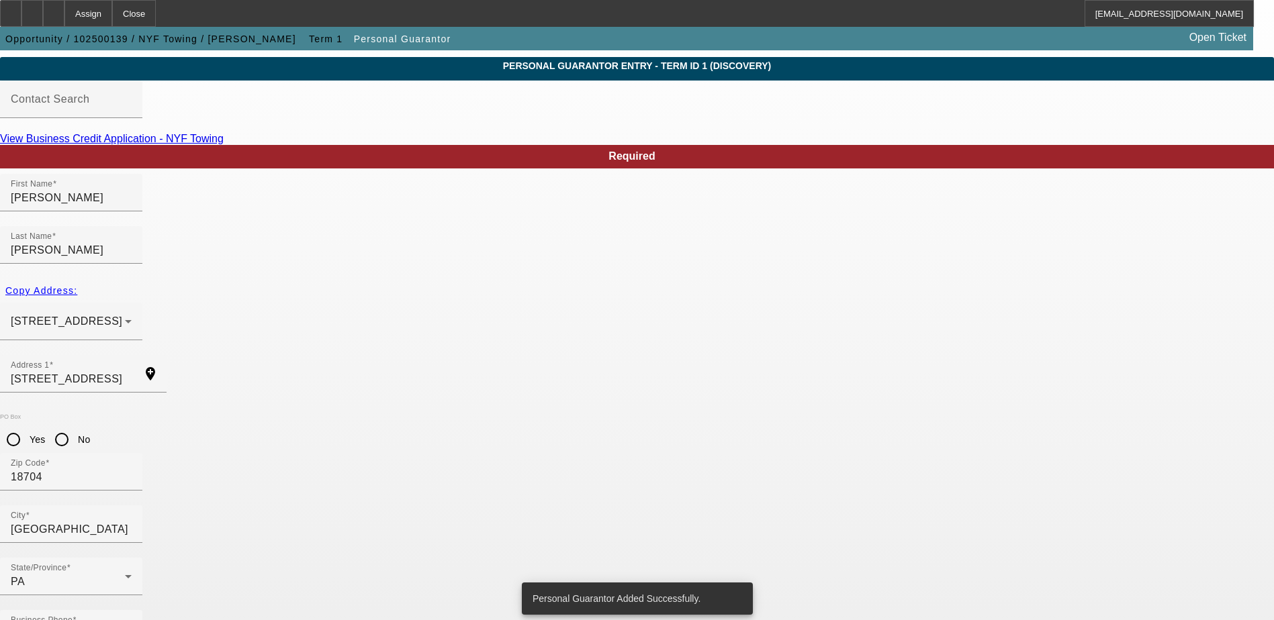
scroll to position [0, 0]
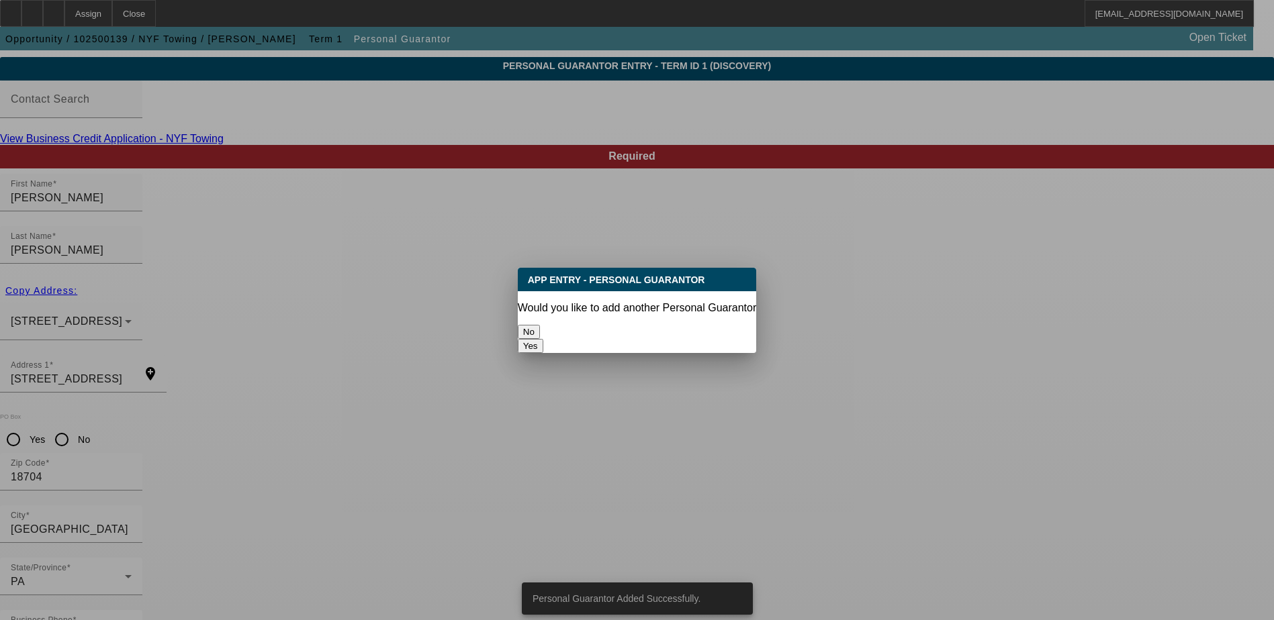
click at [540, 325] on button "No" at bounding box center [529, 332] width 22 height 14
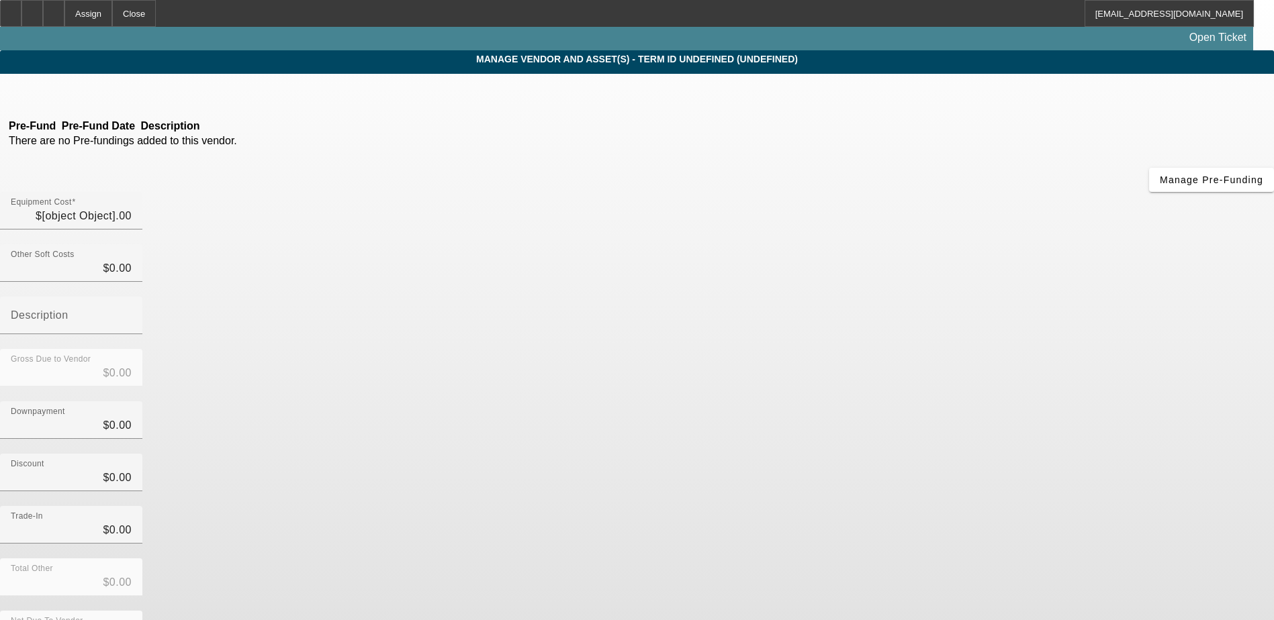
type input "$80,000.00"
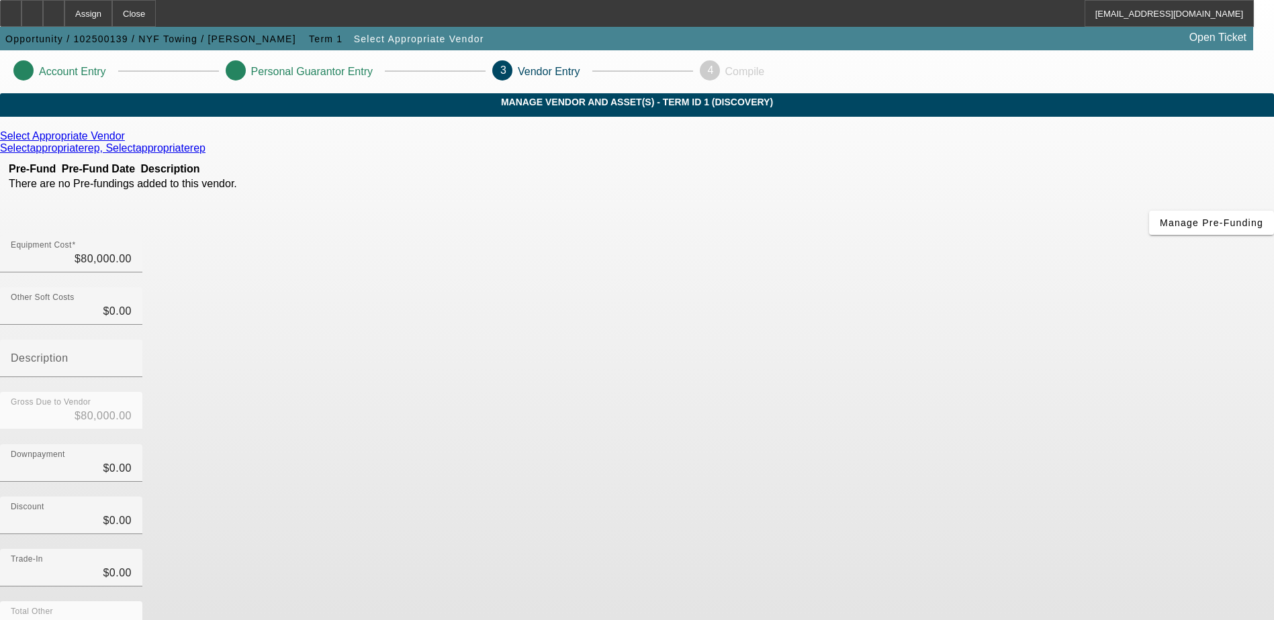
click at [128, 142] on icon at bounding box center [128, 135] width 0 height 11
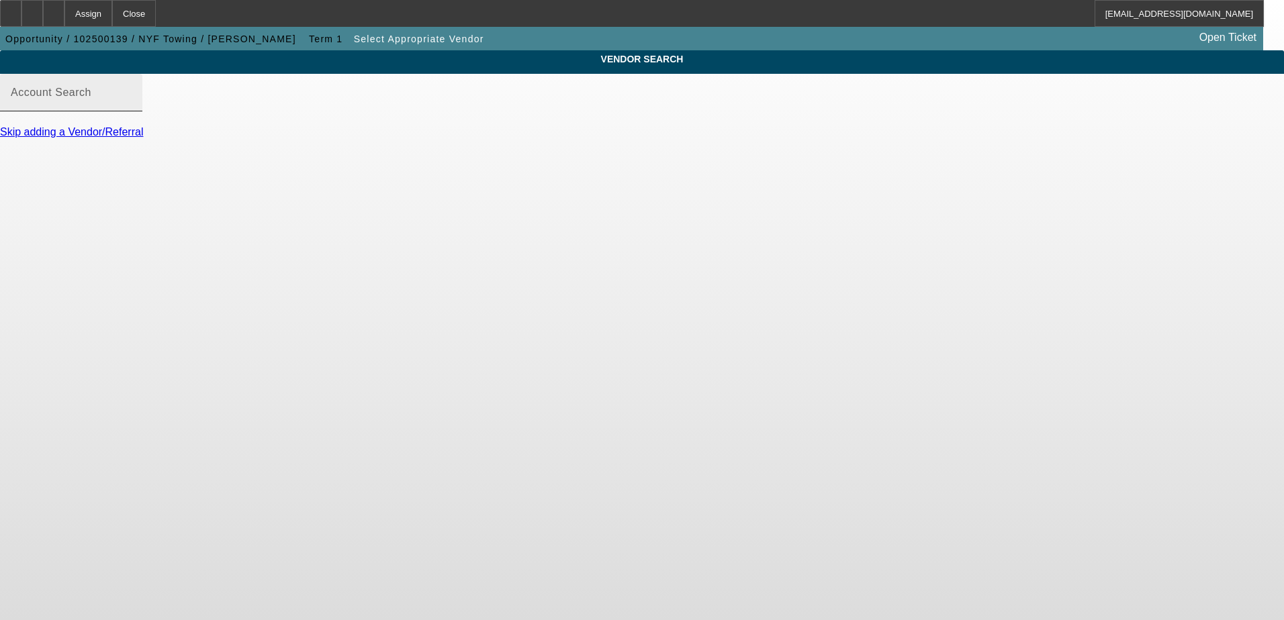
click at [132, 106] on input "Account Search" at bounding box center [71, 98] width 121 height 16
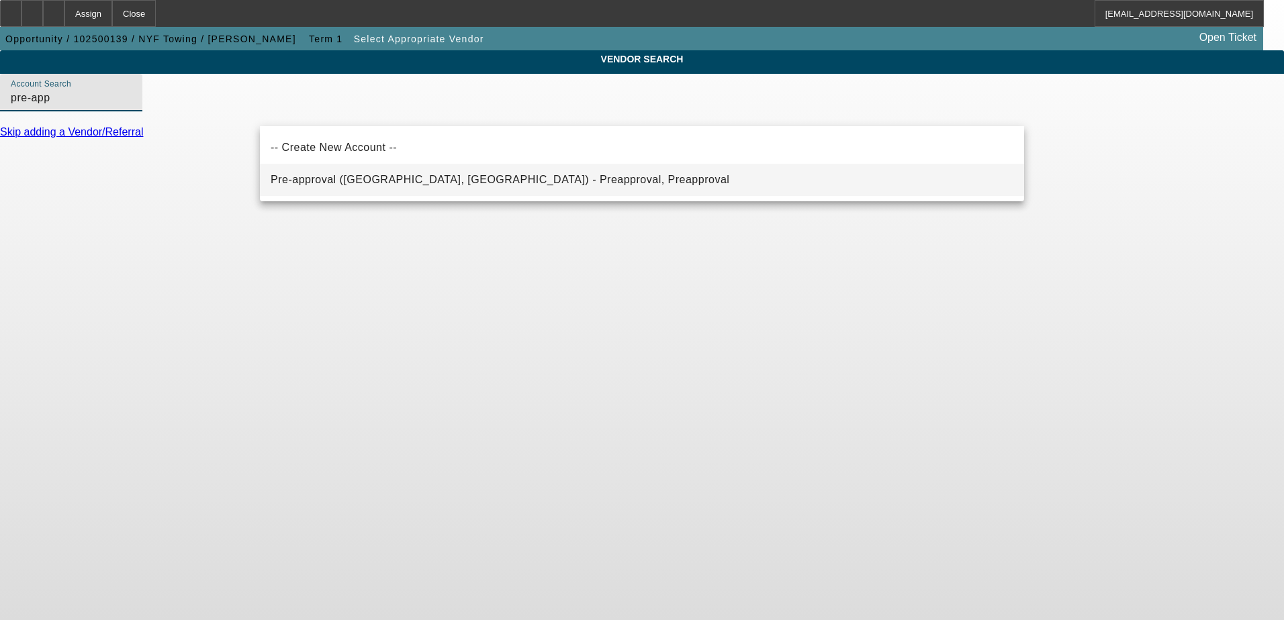
click at [342, 181] on span "Pre-approval (Northbrook, IL) - Preapproval, Preapproval" at bounding box center [500, 179] width 459 height 11
type input "Pre-approval (Northbrook, IL) - Preapproval, Preapproval"
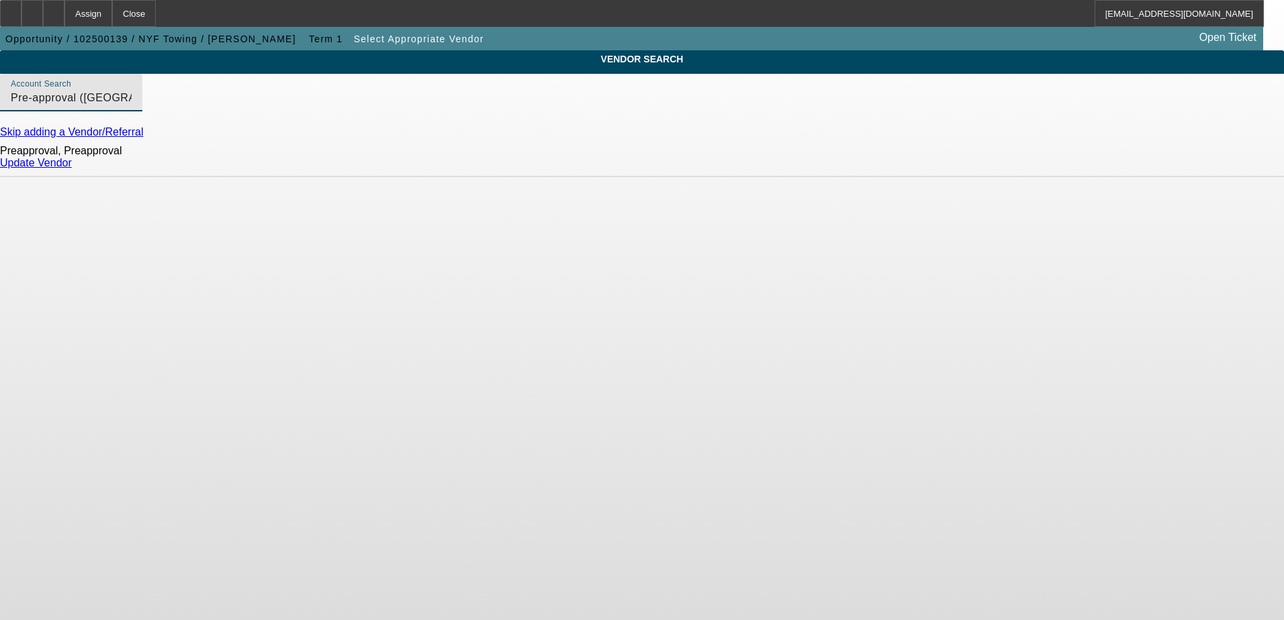
click at [72, 169] on link "Update Vendor" at bounding box center [36, 162] width 72 height 11
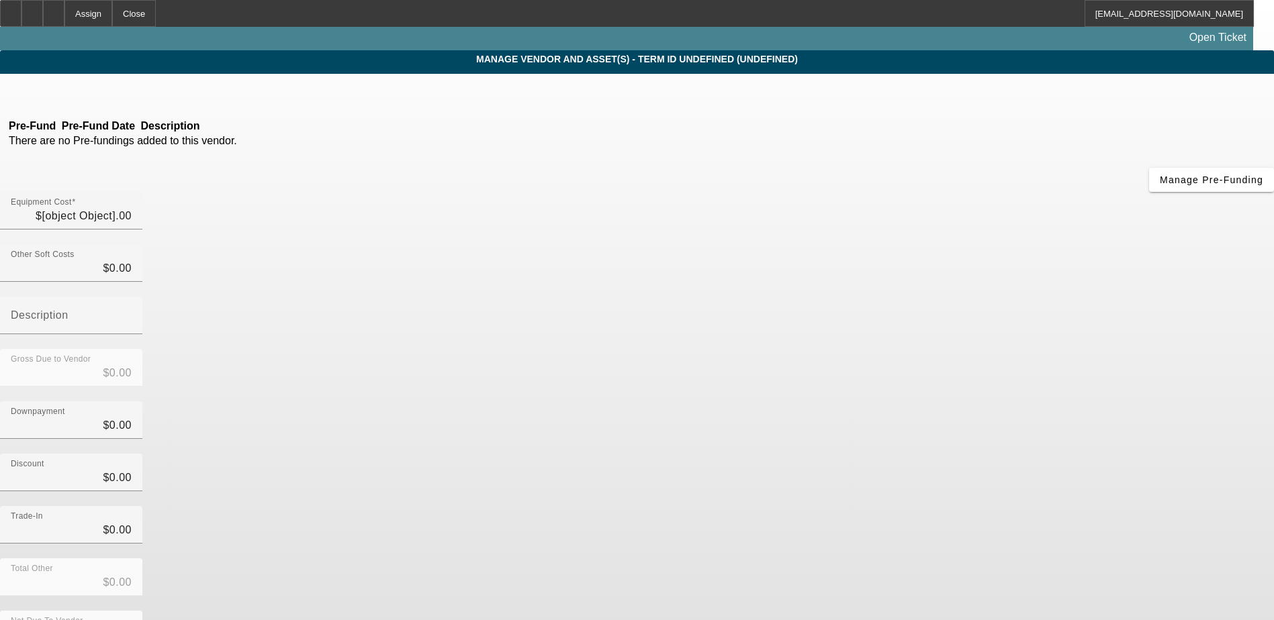
type input "$80,000.00"
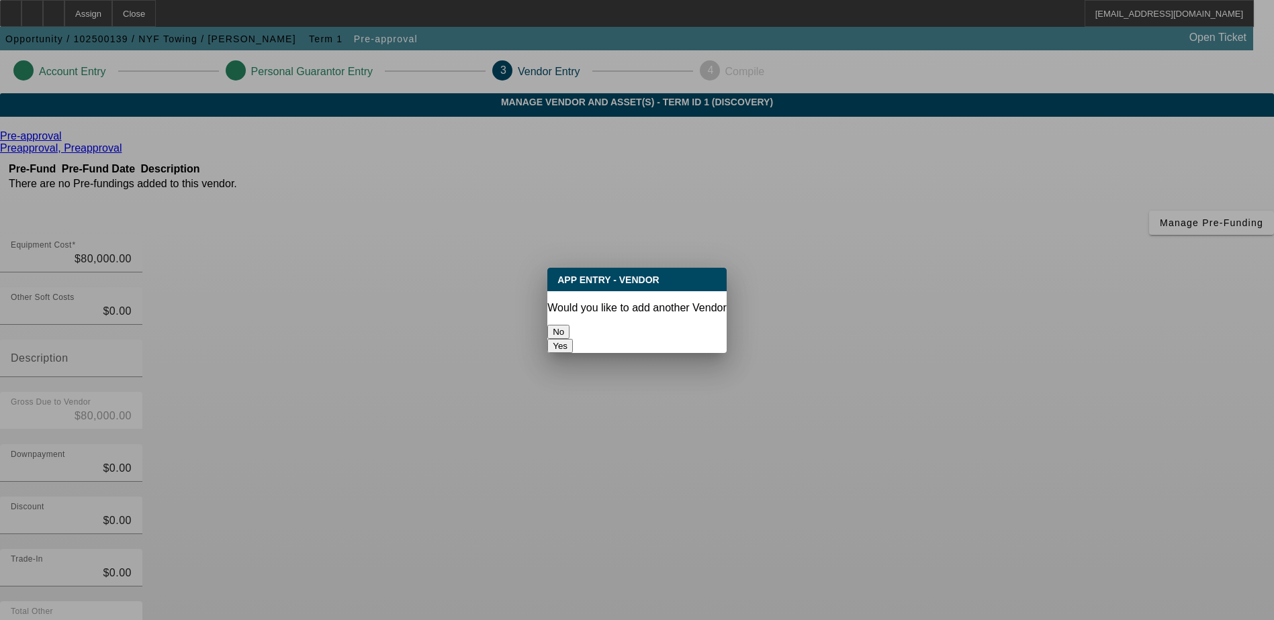
click at [569, 325] on button "No" at bounding box center [558, 332] width 22 height 14
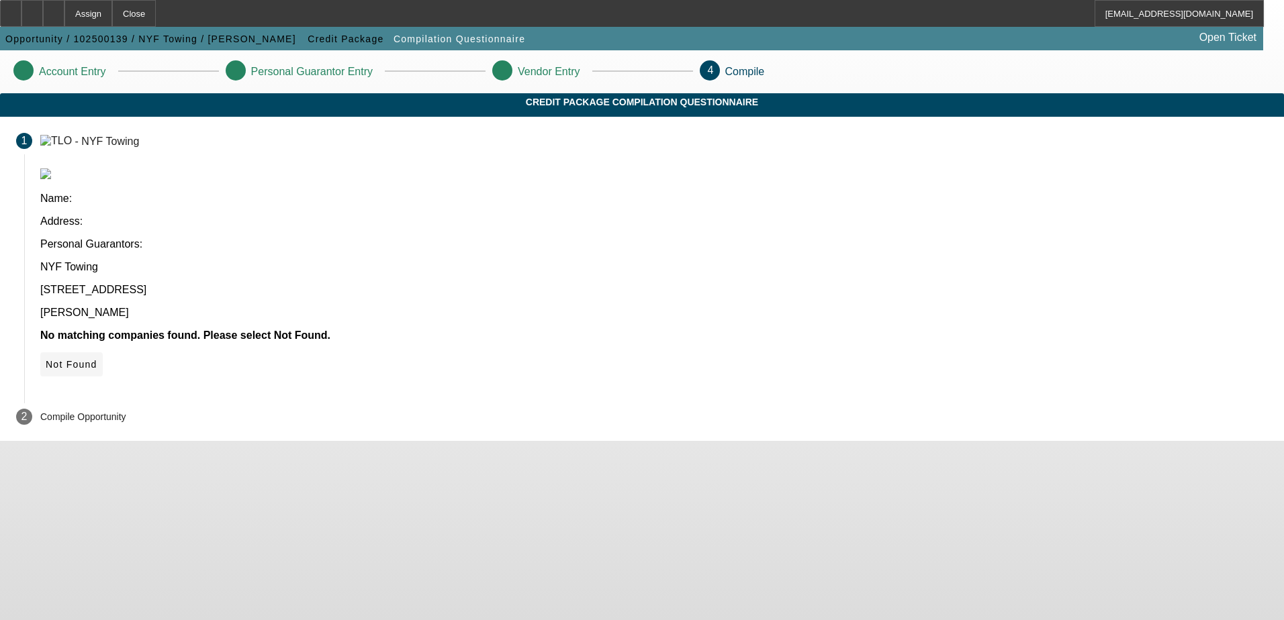
click at [46, 359] on icon at bounding box center [46, 364] width 0 height 11
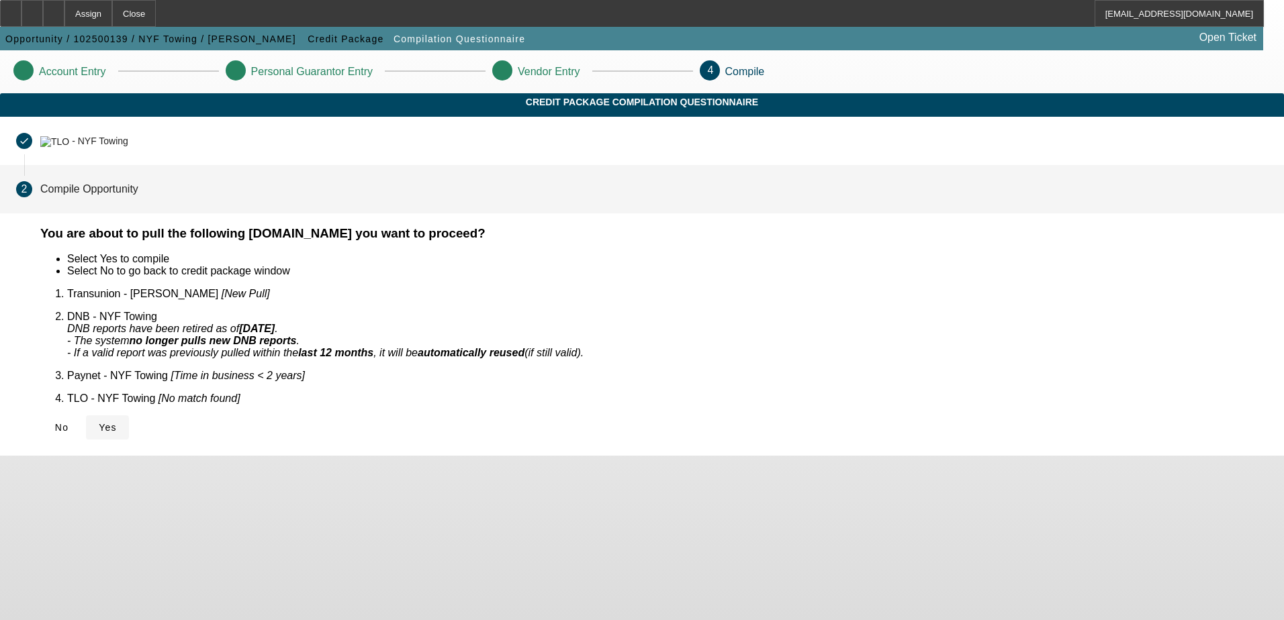
click at [99, 422] on icon at bounding box center [99, 427] width 0 height 11
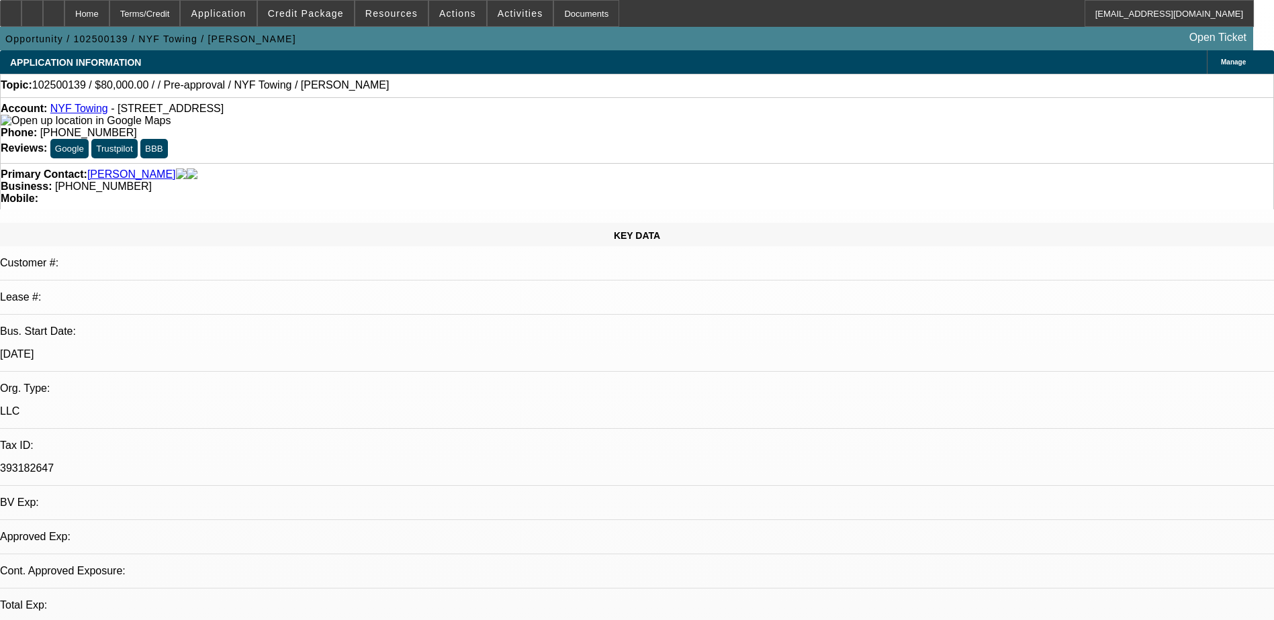
select select "0"
select select "2"
select select "0.1"
select select "4"
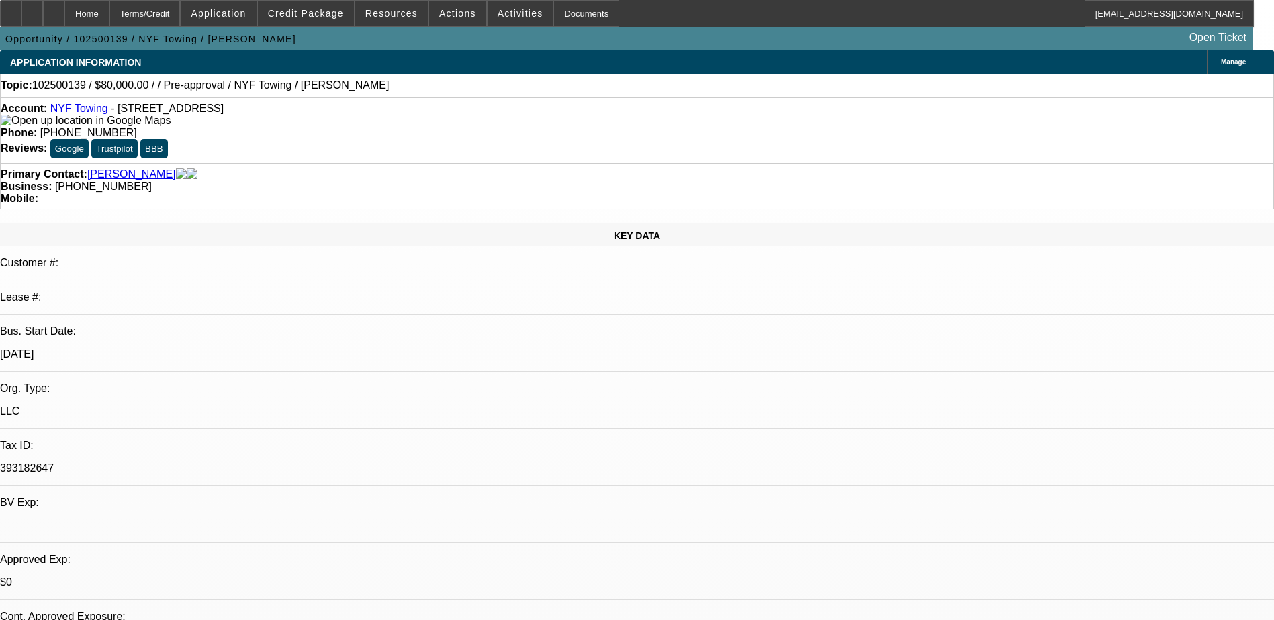
click at [64, 17] on div at bounding box center [53, 13] width 21 height 27
select select "0"
select select "2"
select select "0.1"
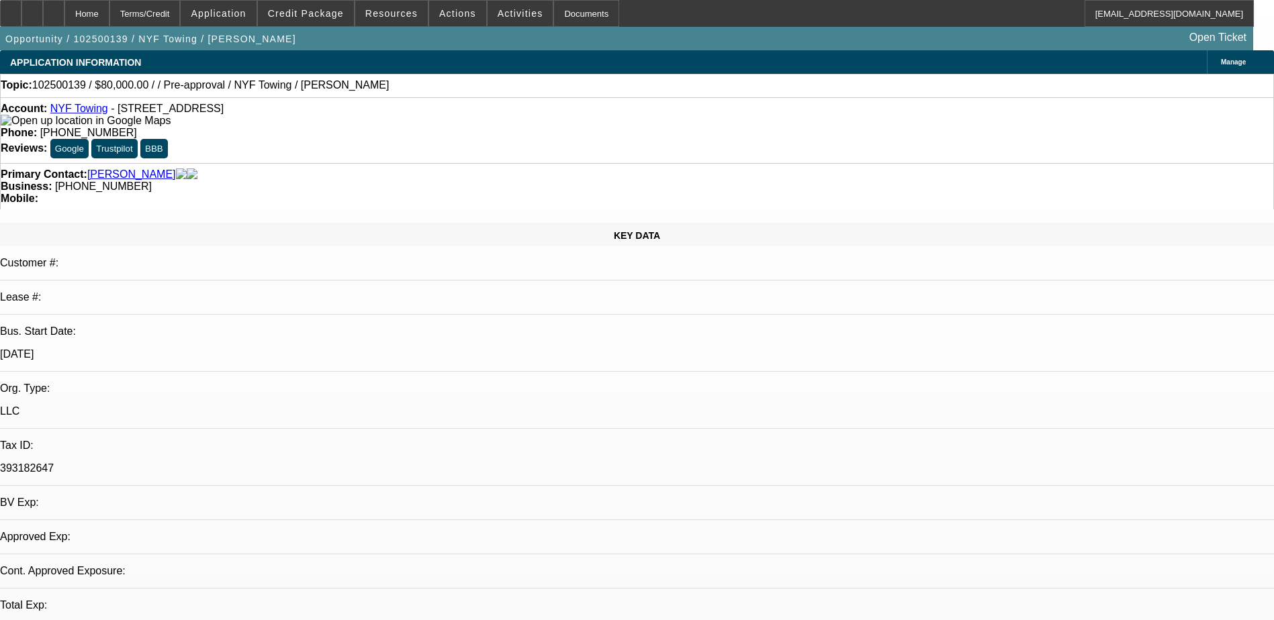
select select "1"
select select "2"
select select "4"
click at [43, 18] on div at bounding box center [31, 13] width 21 height 27
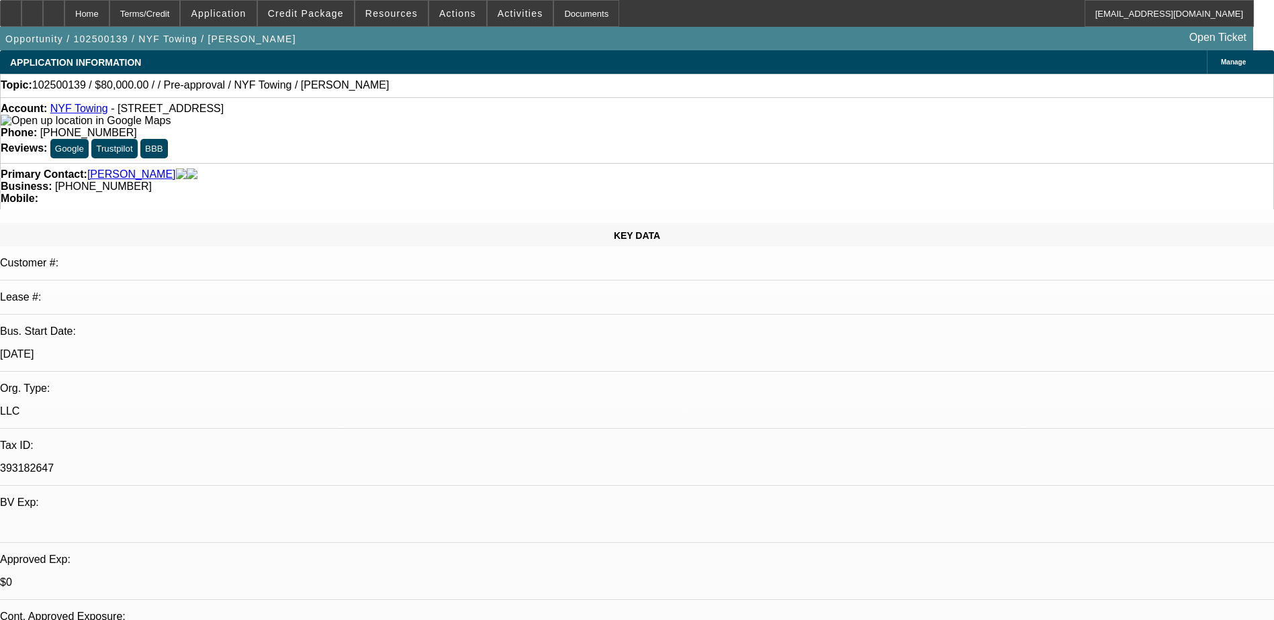
radio input "true"
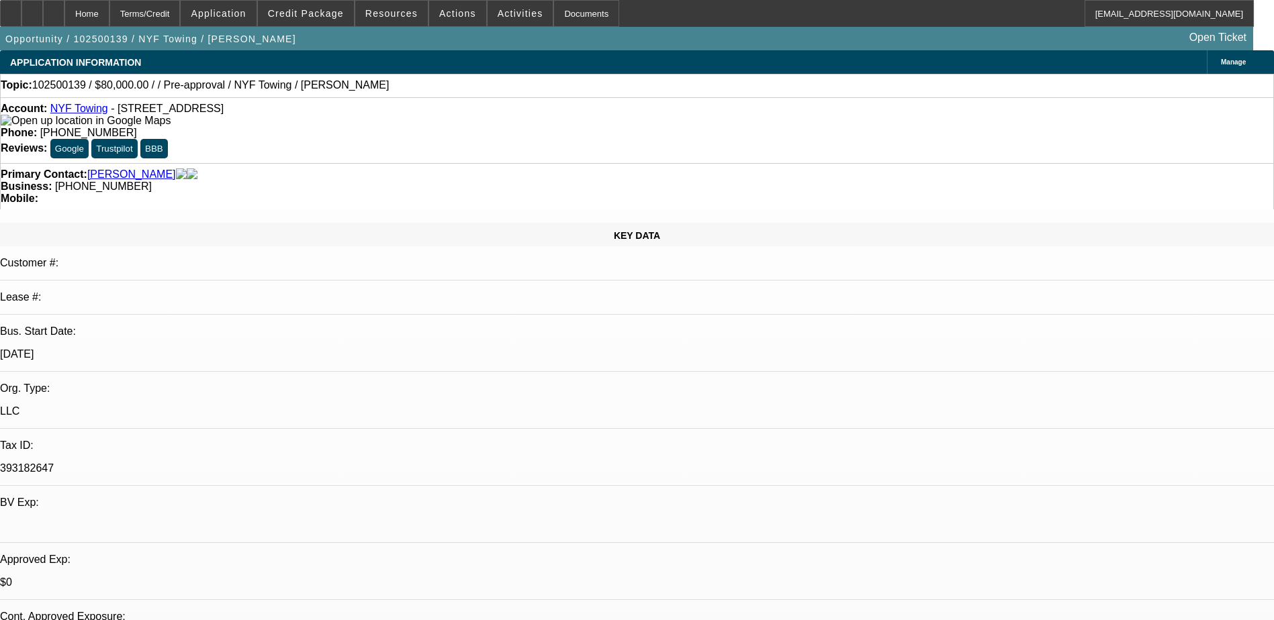
paste textarea "He heard about us from youtube, wants to start towing for himself and has indus…"
type textarea "He heard about us from youtube, wants to start towing for himself and has indus…"
radio input "true"
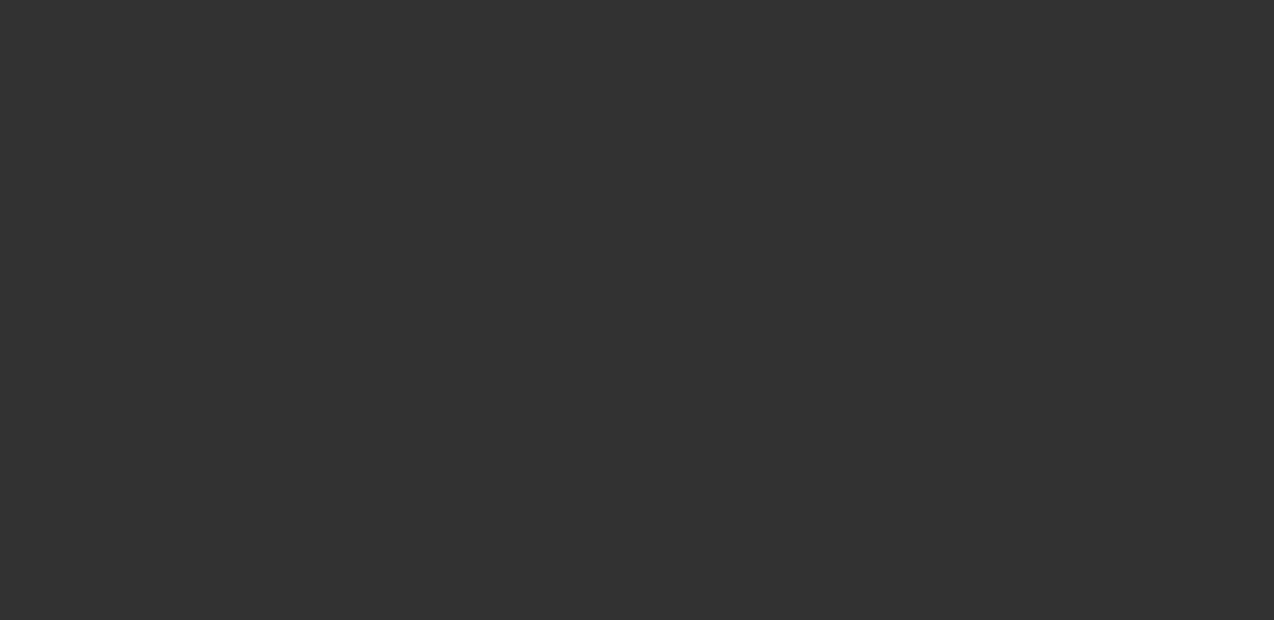
scroll to position [0, 0]
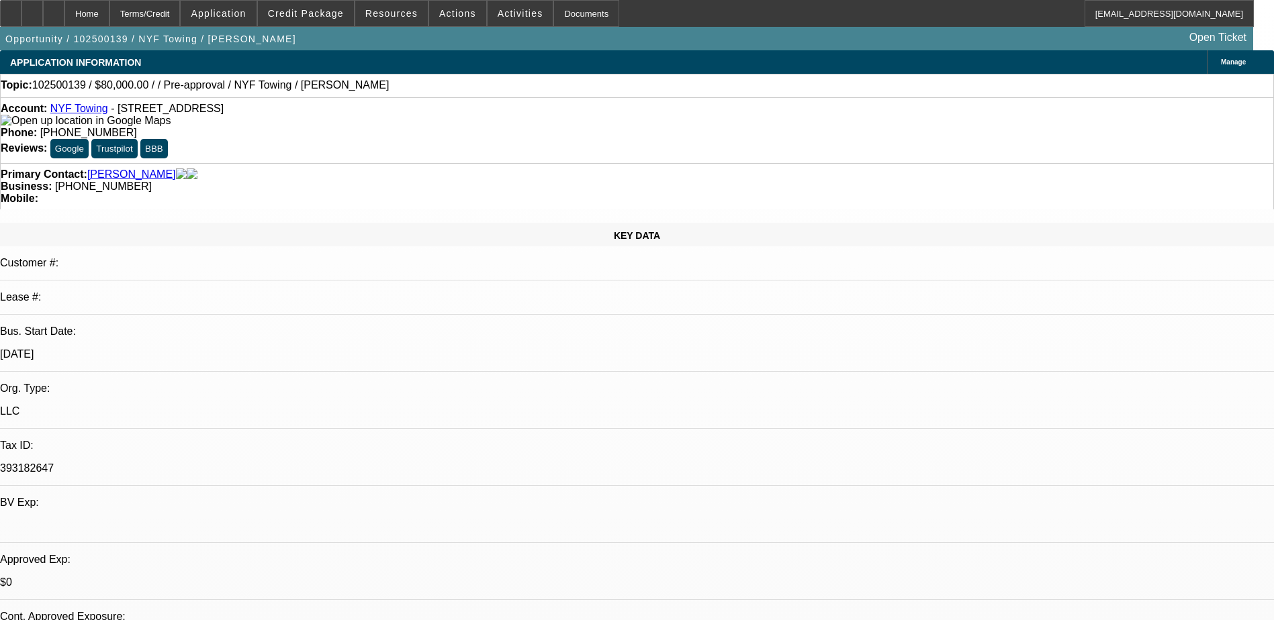
click at [302, 3] on span at bounding box center [306, 13] width 96 height 32
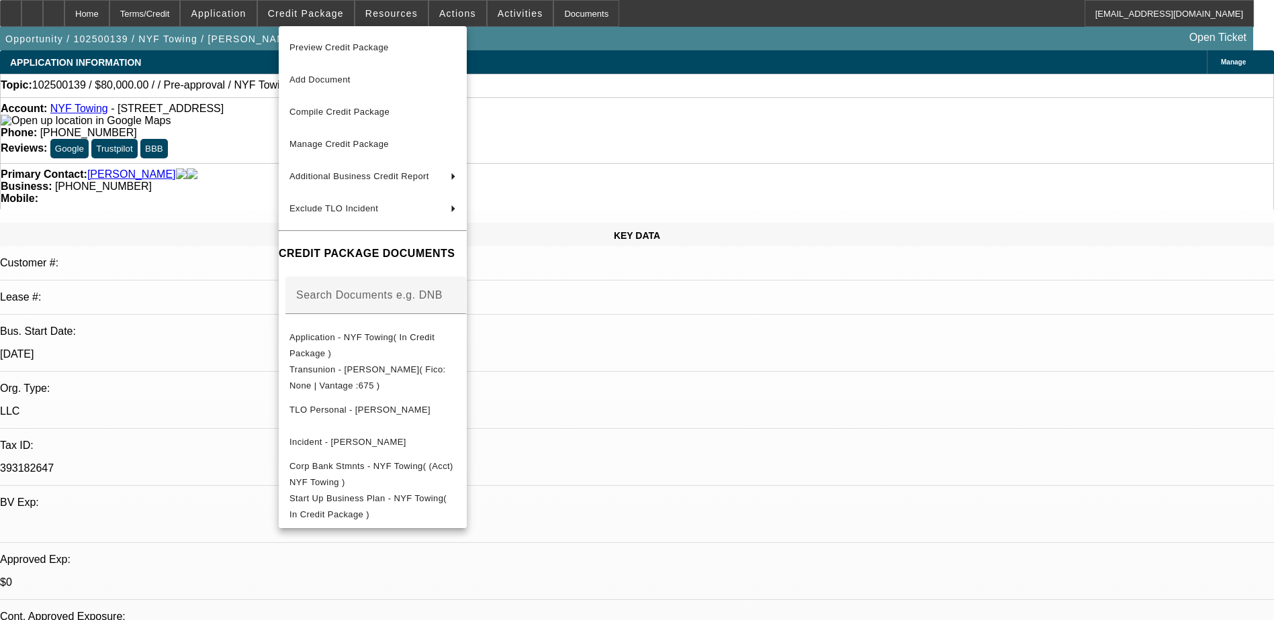
click at [54, 17] on div at bounding box center [637, 310] width 1274 height 620
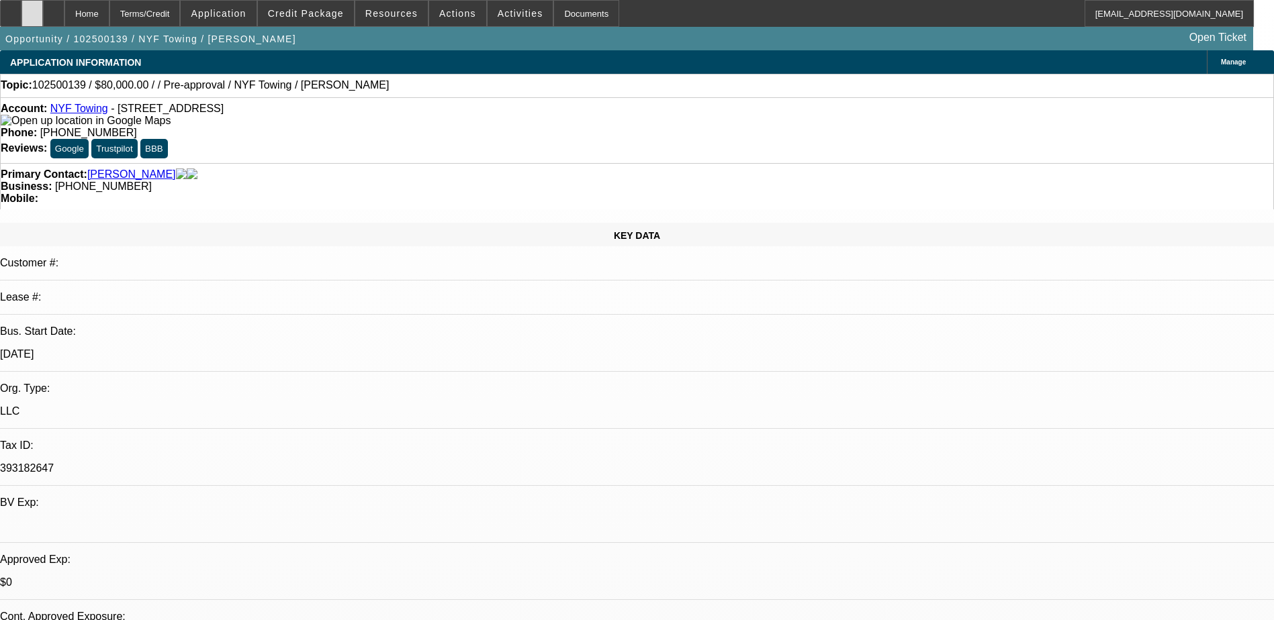
click at [32, 9] on icon at bounding box center [32, 9] width 0 height 0
click at [230, 9] on span "Application" at bounding box center [218, 13] width 55 height 11
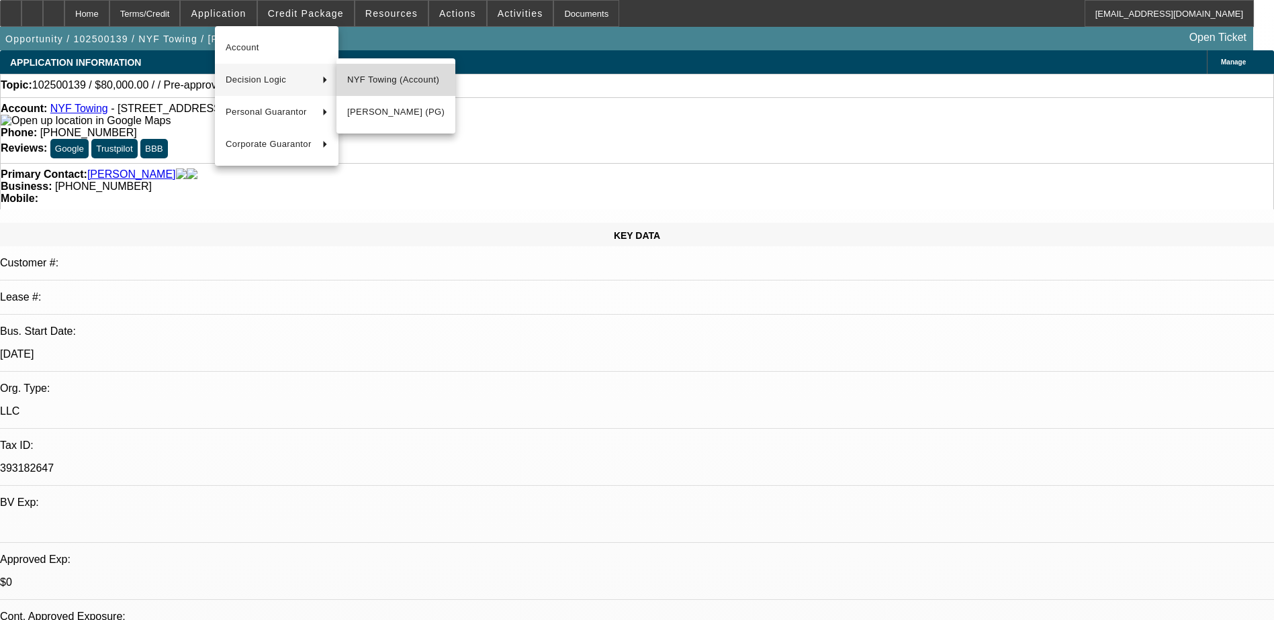
click at [407, 86] on span "NYF Towing (Account)" at bounding box center [395, 80] width 97 height 16
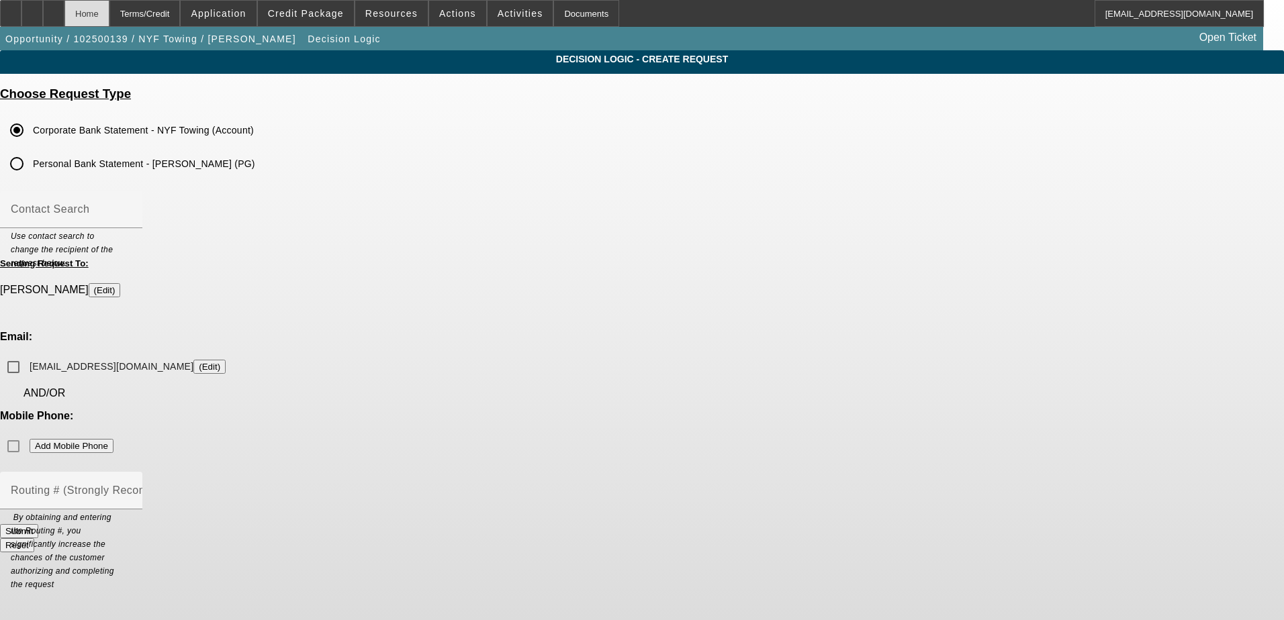
click at [109, 21] on div "Home" at bounding box center [86, 13] width 45 height 27
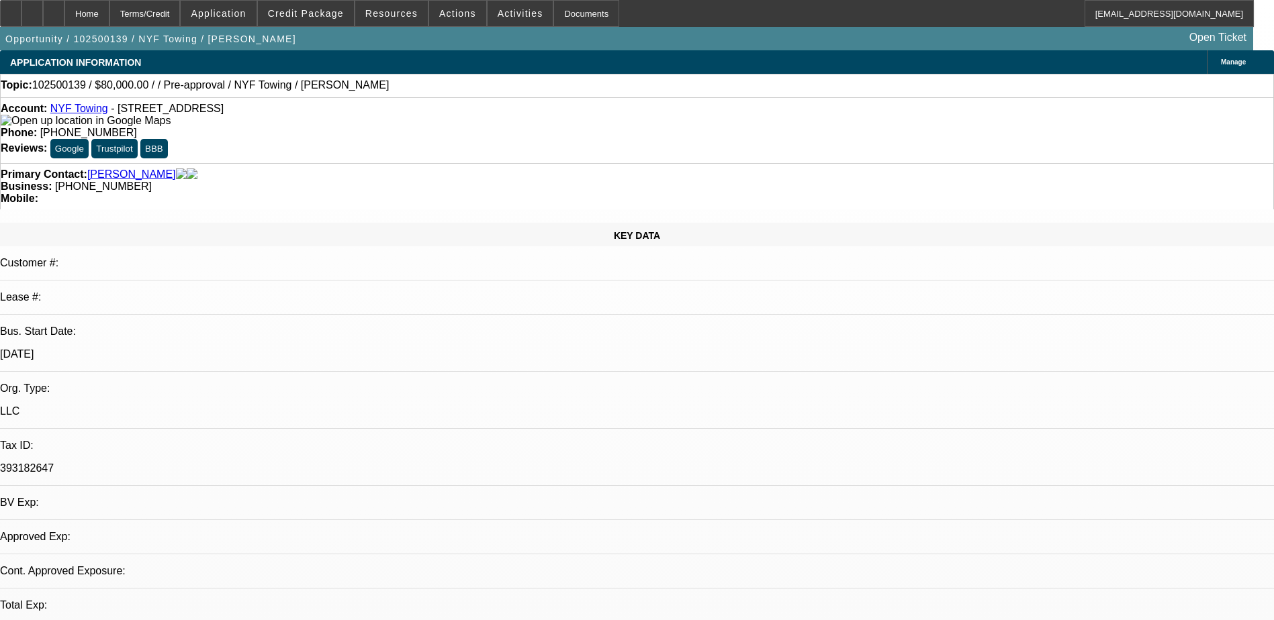
select select "0"
select select "2"
select select "0.1"
select select "4"
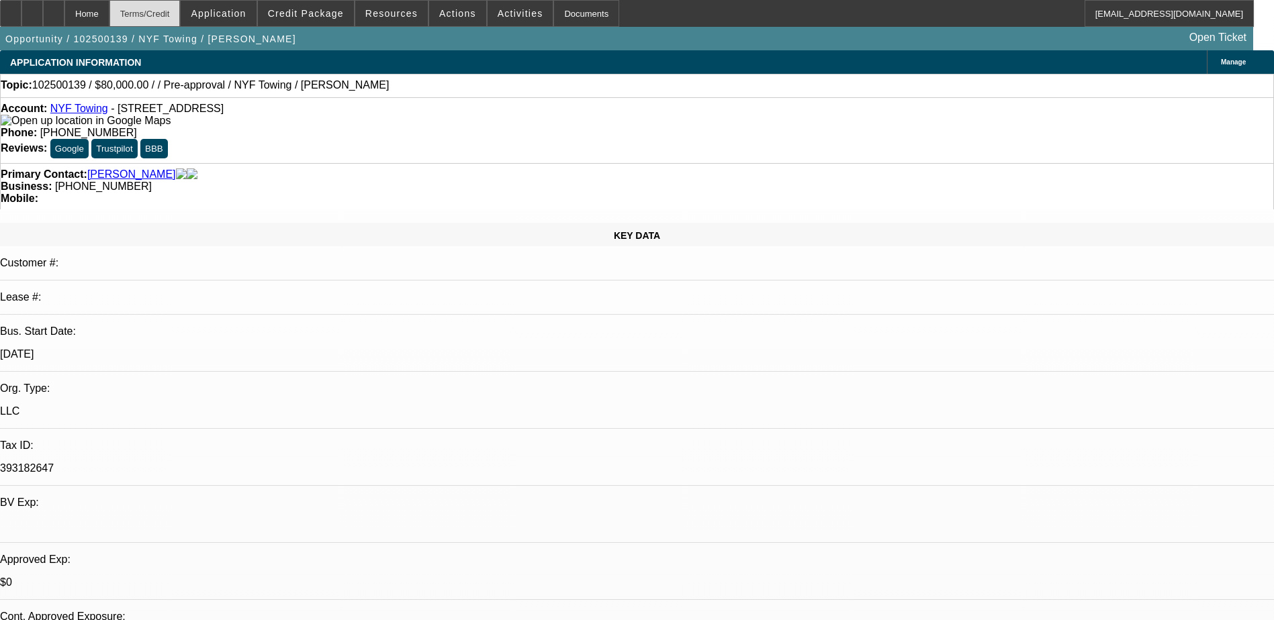
click at [171, 16] on div "Terms/Credit" at bounding box center [144, 13] width 71 height 27
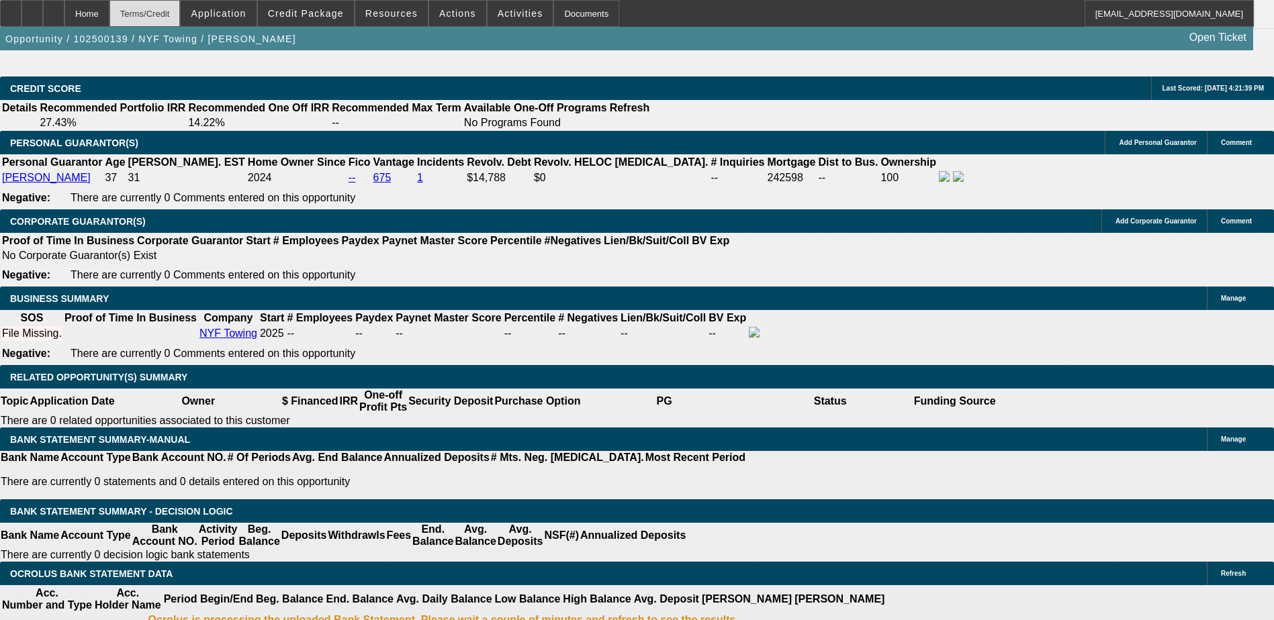
click at [171, 16] on div "Terms/Credit" at bounding box center [144, 13] width 71 height 27
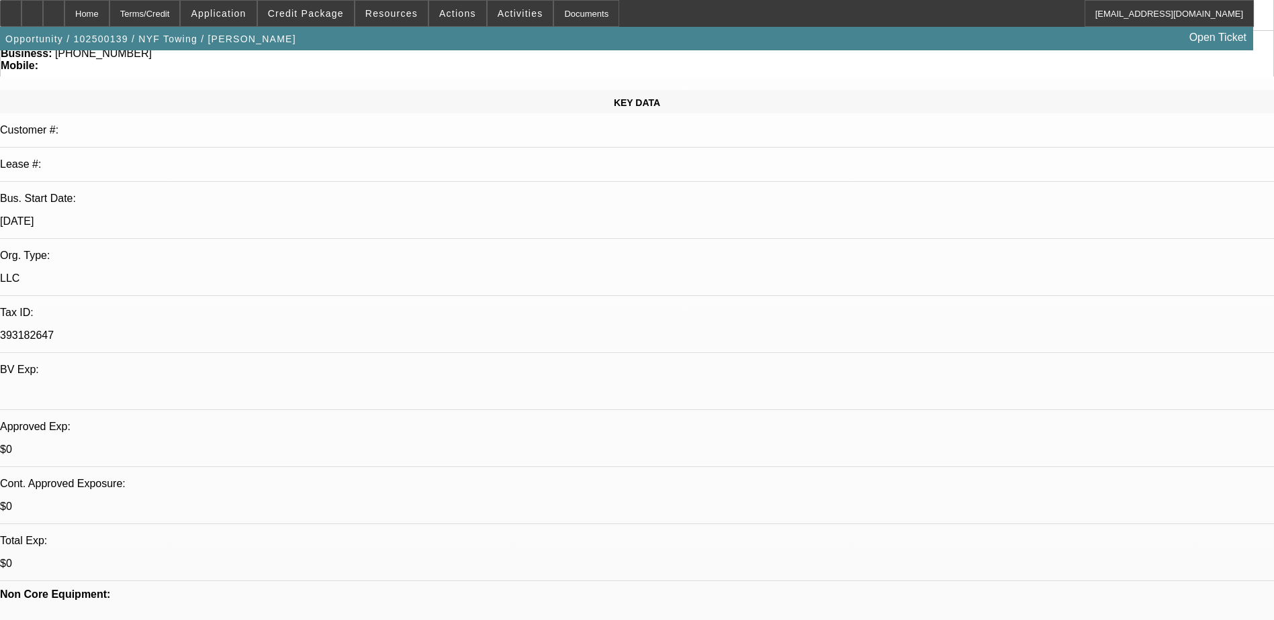
scroll to position [0, 0]
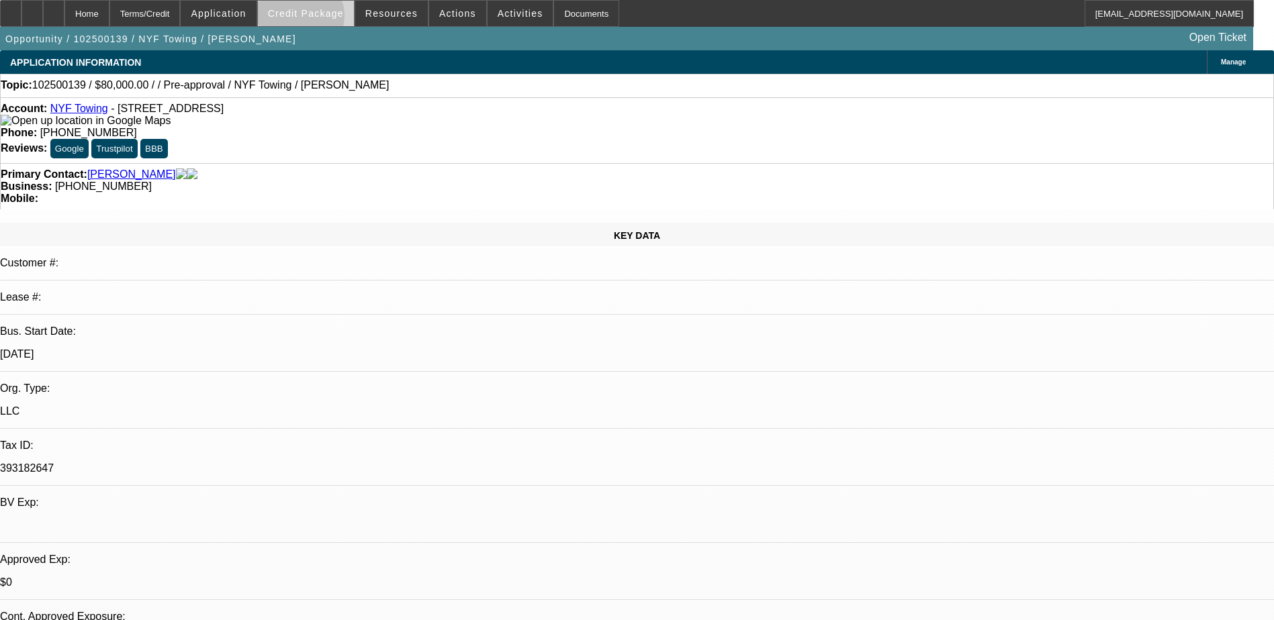
click at [321, 19] on span at bounding box center [306, 13] width 96 height 32
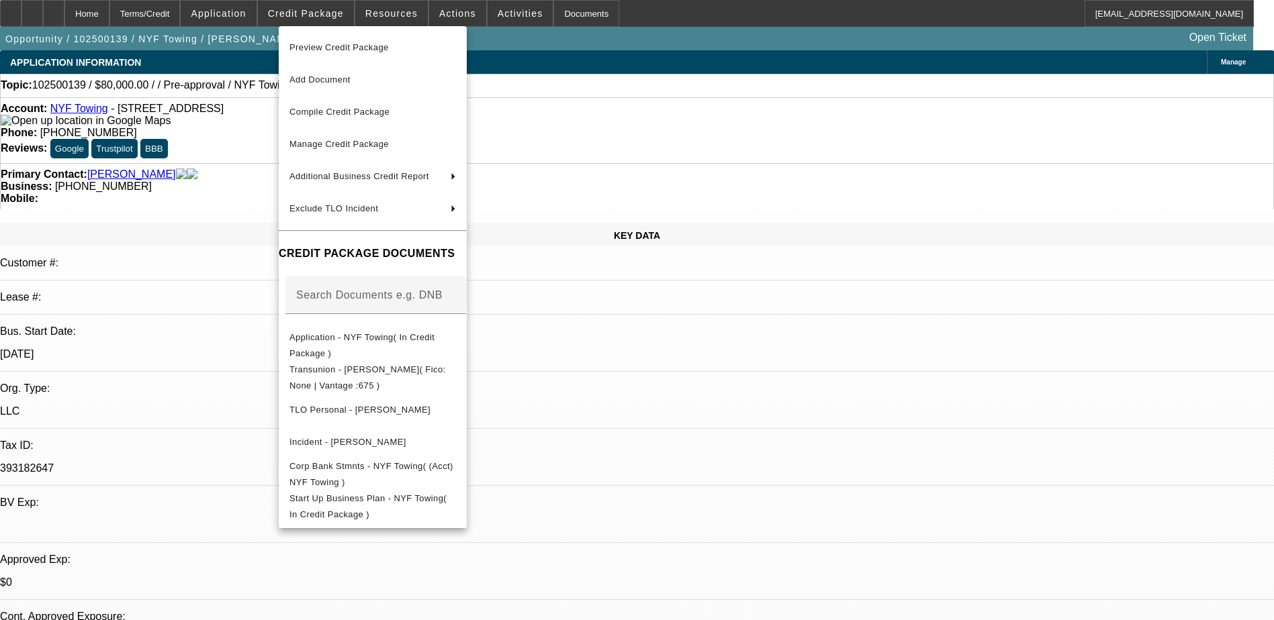
click at [252, 12] on div at bounding box center [637, 310] width 1274 height 620
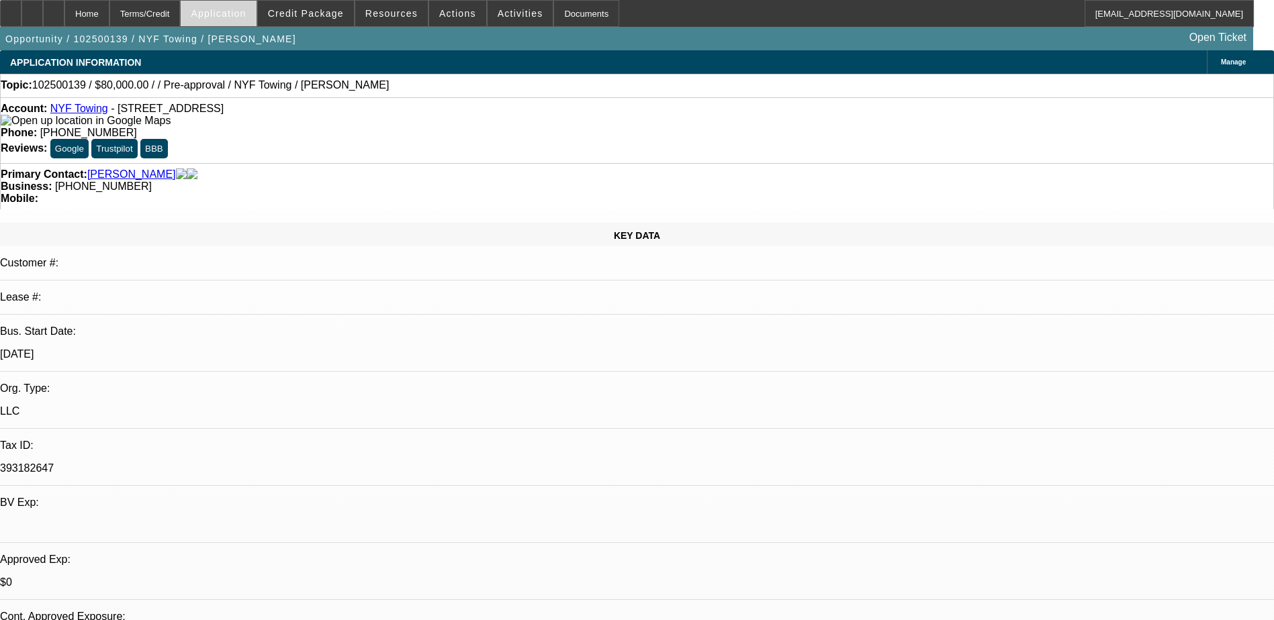
click at [246, 13] on span "Application" at bounding box center [218, 13] width 55 height 11
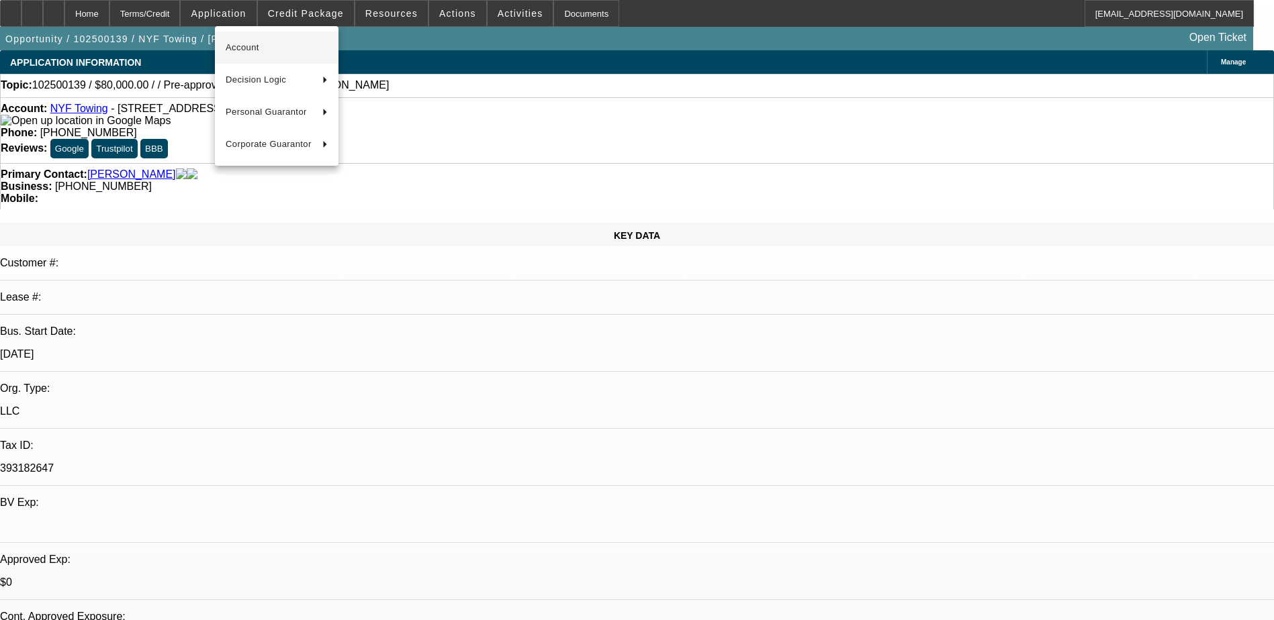
click at [279, 52] on span "Account" at bounding box center [277, 48] width 102 height 16
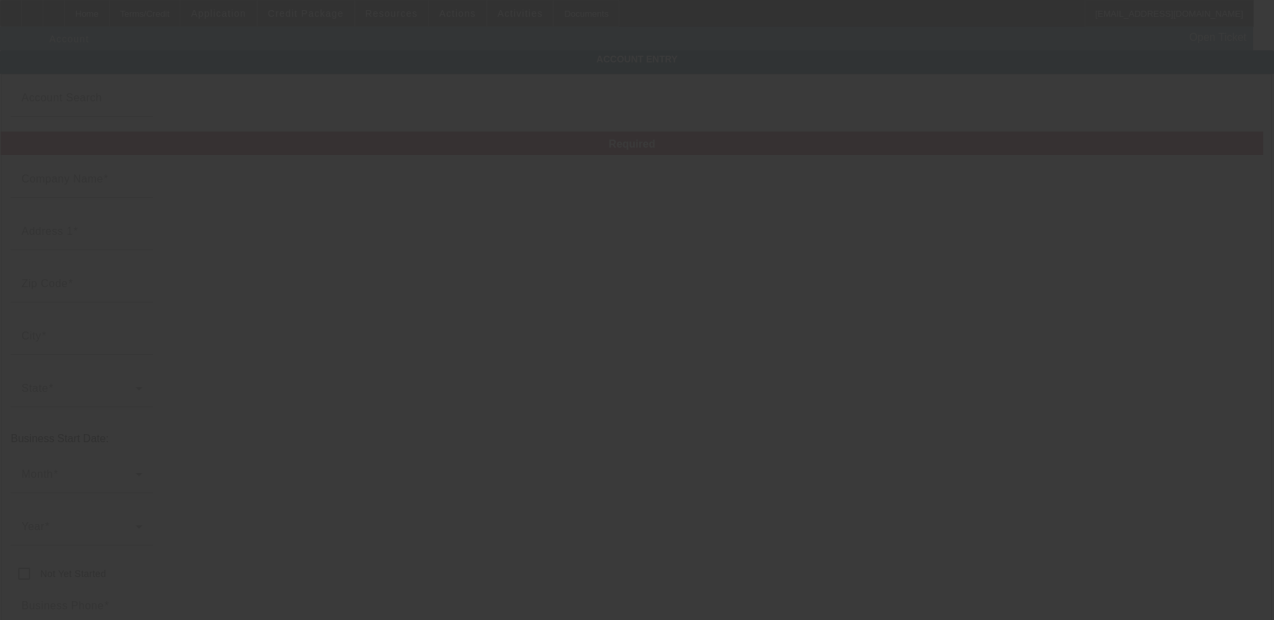
type input "NYF Towing"
type input "51 Bedford St"
type input "18704"
type input "Kingston"
type input "[PHONE_NUMBER]"
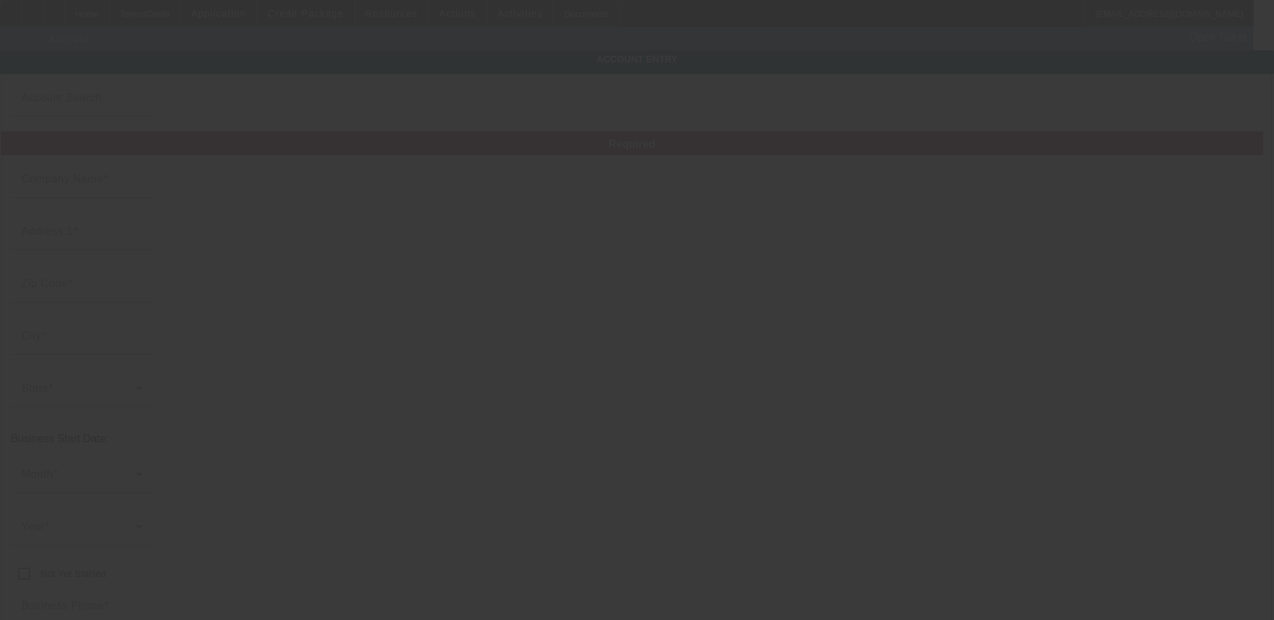
type input "393182647"
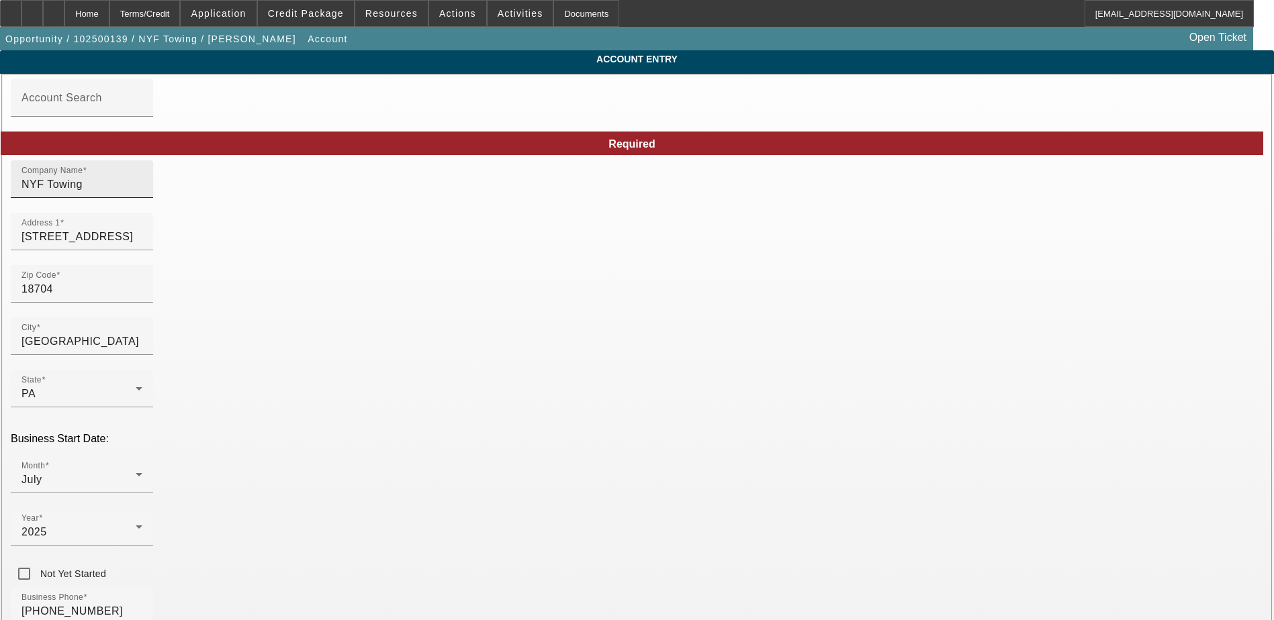
click at [142, 193] on input "NYF Towing" at bounding box center [81, 185] width 121 height 16
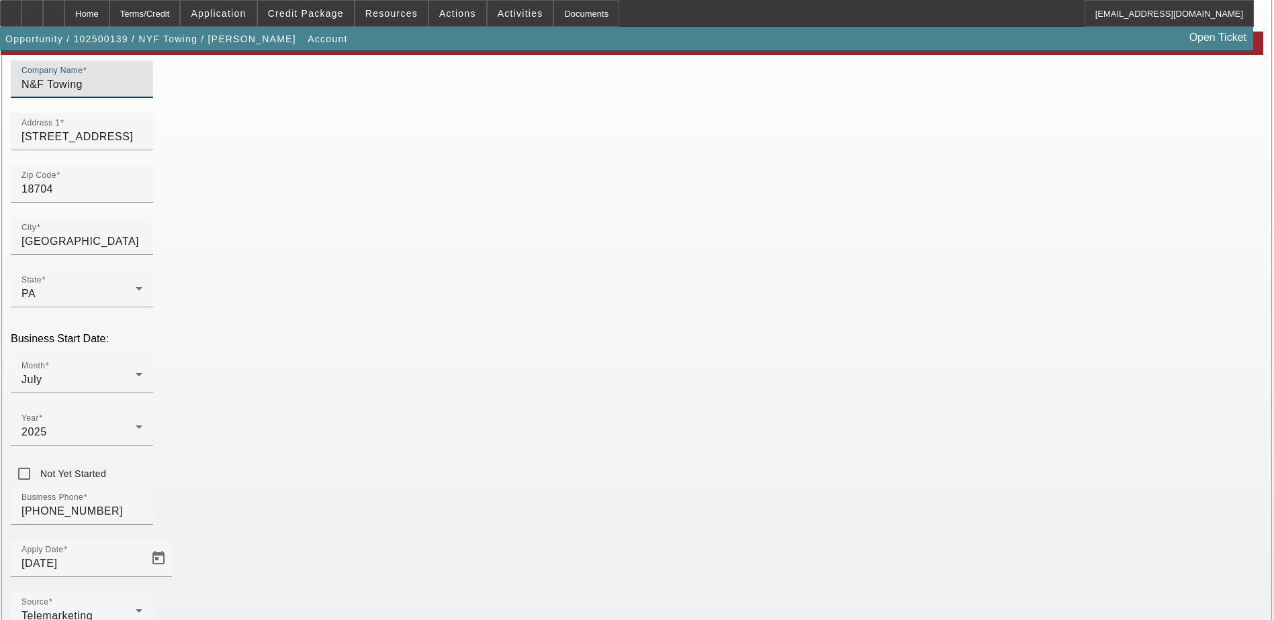
scroll to position [171, 0]
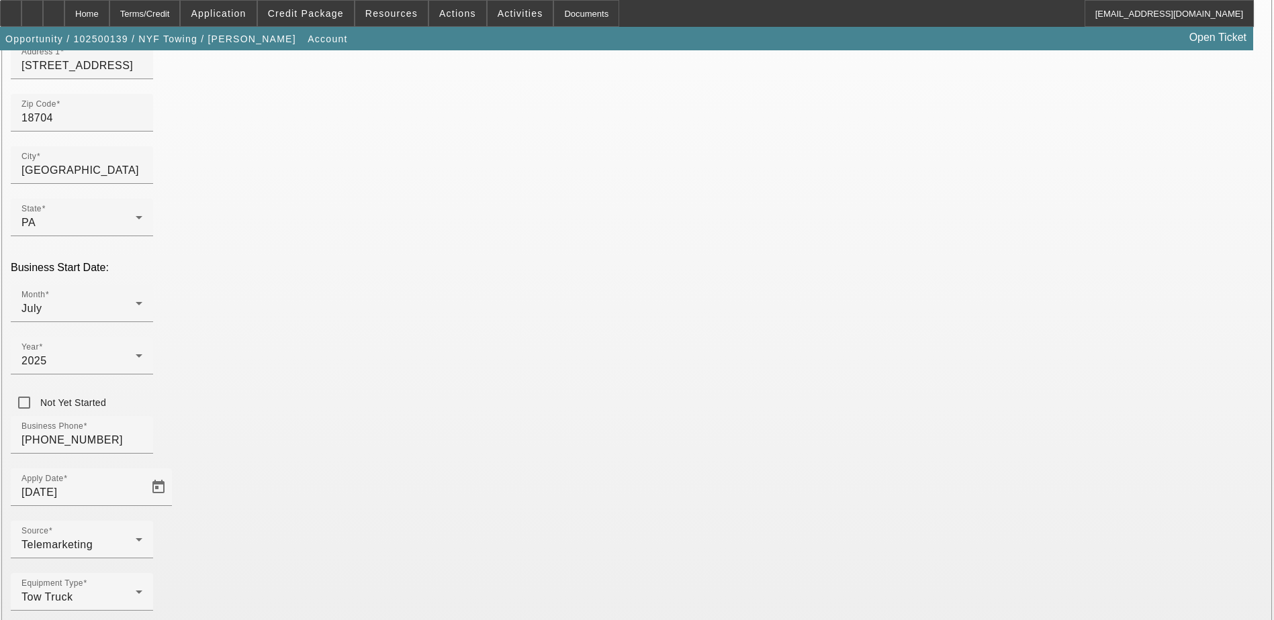
type input "N&F Towing"
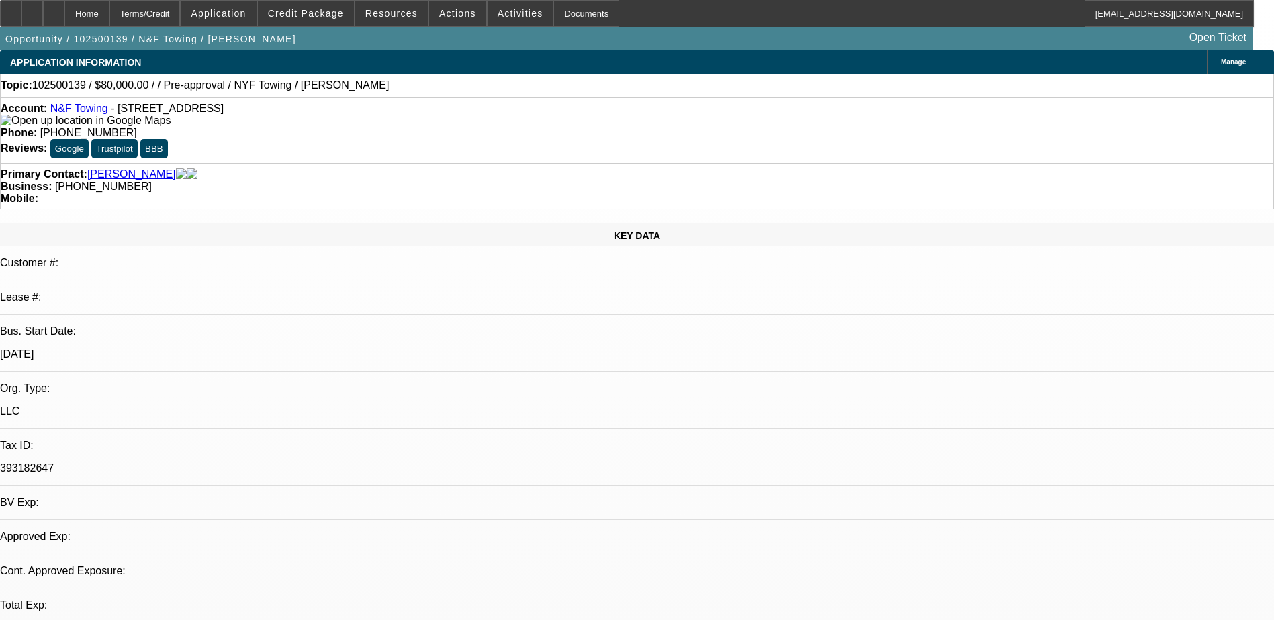
select select "0"
select select "2"
select select "0.1"
select select "4"
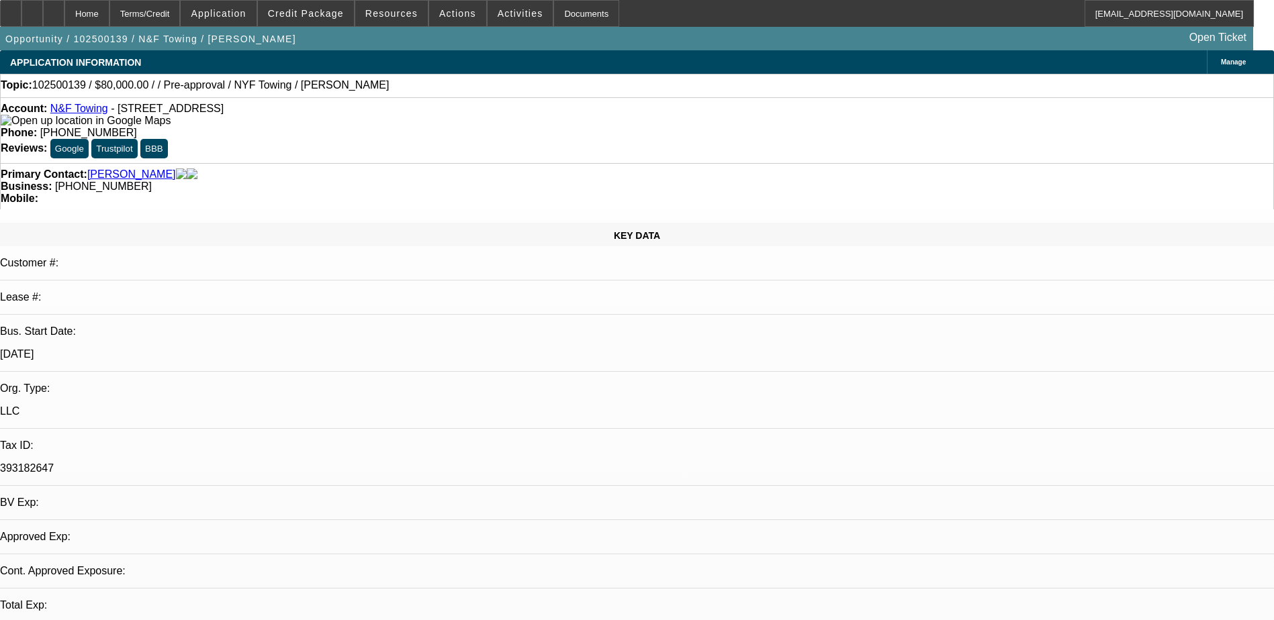
select select "0"
select select "2"
select select "0.1"
select select "4"
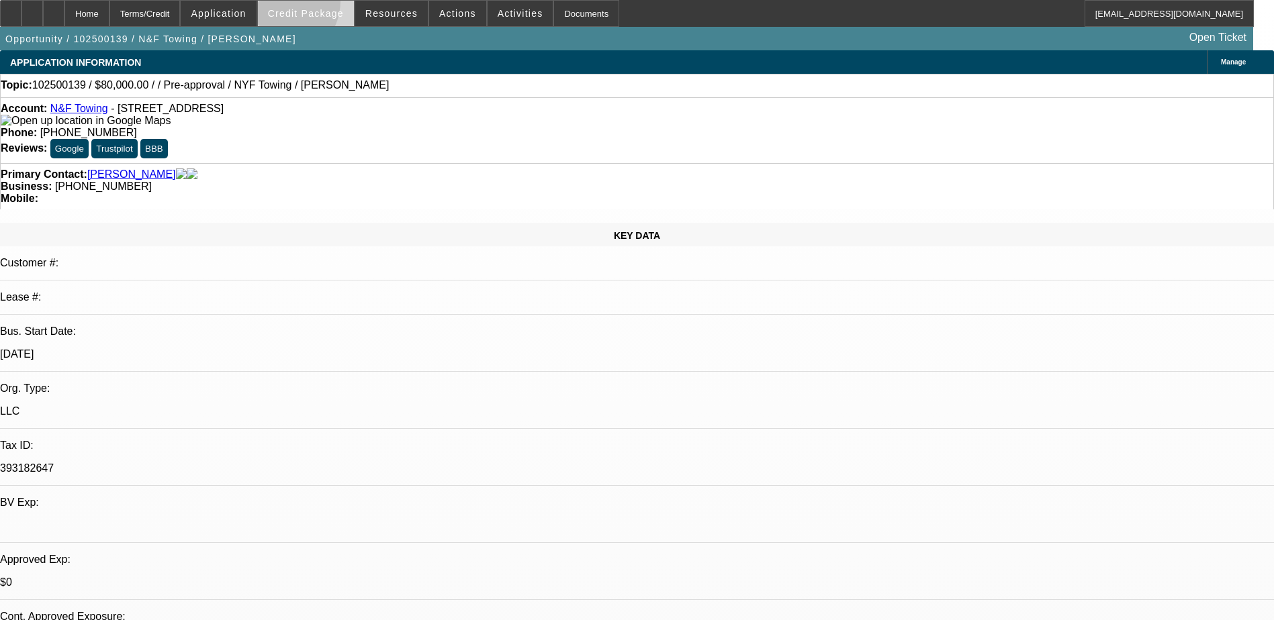
click at [301, 4] on span at bounding box center [306, 13] width 96 height 32
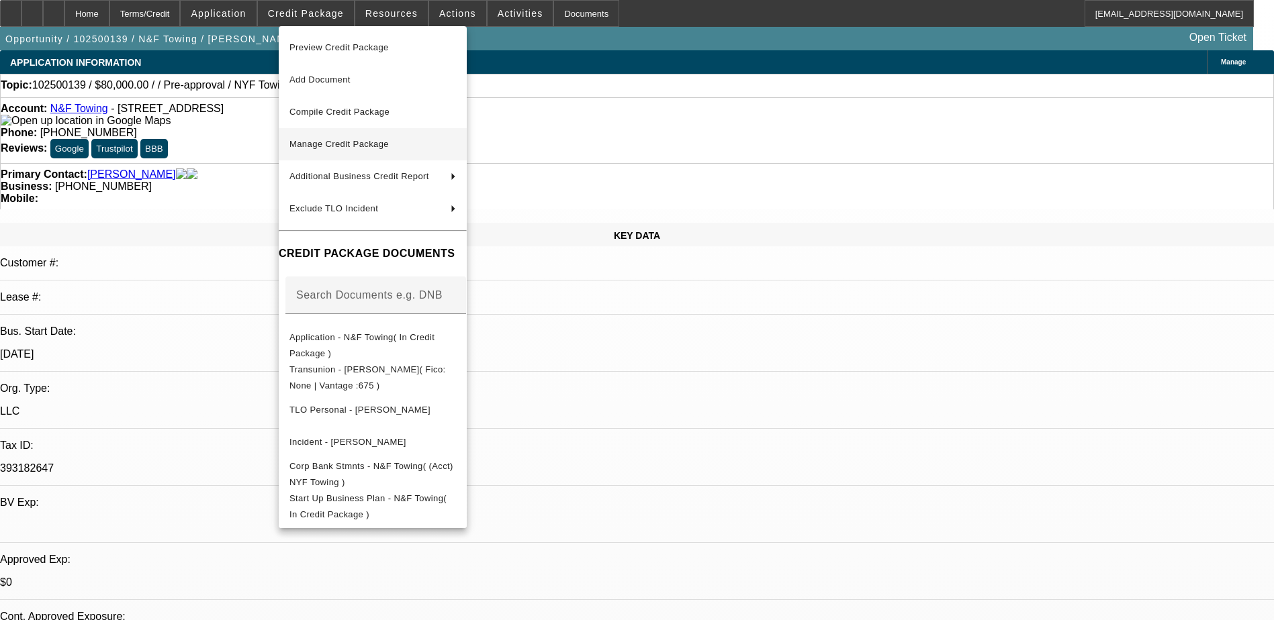
click at [371, 140] on span "Manage Credit Package" at bounding box center [338, 144] width 99 height 10
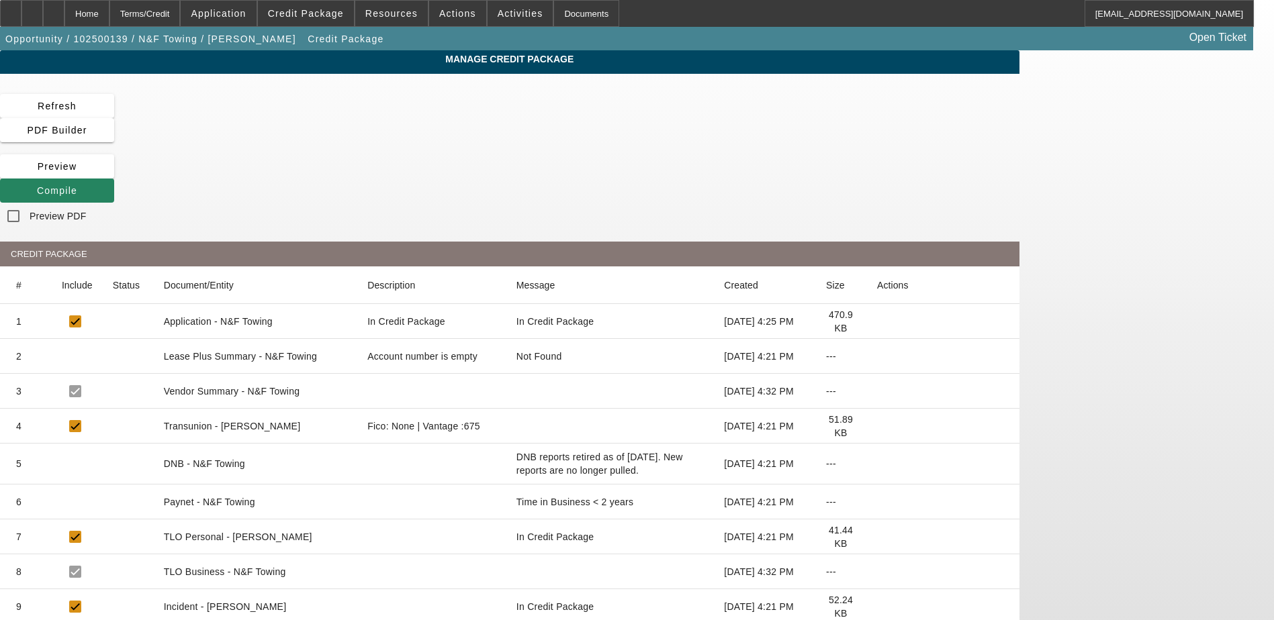
click at [877, 322] on icon at bounding box center [877, 322] width 0 height 0
click at [877, 502] on icon at bounding box center [877, 502] width 0 height 0
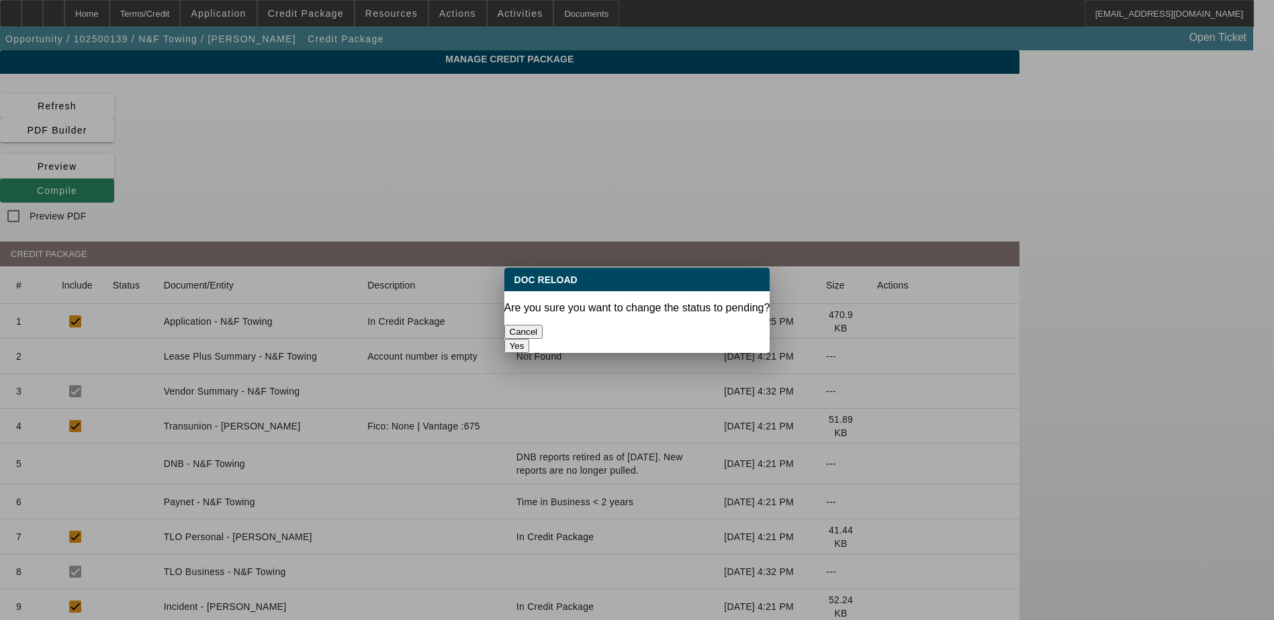
click at [543, 330] on button "Cancel" at bounding box center [523, 332] width 39 height 14
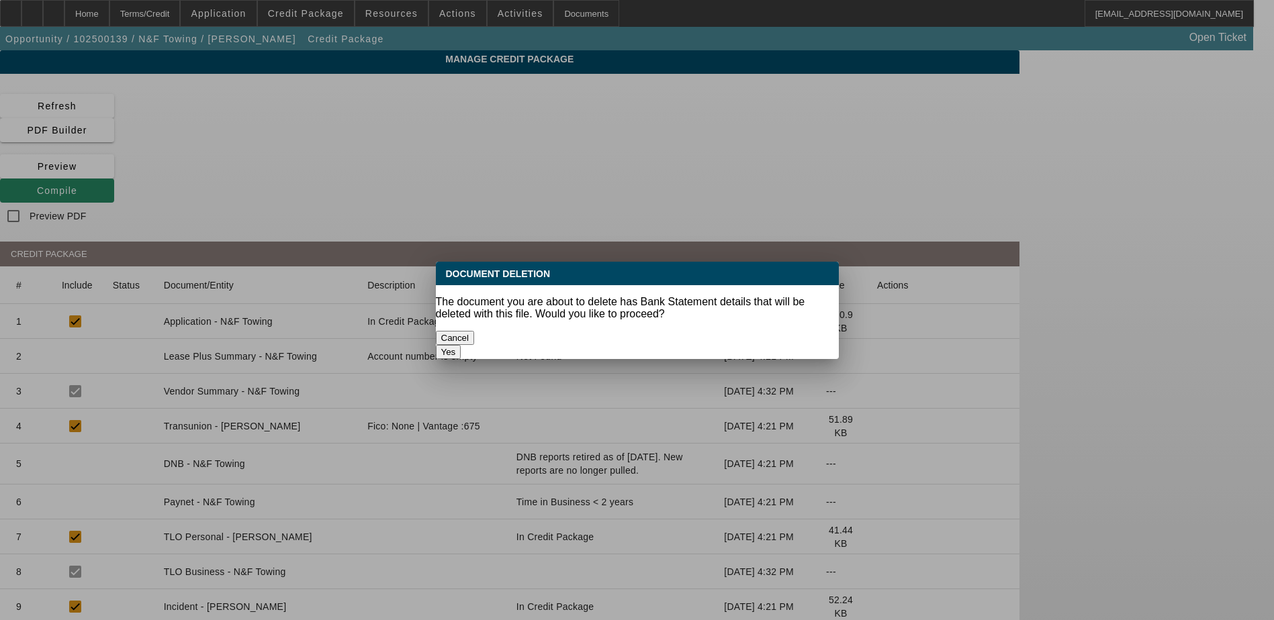
click at [853, 109] on div "Document Deletion The document you are about to delete has Bank Statement detai…" at bounding box center [637, 310] width 1274 height 620
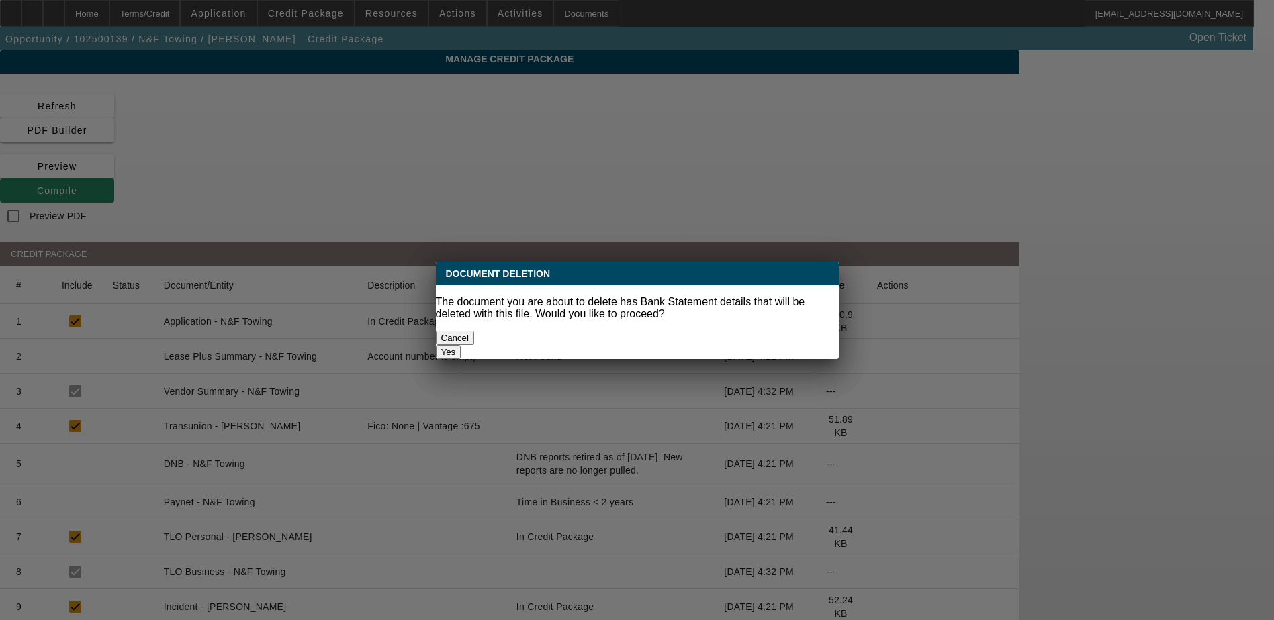
click at [461, 345] on button "Yes" at bounding box center [449, 352] width 26 height 14
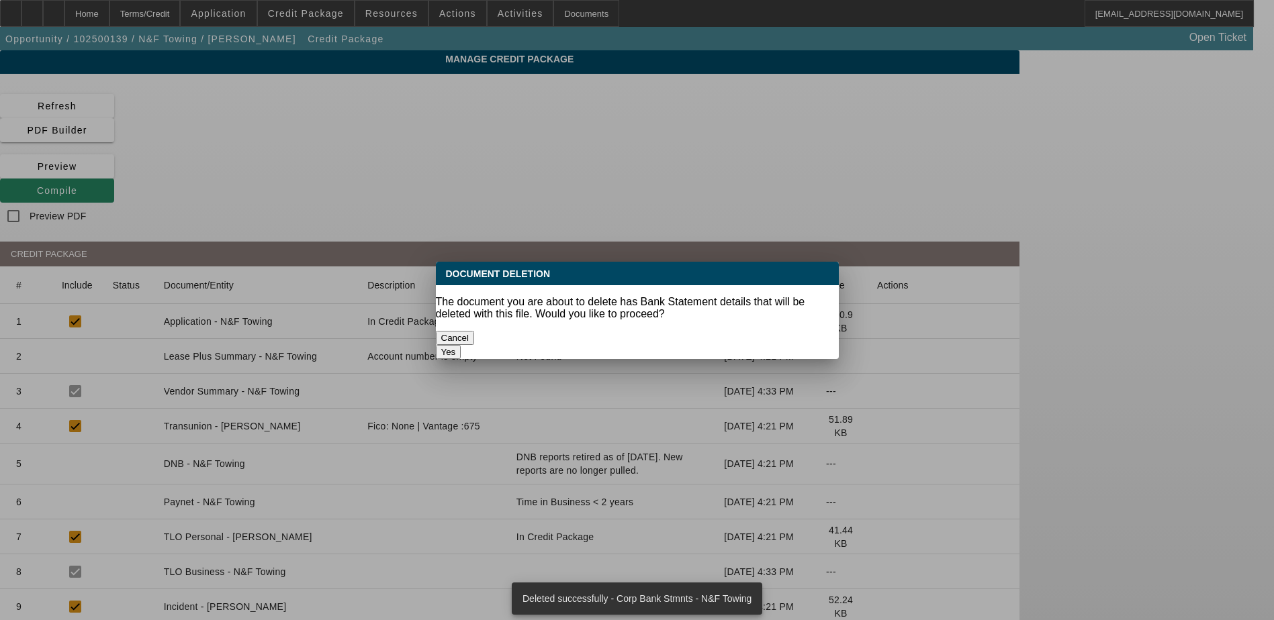
click at [475, 331] on button "Cancel" at bounding box center [455, 338] width 39 height 14
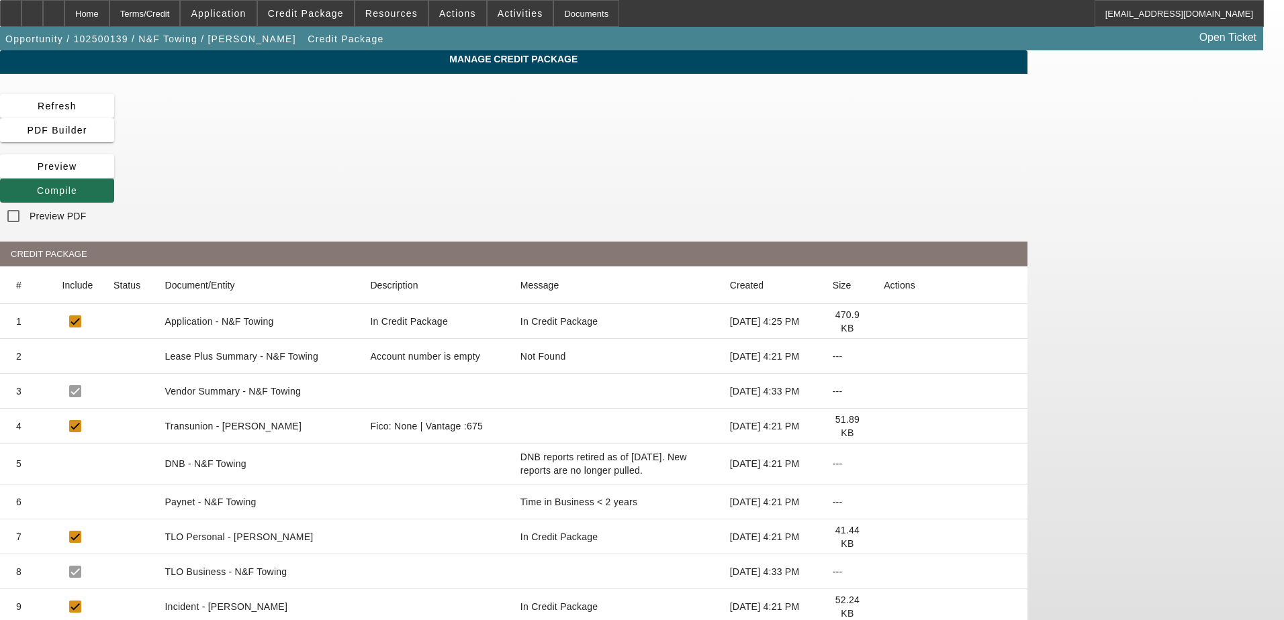
click at [37, 185] on icon at bounding box center [37, 190] width 0 height 11
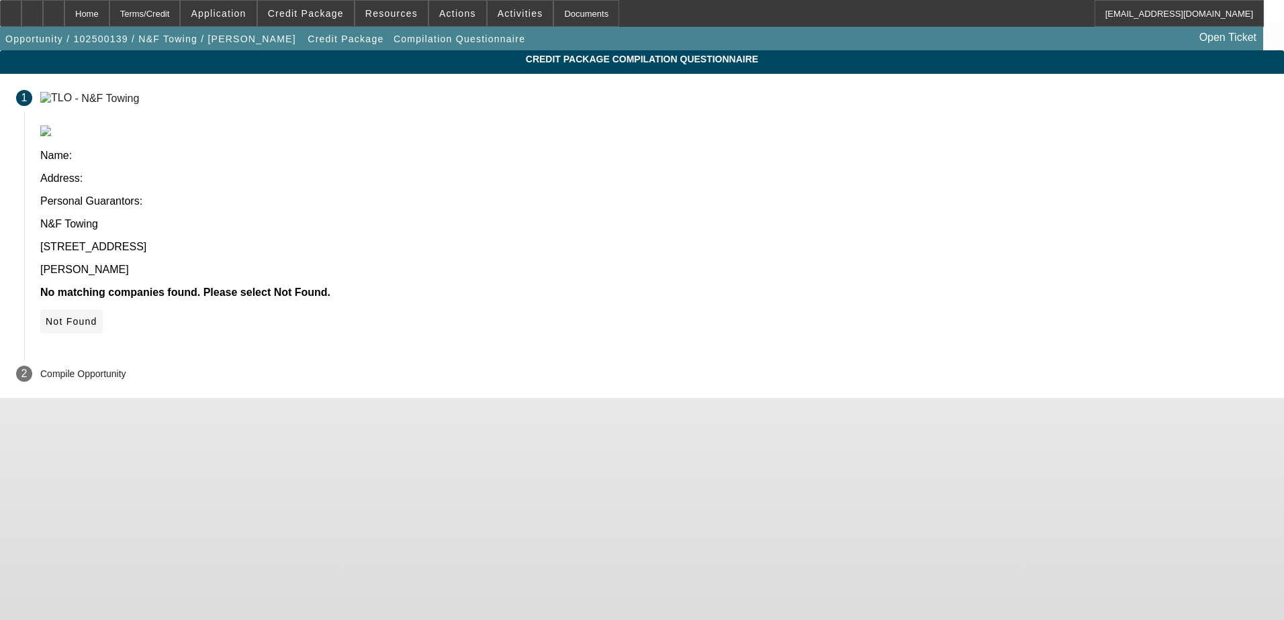
click at [46, 316] on icon at bounding box center [46, 321] width 0 height 11
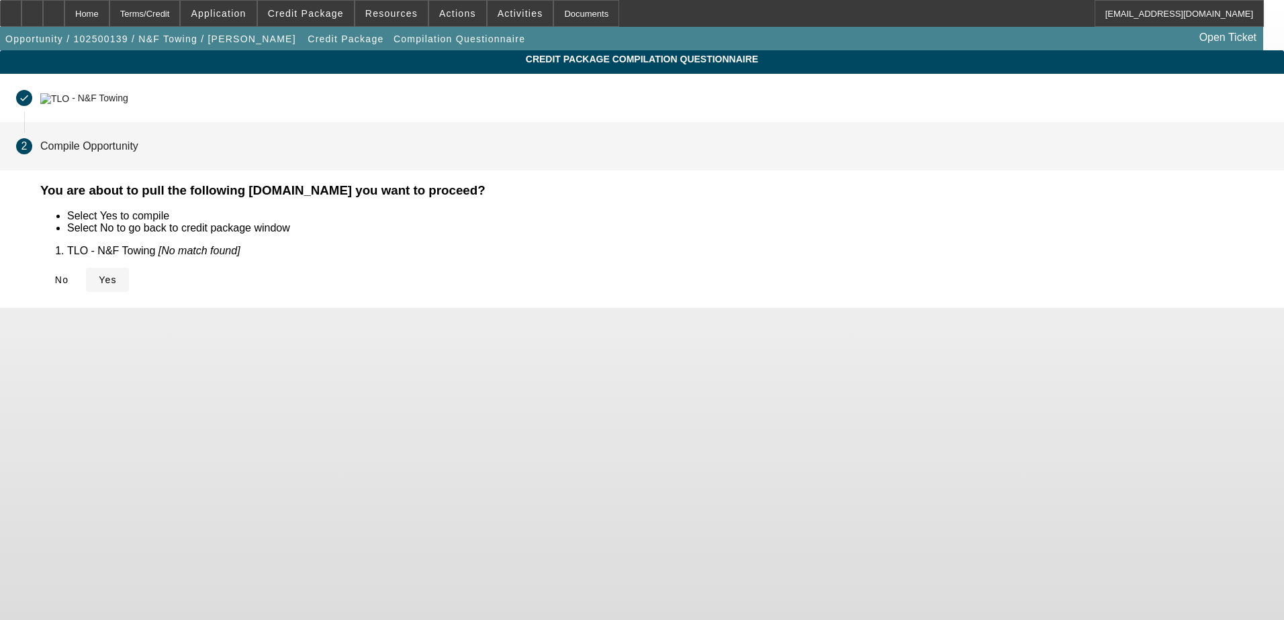
click at [99, 277] on icon at bounding box center [99, 280] width 0 height 11
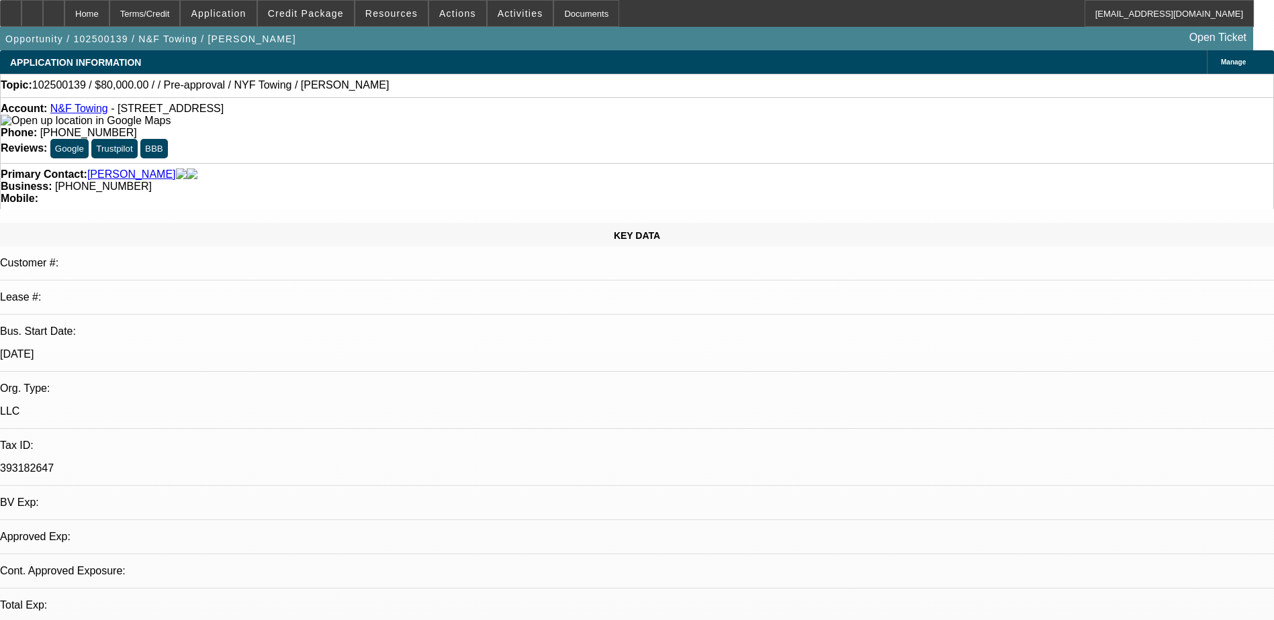
select select "0"
select select "2"
select select "0.1"
select select "4"
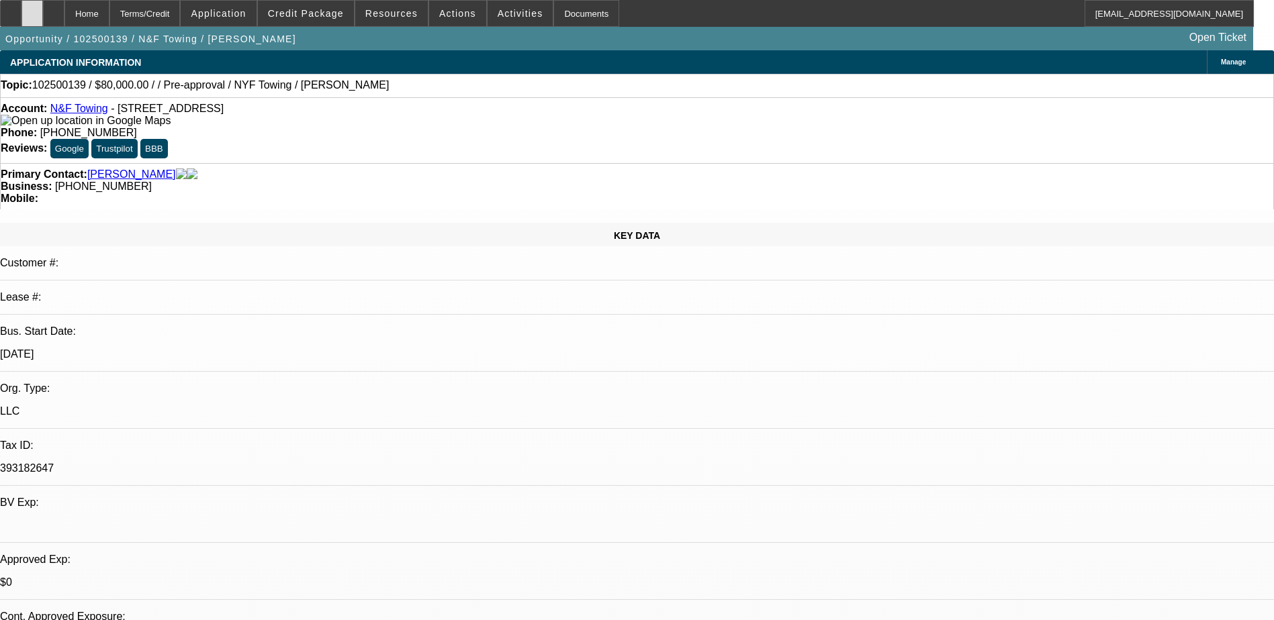
click at [43, 11] on div at bounding box center [31, 13] width 21 height 27
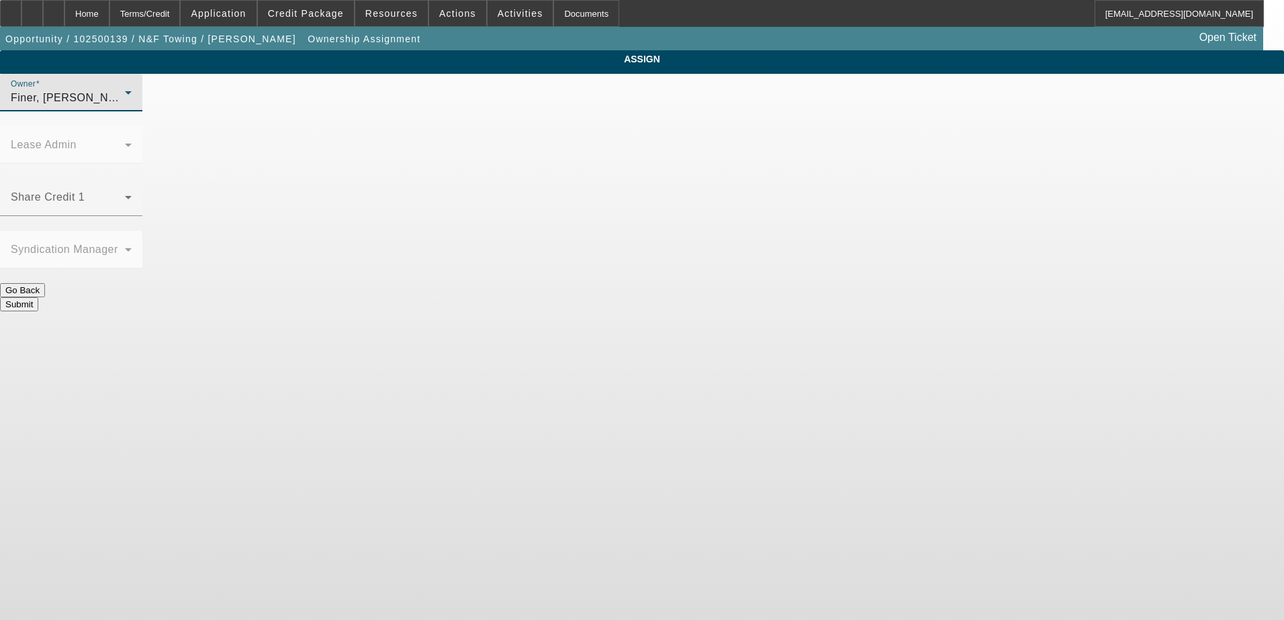
click at [125, 106] on div "Finer, [PERSON_NAME] (Lvl 1)" at bounding box center [68, 98] width 114 height 16
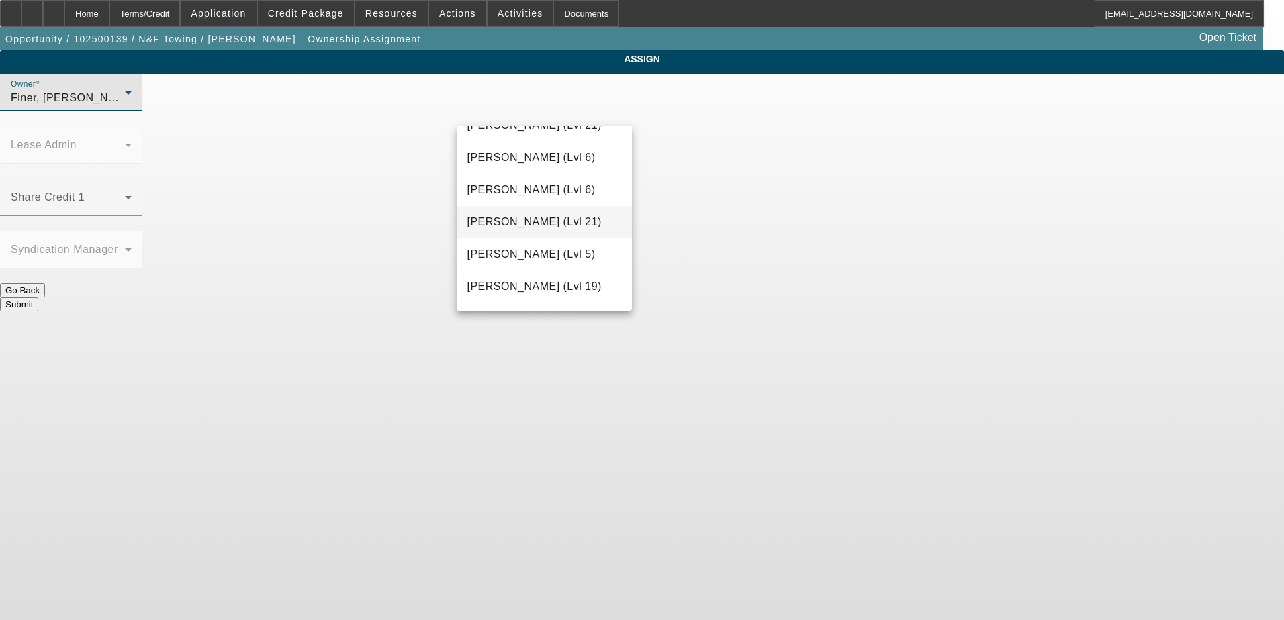
scroll to position [1078, 0]
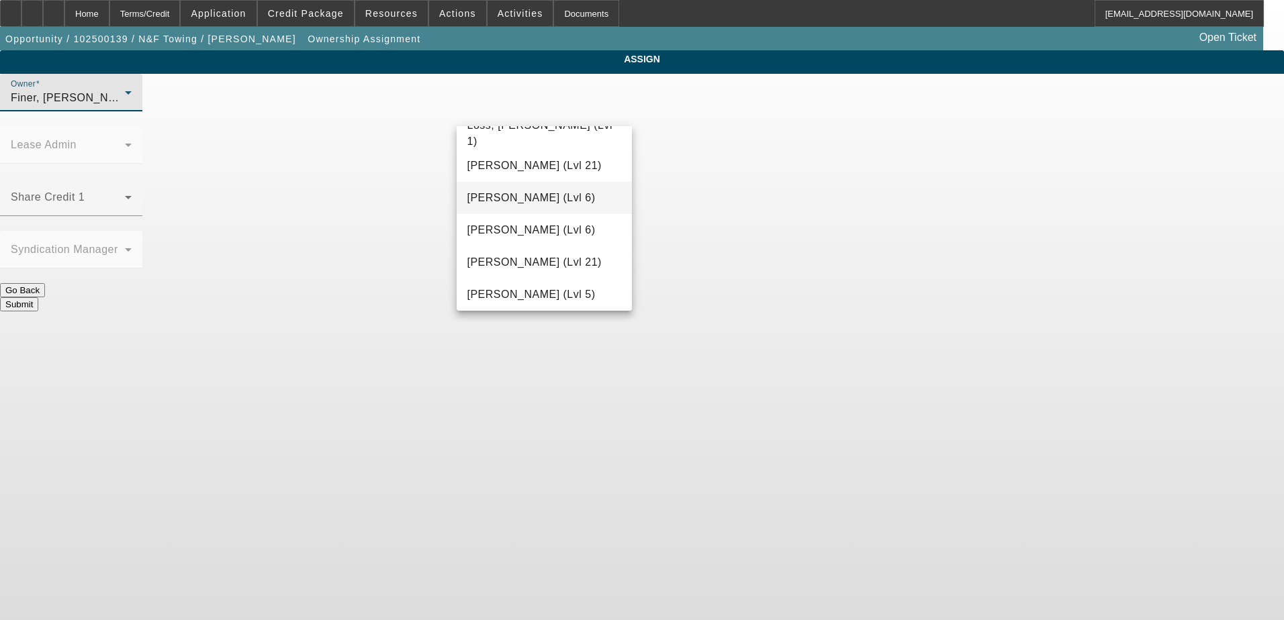
click at [539, 195] on span "[PERSON_NAME] (Lvl 6)" at bounding box center [531, 198] width 128 height 16
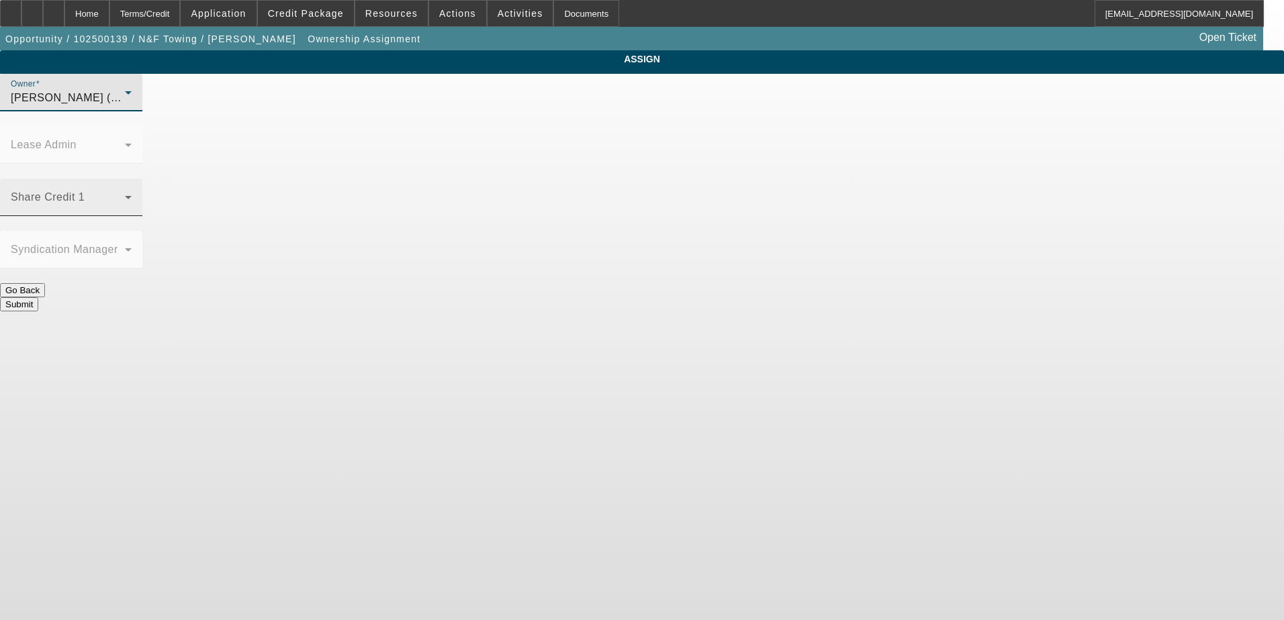
click at [125, 195] on span at bounding box center [68, 203] width 114 height 16
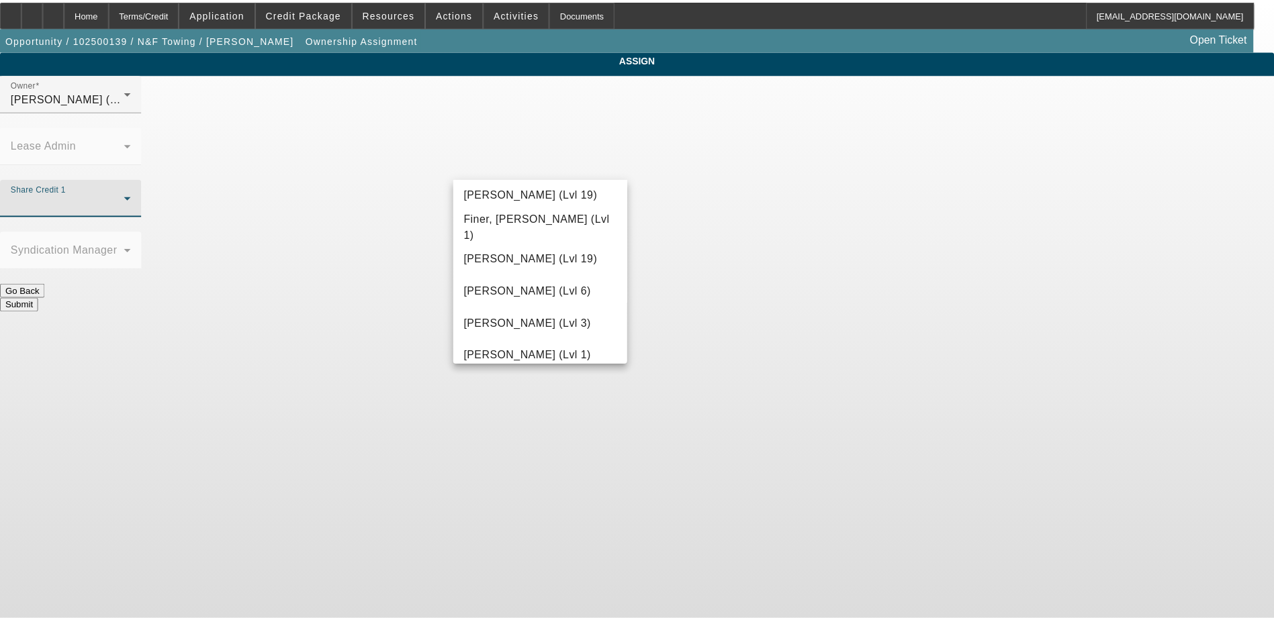
scroll to position [403, 0]
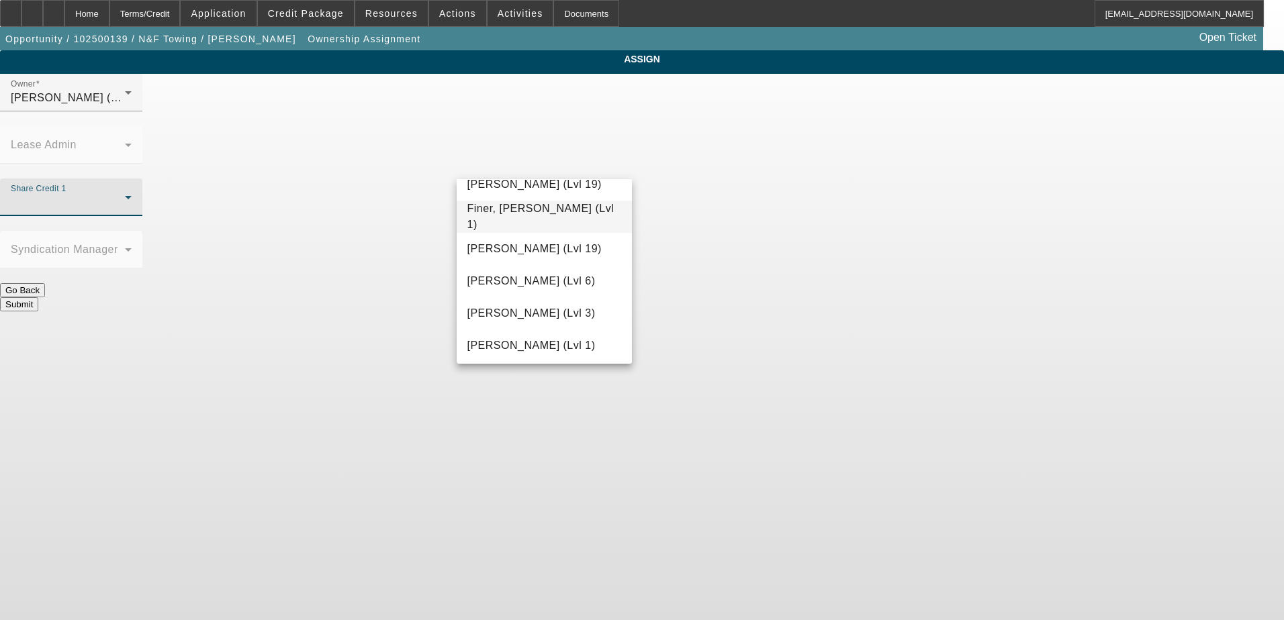
click at [519, 227] on mat-option "Finer, [PERSON_NAME] (Lvl 1)" at bounding box center [545, 217] width 176 height 32
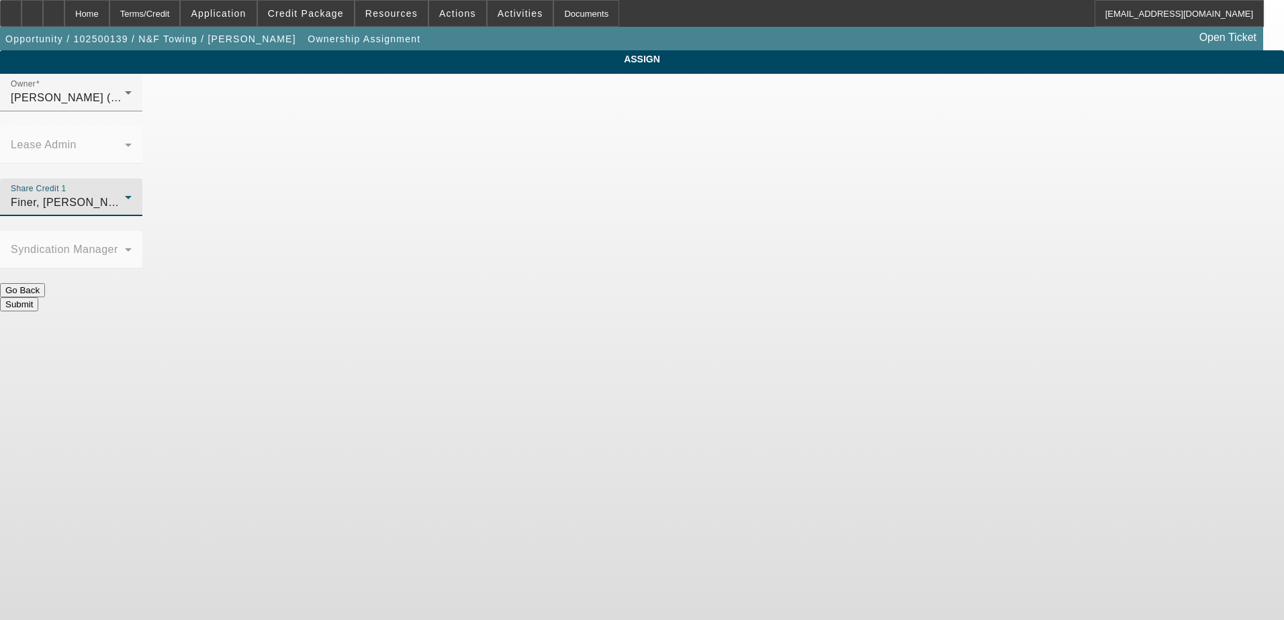
click at [38, 297] on button "Submit" at bounding box center [19, 304] width 38 height 14
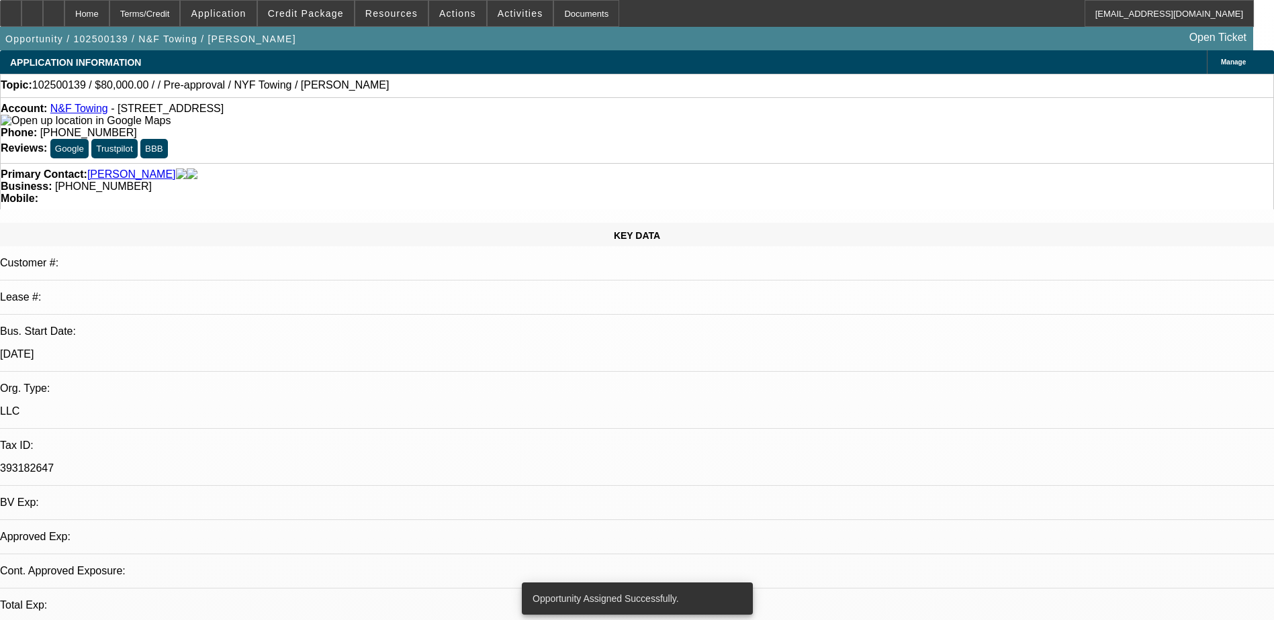
select select "0"
select select "2"
select select "0.1"
select select "4"
